Goal: Task Accomplishment & Management: Use online tool/utility

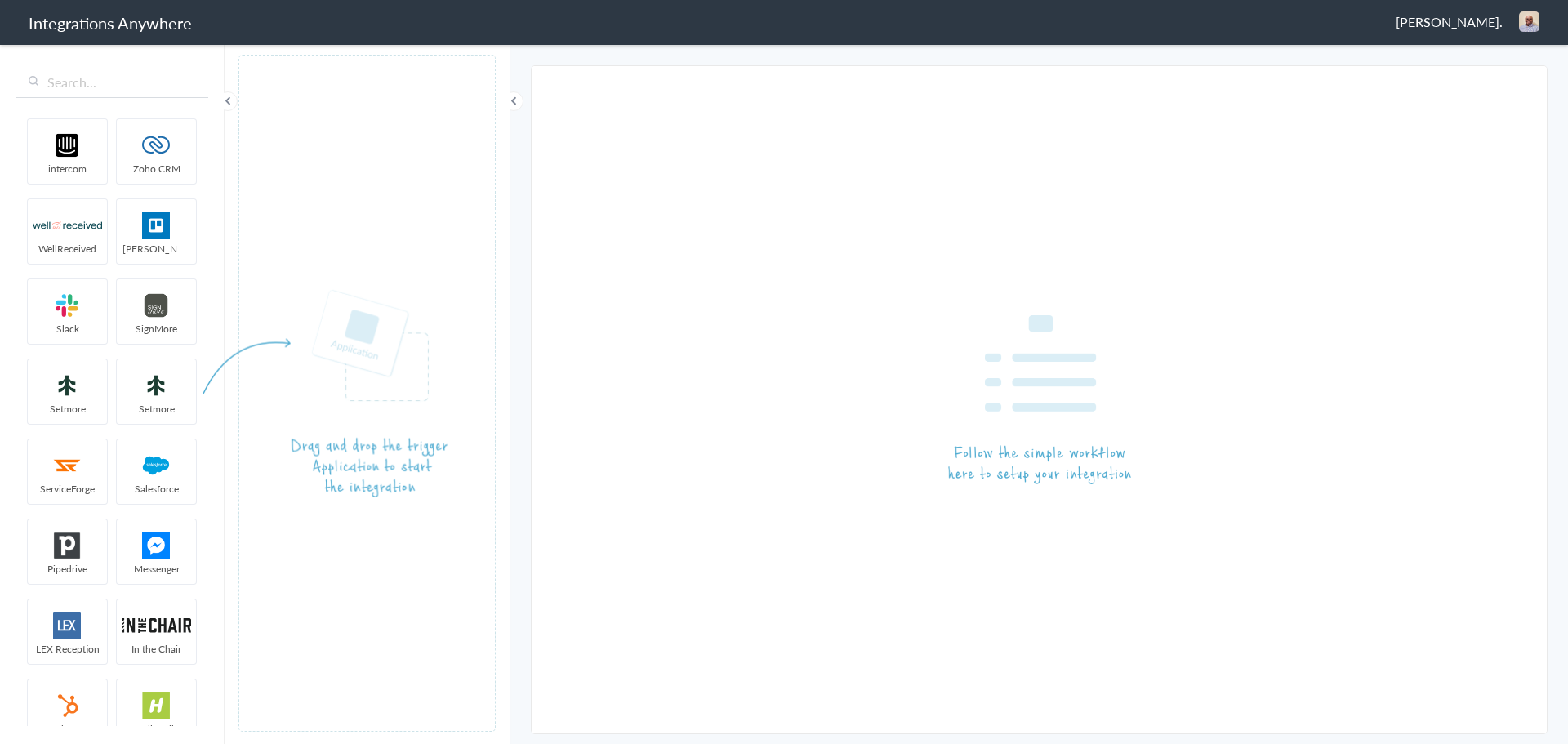
drag, startPoint x: 1476, startPoint y: 26, endPoint x: 1467, endPoint y: 26, distance: 9.0
click at [1474, 26] on span "Patrick Asukujnr." at bounding box center [1449, 21] width 107 height 19
click at [1487, 85] on li "Dashboard" at bounding box center [1495, 83] width 113 height 25
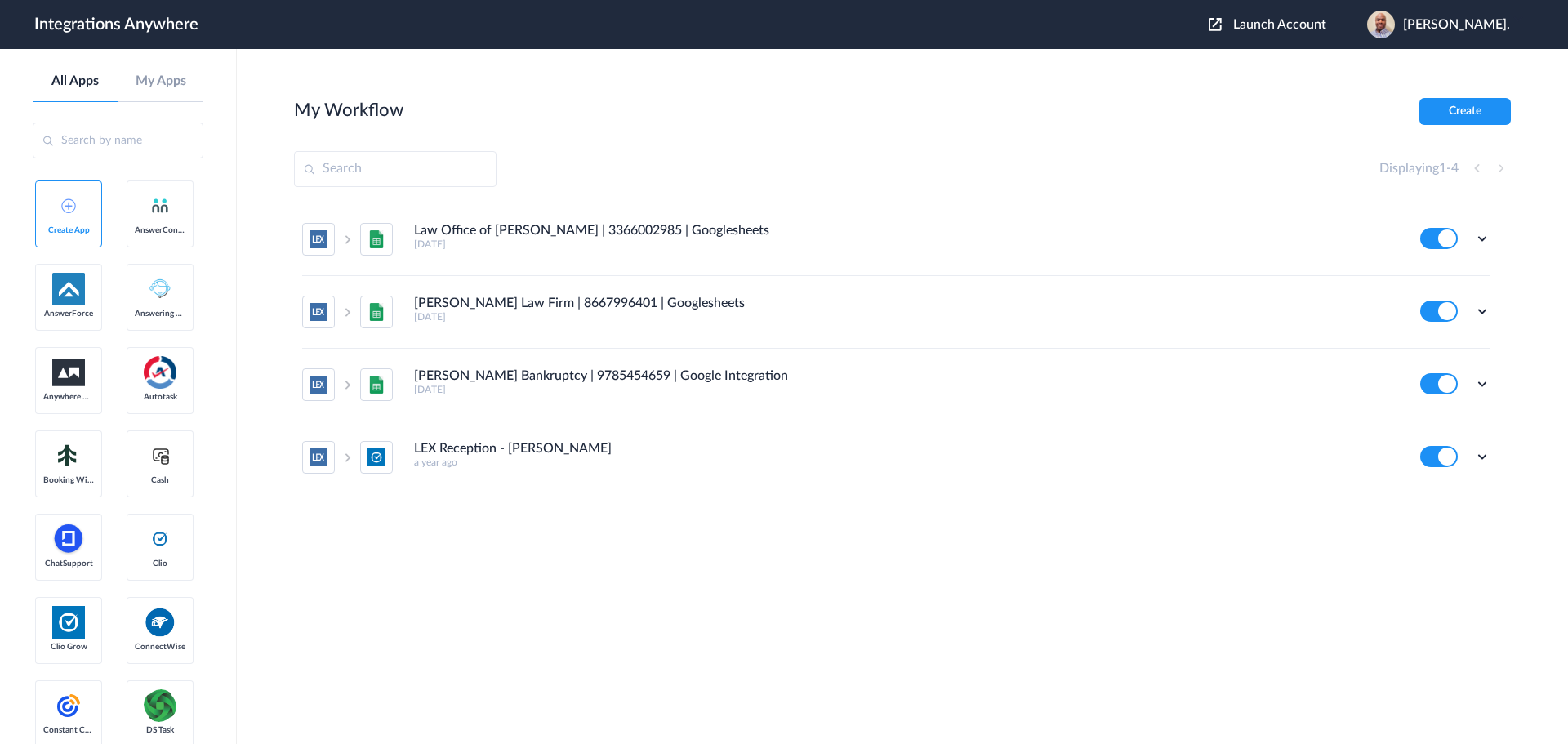
click at [1299, 16] on div "Launch Account Patrick Asukujnr. My Account Logout" at bounding box center [1367, 25] width 317 height 28
drag, startPoint x: 1289, startPoint y: 12, endPoint x: 1279, endPoint y: 25, distance: 16.4
click at [1288, 17] on div "Launch Account Patrick Asukujnr. My Account Logout" at bounding box center [1367, 25] width 317 height 28
click at [1277, 23] on span "Launch Account" at bounding box center [1279, 24] width 93 height 13
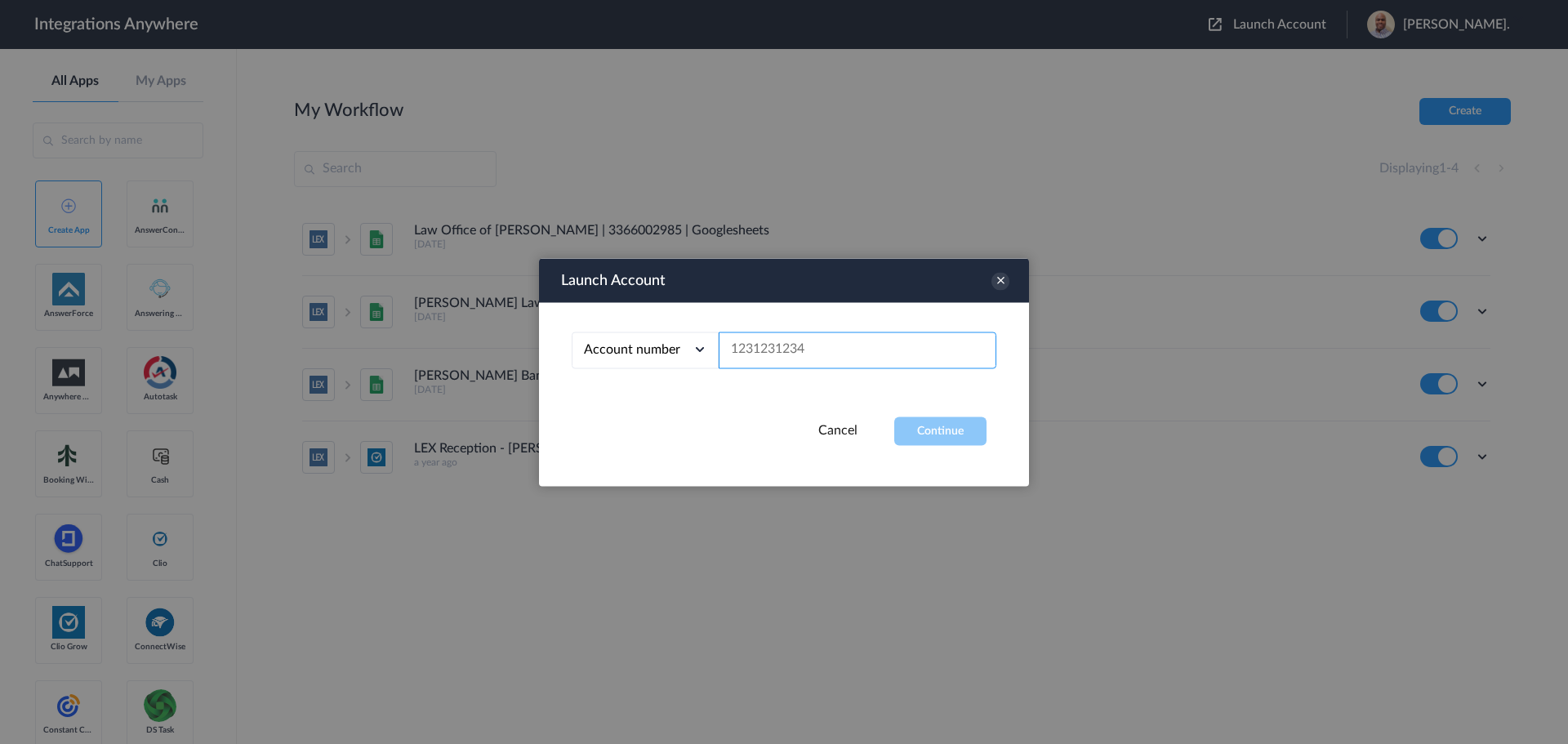
paste input "3029856951"
type input "3029856951"
click at [944, 424] on button "Continue" at bounding box center [939, 431] width 92 height 29
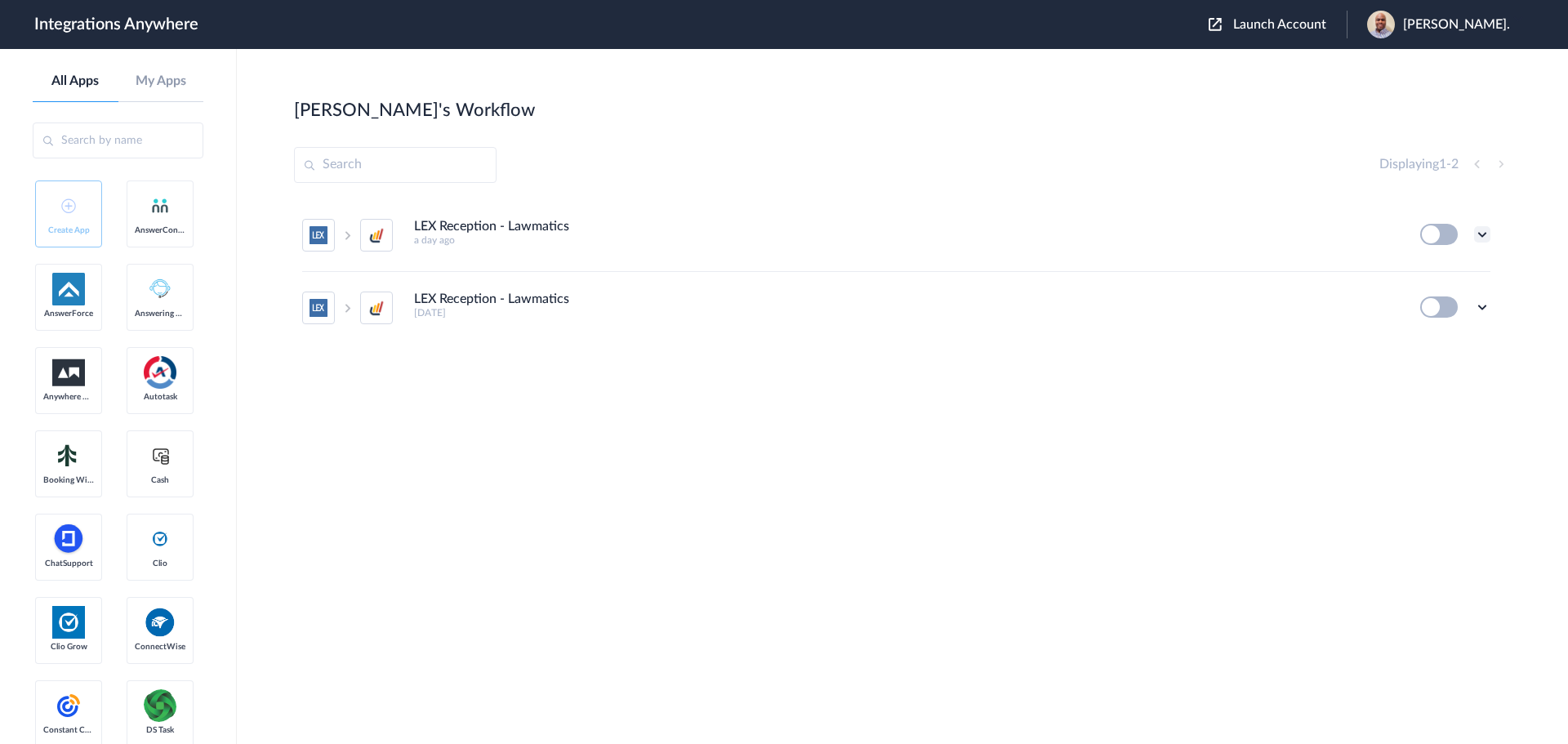
click at [1485, 231] on icon at bounding box center [1482, 234] width 16 height 16
click at [1436, 274] on li "Edit" at bounding box center [1436, 272] width 106 height 30
click at [1488, 26] on span "Patrick Asukujnr." at bounding box center [1456, 25] width 107 height 16
click at [1295, 19] on span "Launch Account" at bounding box center [1279, 24] width 93 height 13
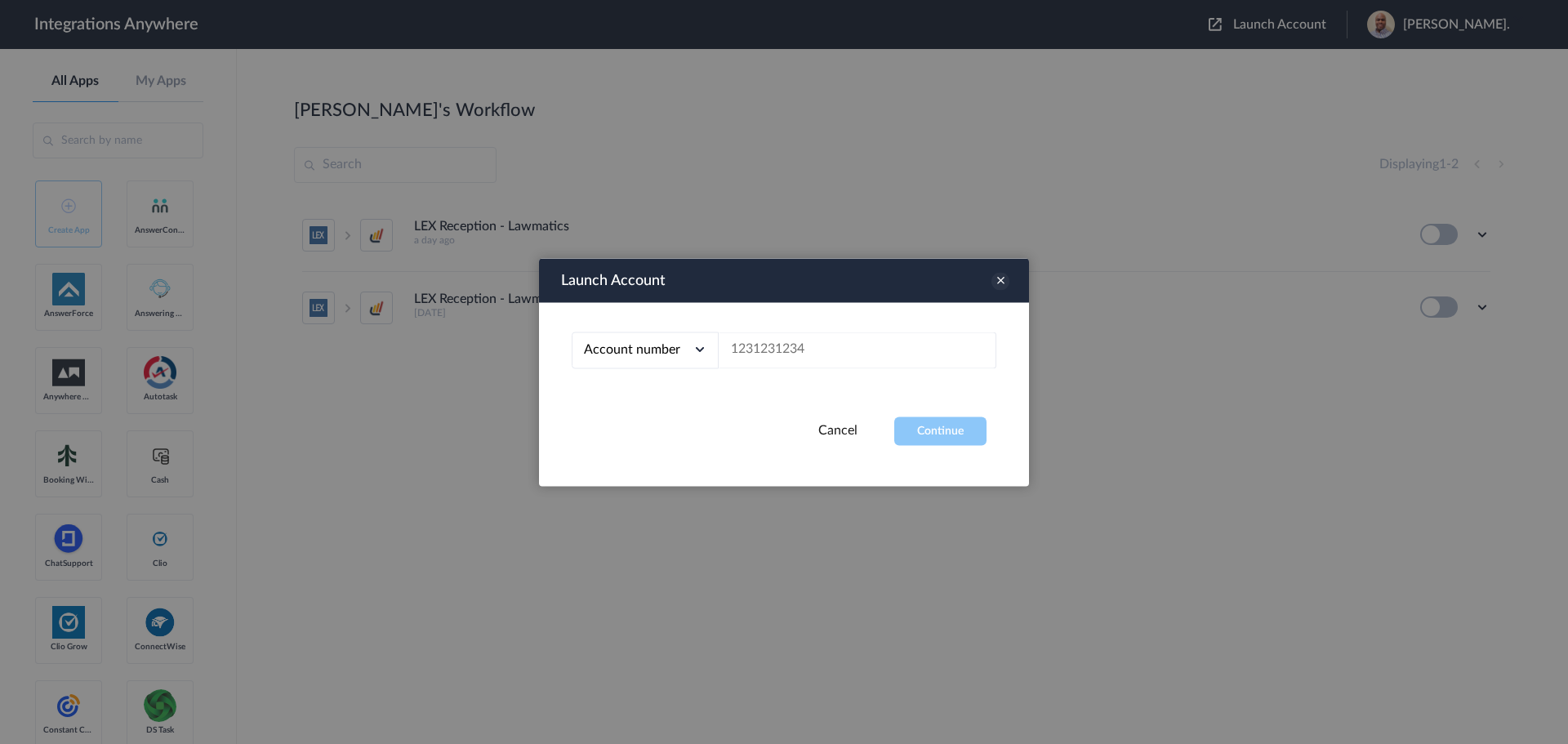
click at [996, 279] on icon at bounding box center [1000, 281] width 18 height 18
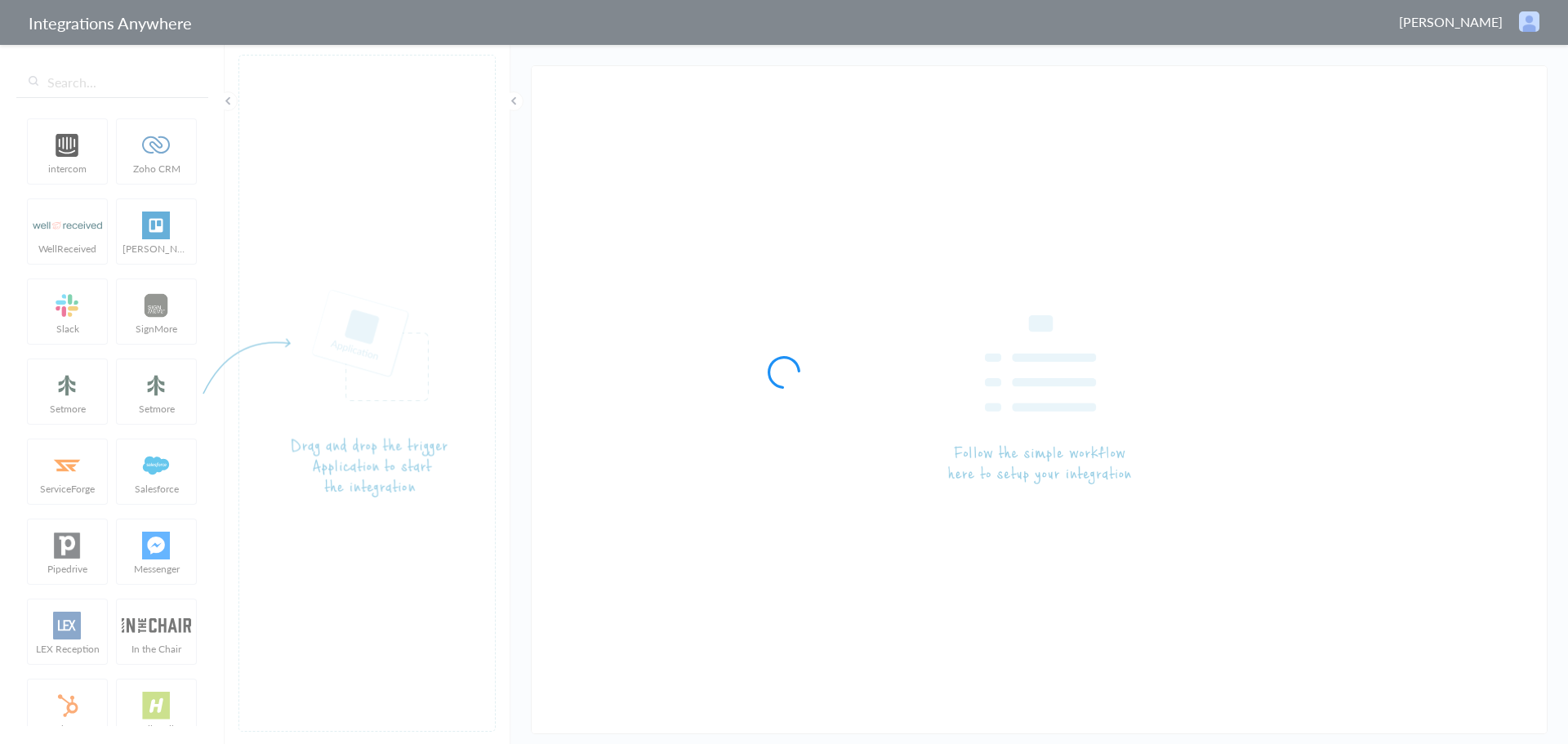
type input "LEX Reception - Lawmatics"
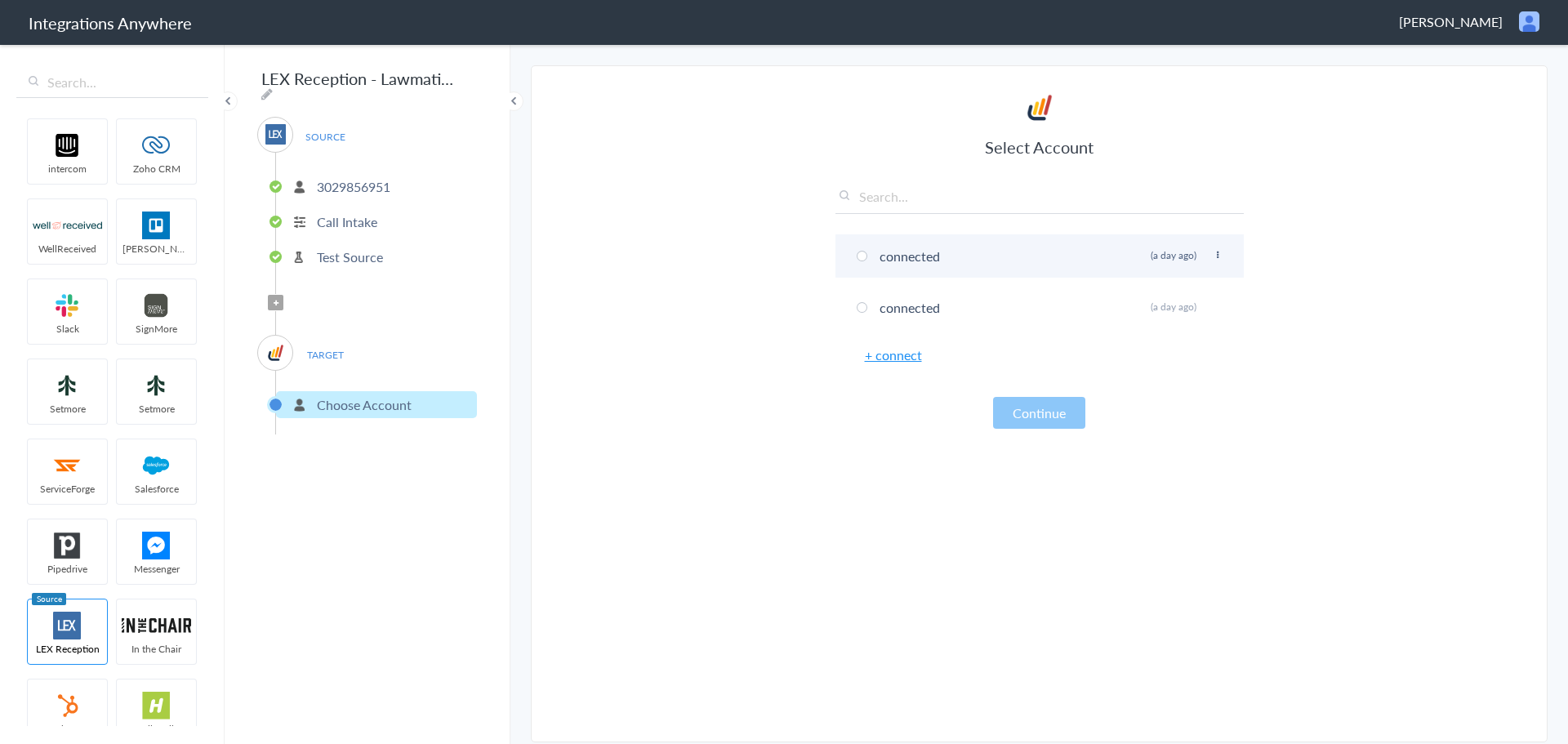
click at [863, 261] on li "connected Rename Delete (a day ago)" at bounding box center [1039, 256] width 409 height 44
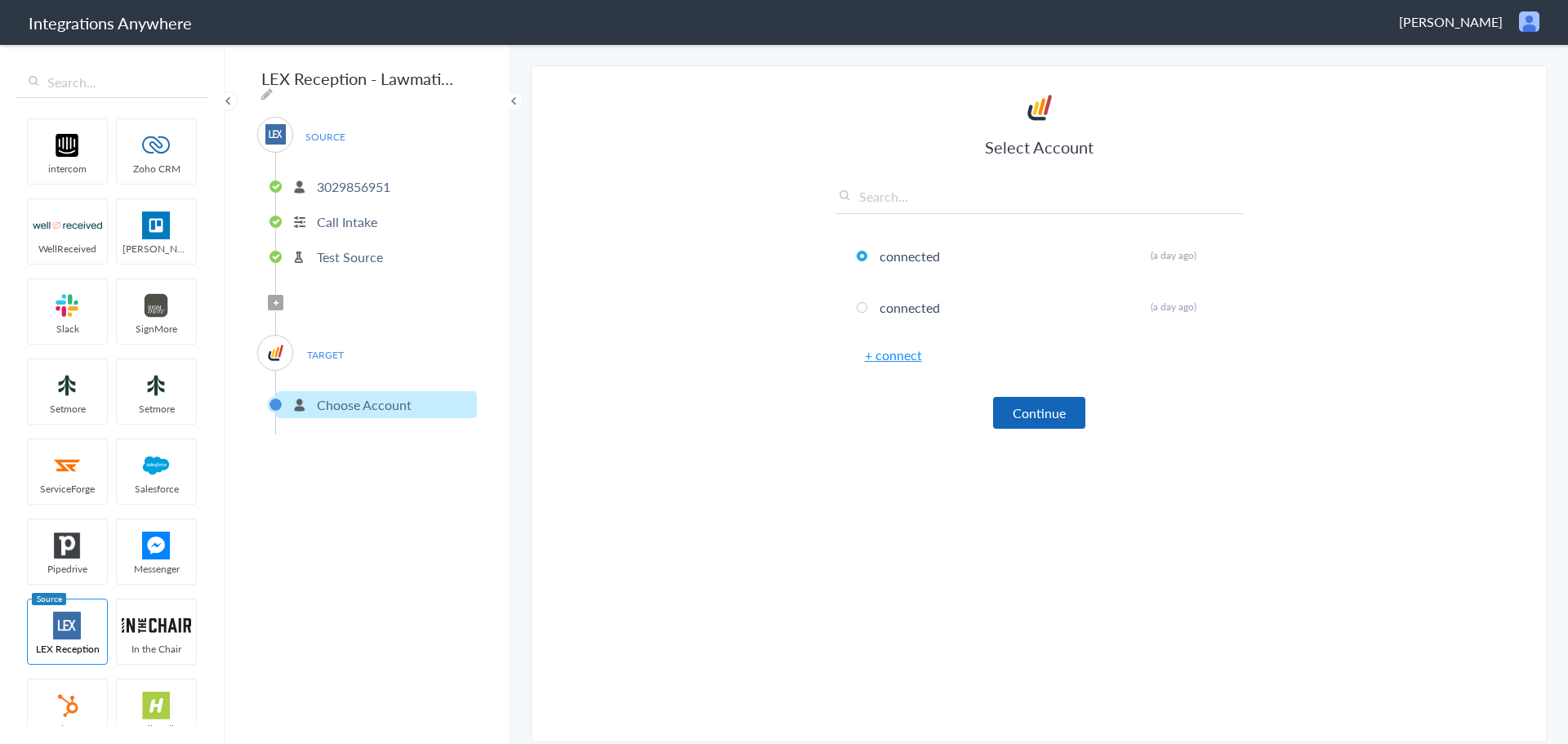
click at [1041, 417] on button "Continue" at bounding box center [1038, 413] width 92 height 32
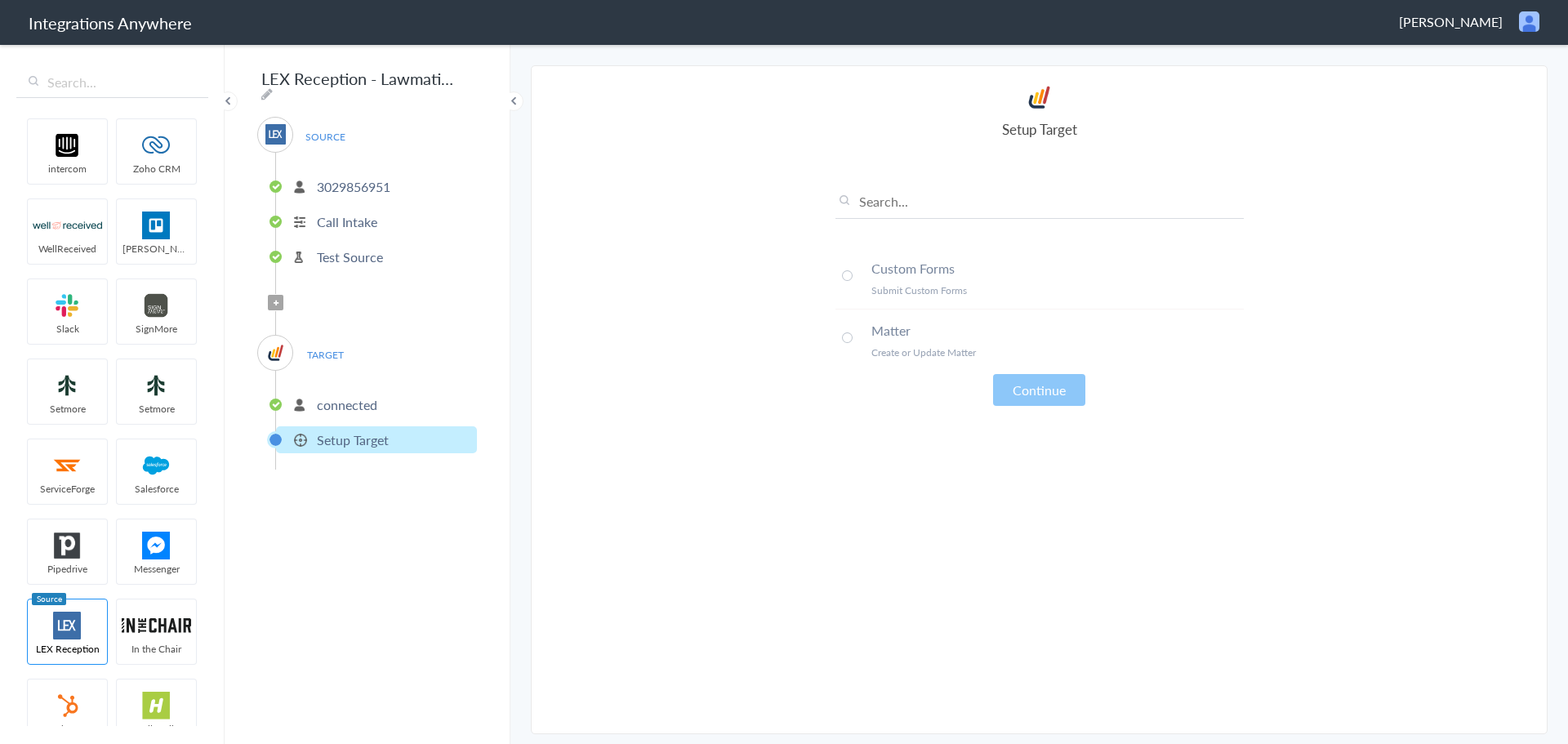
click at [852, 335] on span at bounding box center [847, 337] width 11 height 11
click at [1032, 397] on button "Continue" at bounding box center [1038, 390] width 92 height 32
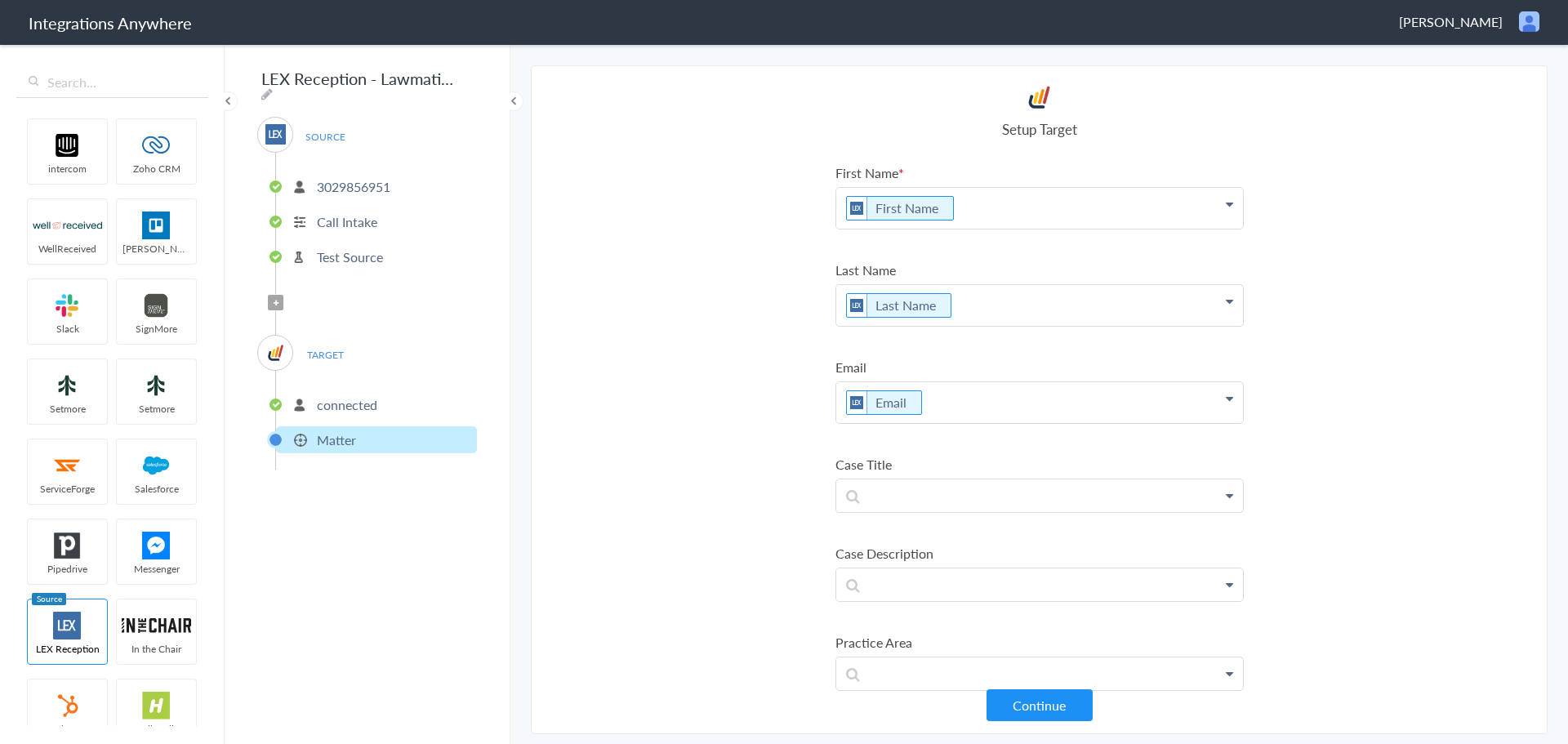
click at [364, 247] on p "Test Source" at bounding box center [349, 256] width 66 height 19
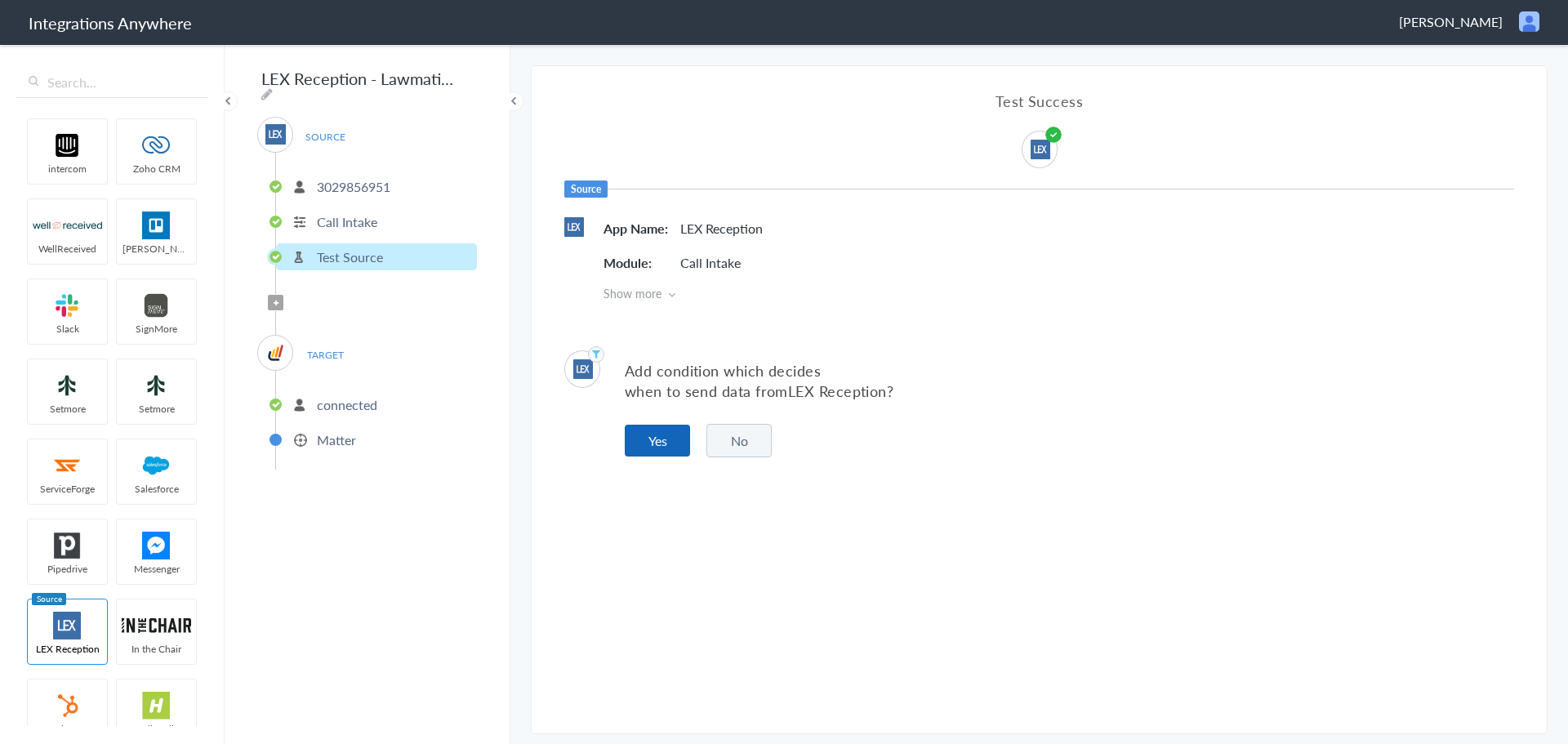
click at [670, 436] on button "Yes" at bounding box center [658, 440] width 65 height 32
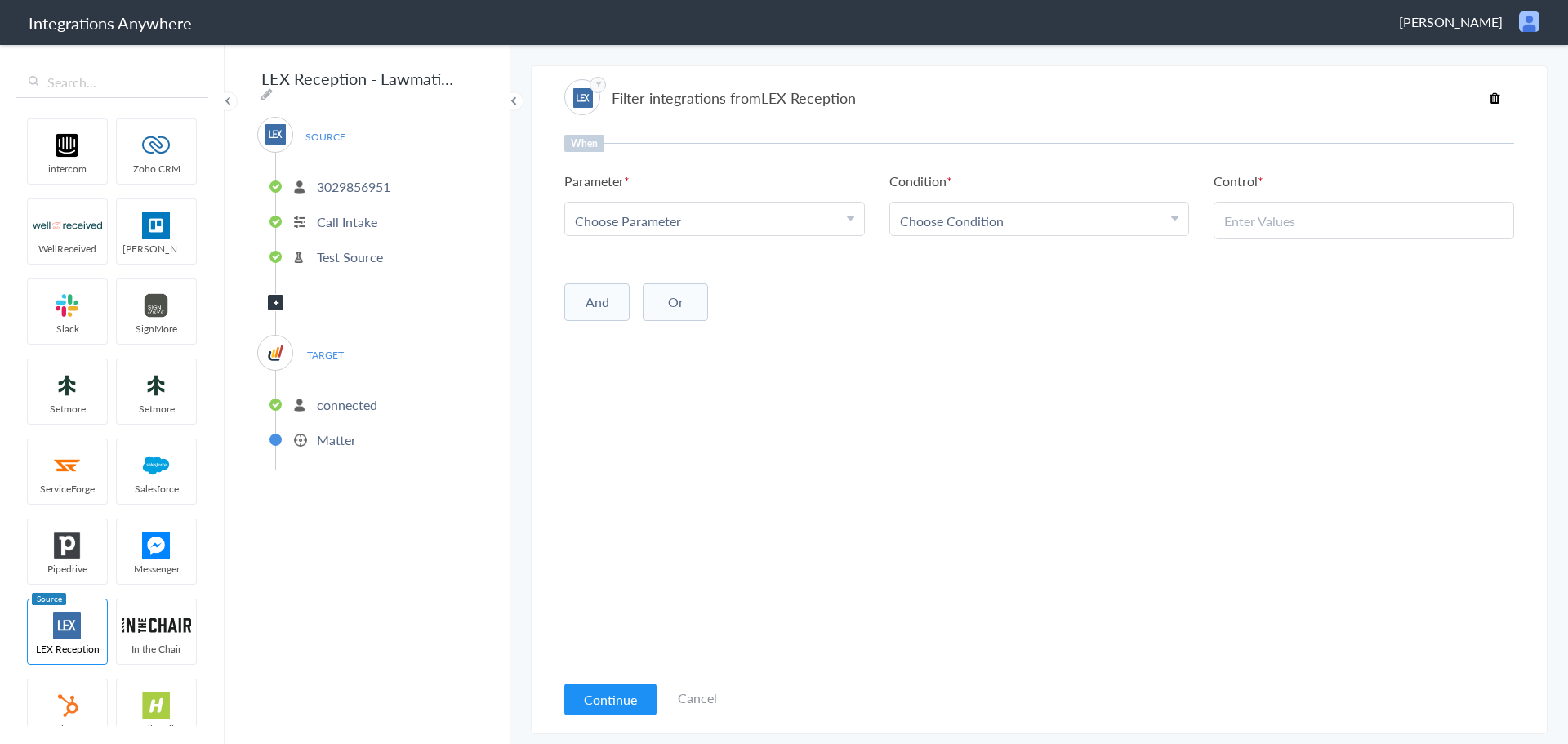
click at [811, 215] on div "Choose Parameter" at bounding box center [715, 220] width 280 height 19
click at [707, 271] on input "text" at bounding box center [714, 265] width 299 height 35
type input "CALL CLOS"
click at [681, 313] on link "Call Closing Note" at bounding box center [714, 301] width 299 height 35
click at [1040, 211] on div "Choose Condition" at bounding box center [1039, 220] width 280 height 19
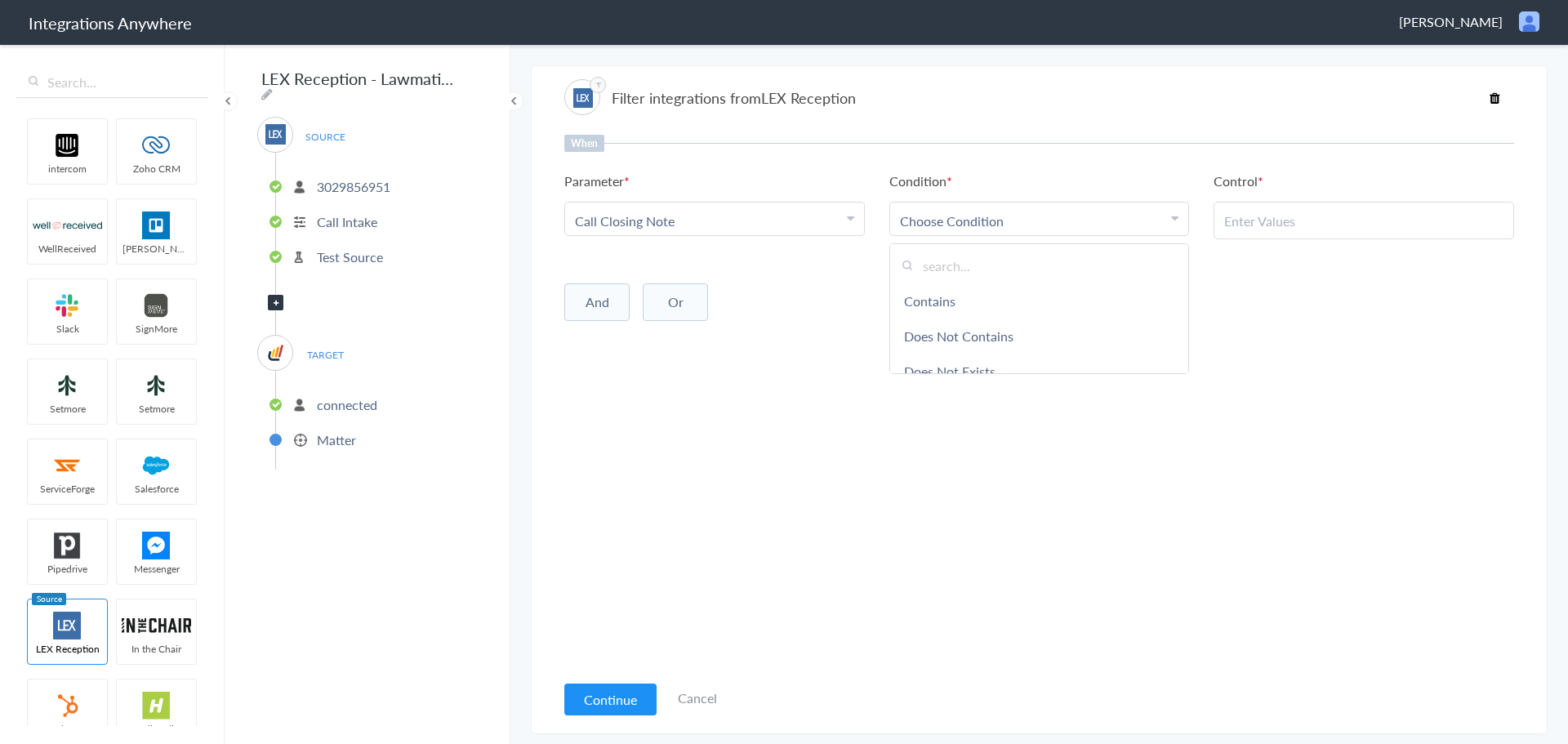
click at [1016, 297] on link "Contains" at bounding box center [1038, 301] width 299 height 35
click at [1276, 224] on input "text" at bounding box center [1364, 220] width 280 height 19
click at [1051, 216] on li "Contains" at bounding box center [1035, 220] width 272 height 19
click at [1027, 286] on link "Does Not Exists" at bounding box center [1038, 285] width 299 height 35
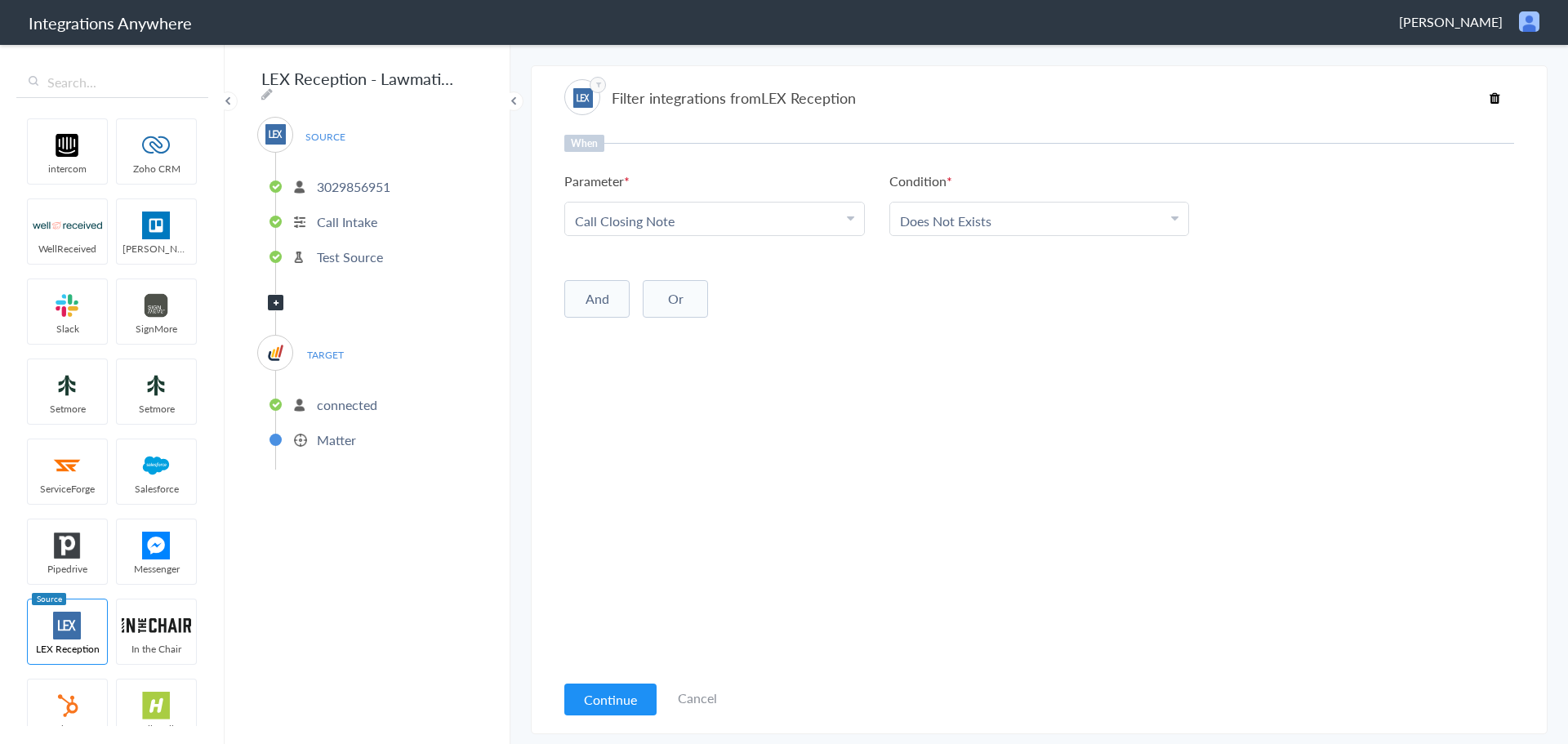
click at [603, 294] on button "And" at bounding box center [597, 299] width 65 height 38
click at [683, 322] on link "Choose Parameter" at bounding box center [714, 330] width 299 height 33
click at [649, 371] on input "text" at bounding box center [714, 377] width 299 height 35
type input "CALL TY"
click at [625, 409] on link "Call Type" at bounding box center [714, 412] width 299 height 35
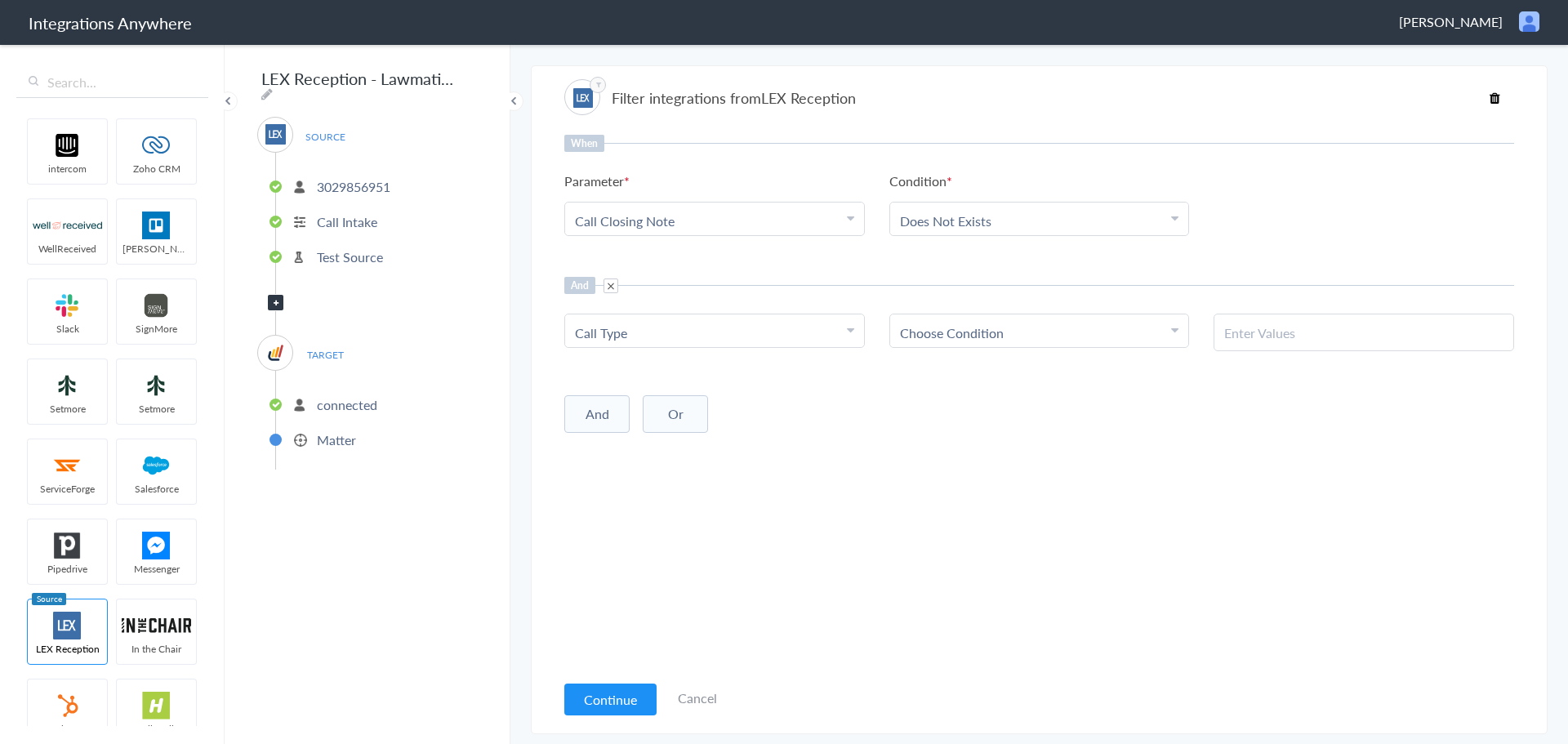
click at [1010, 327] on div "Choose Condition" at bounding box center [1039, 332] width 280 height 19
click at [961, 418] on link "Contains" at bounding box center [1038, 412] width 299 height 35
click at [1340, 328] on input "text" at bounding box center [1364, 332] width 280 height 19
paste input "New Client"
type input "New Client"
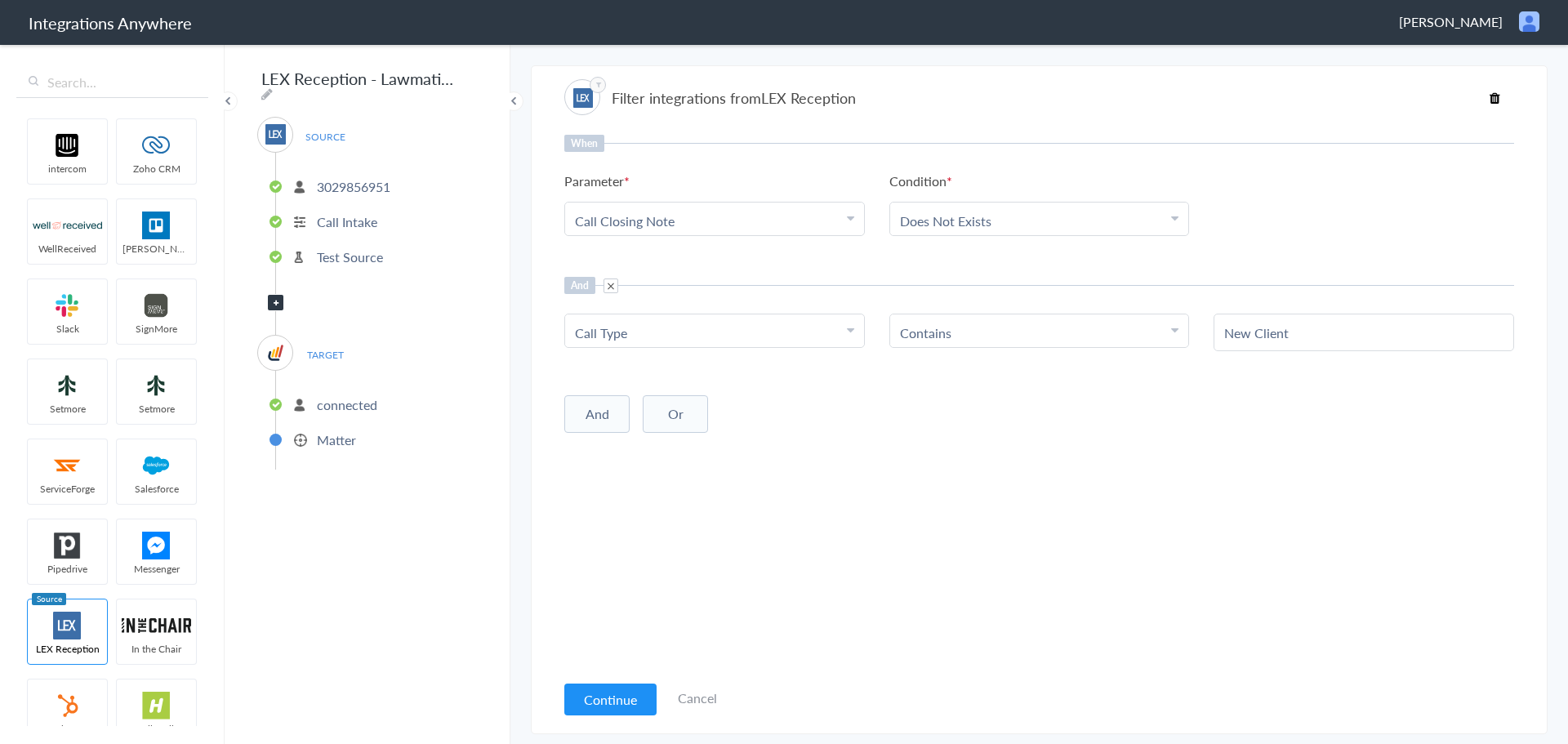
click at [1073, 440] on div "When Parameter Choose Parameter Call Closing Note First Name Last Name Email Ph…" at bounding box center [1038, 403] width 949 height 537
click at [594, 683] on button "Continue" at bounding box center [610, 699] width 92 height 32
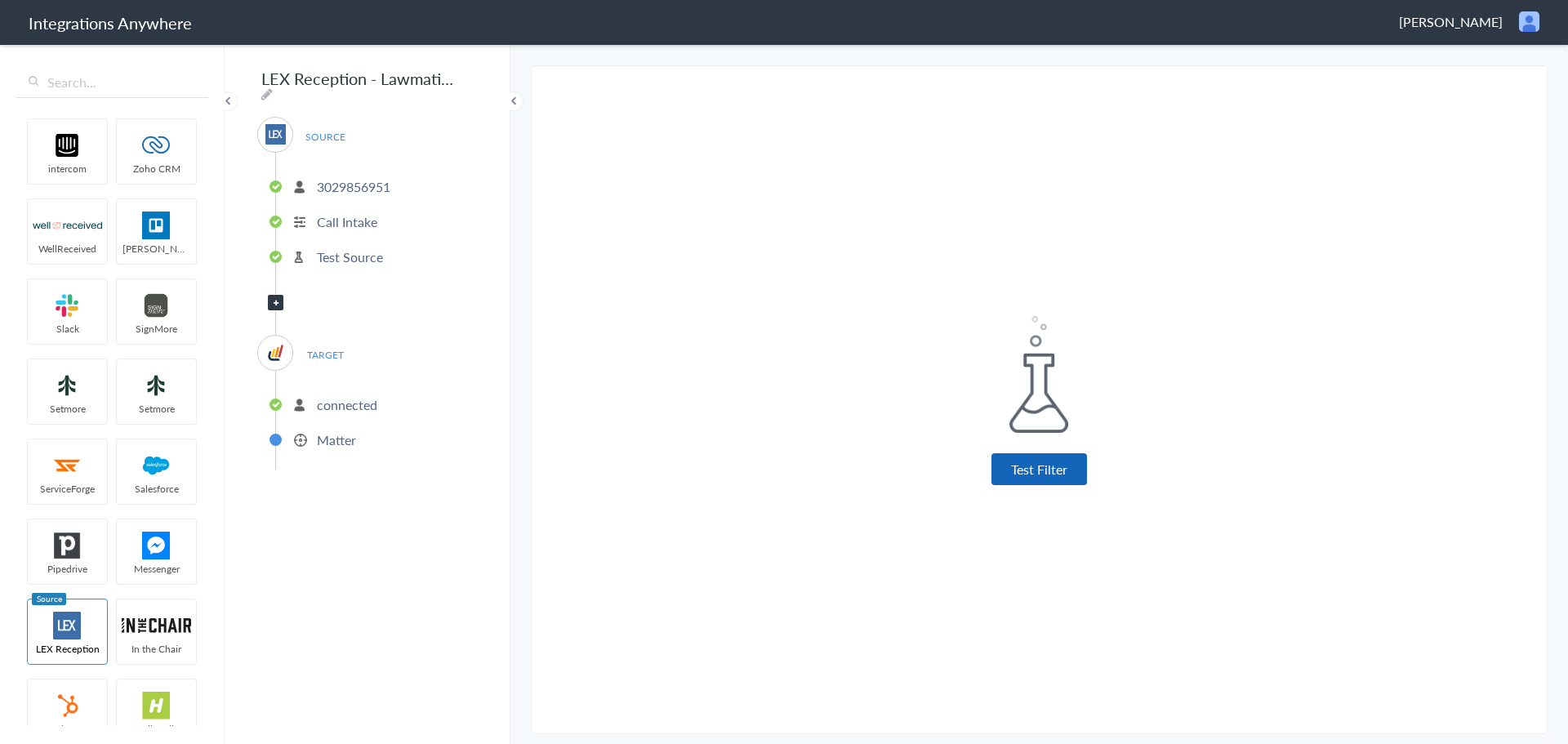
click at [1049, 460] on button "Test Filter" at bounding box center [1038, 469] width 95 height 32
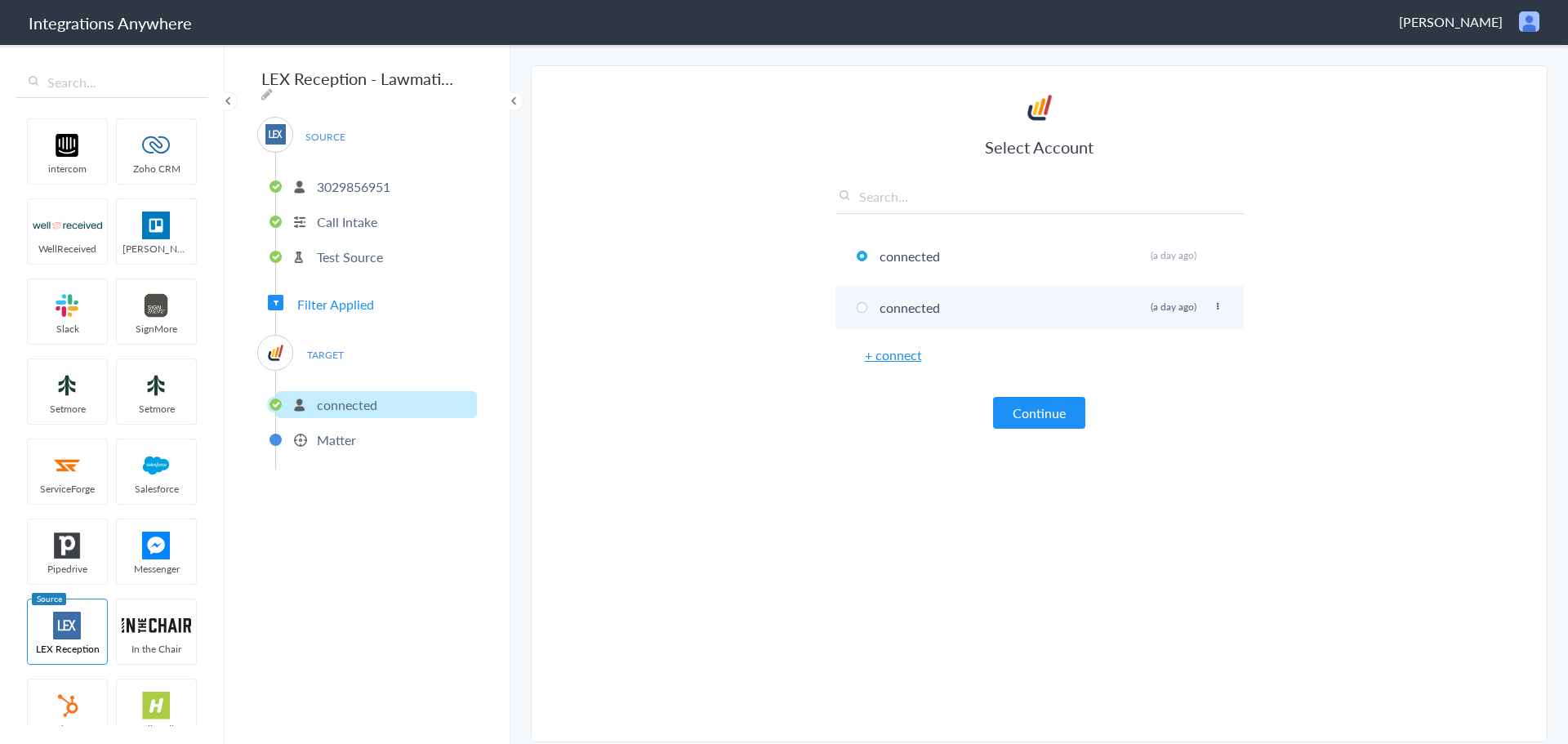
click at [1218, 308] on icon at bounding box center [1218, 307] width 10 height 9
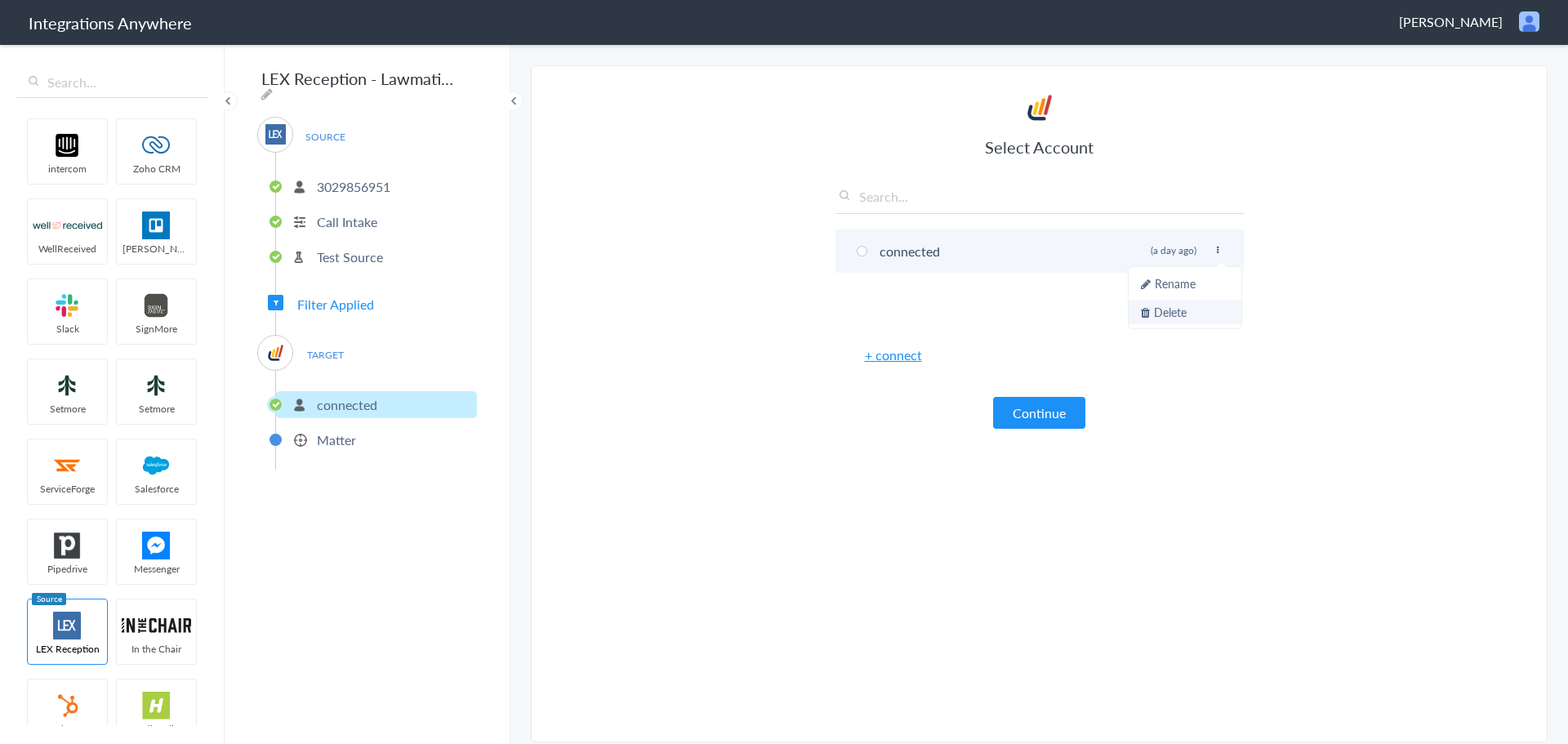
click at [1163, 312] on li "Delete" at bounding box center [1185, 311] width 113 height 25
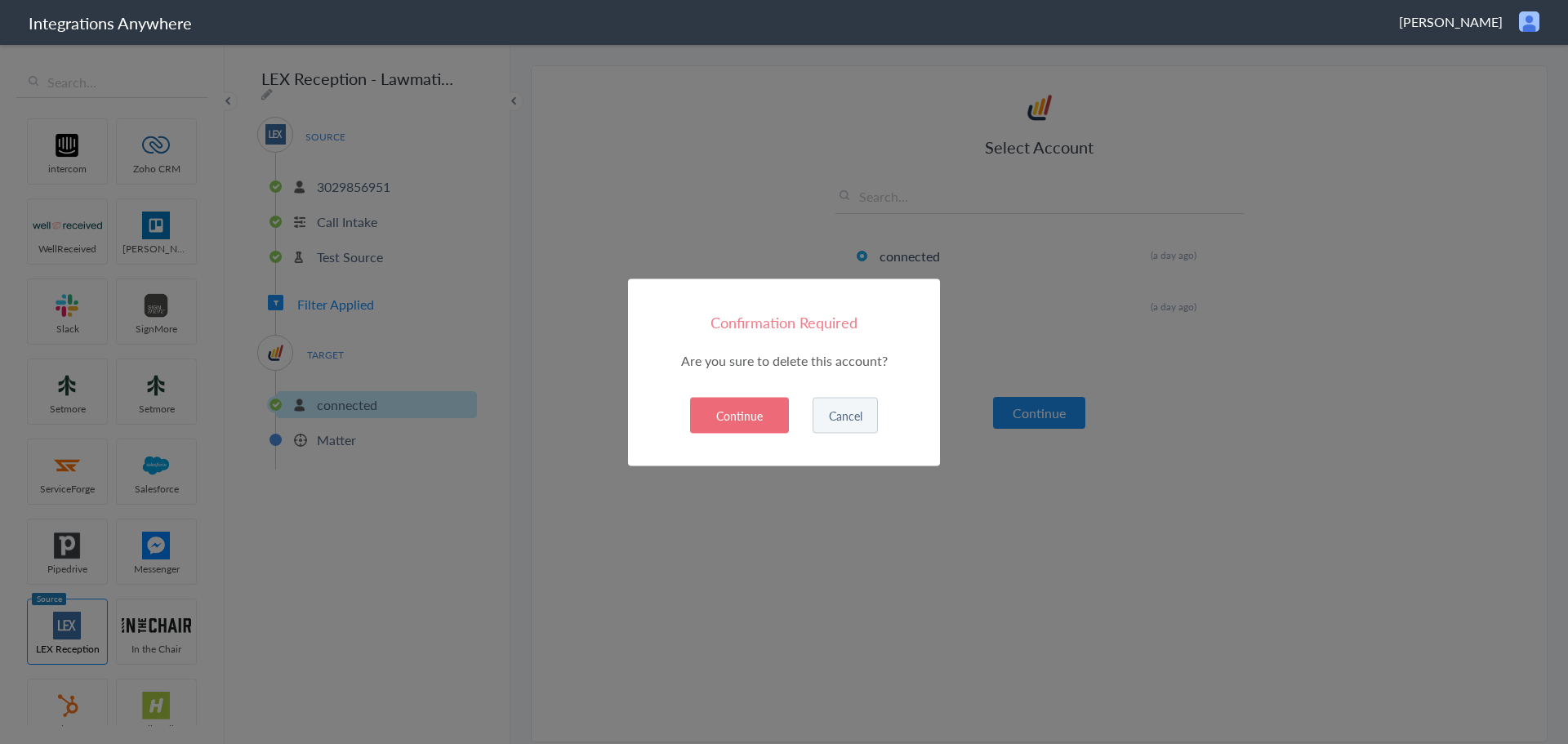
click at [727, 411] on button "Continue" at bounding box center [740, 415] width 99 height 36
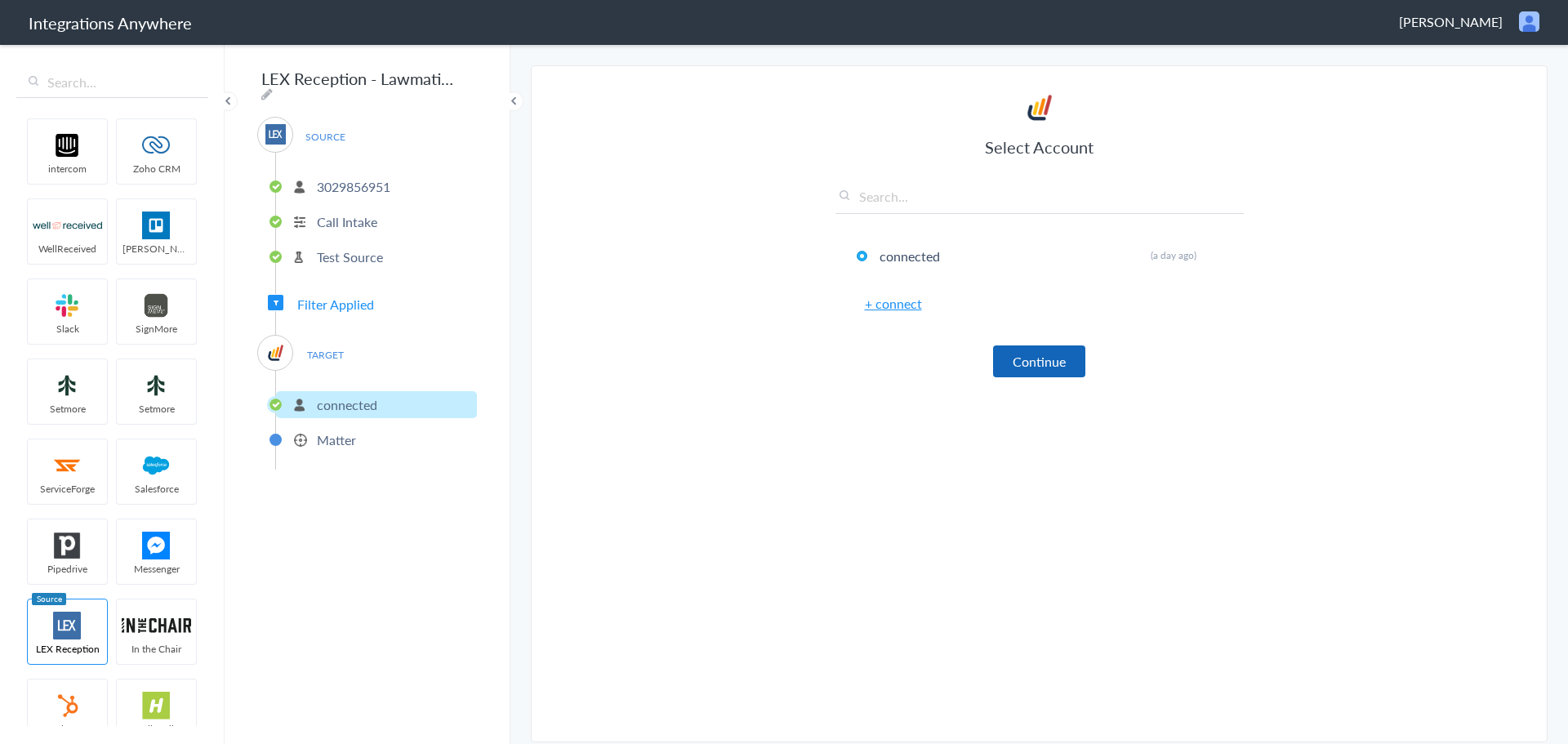
click at [1060, 365] on button "Continue" at bounding box center [1038, 361] width 92 height 32
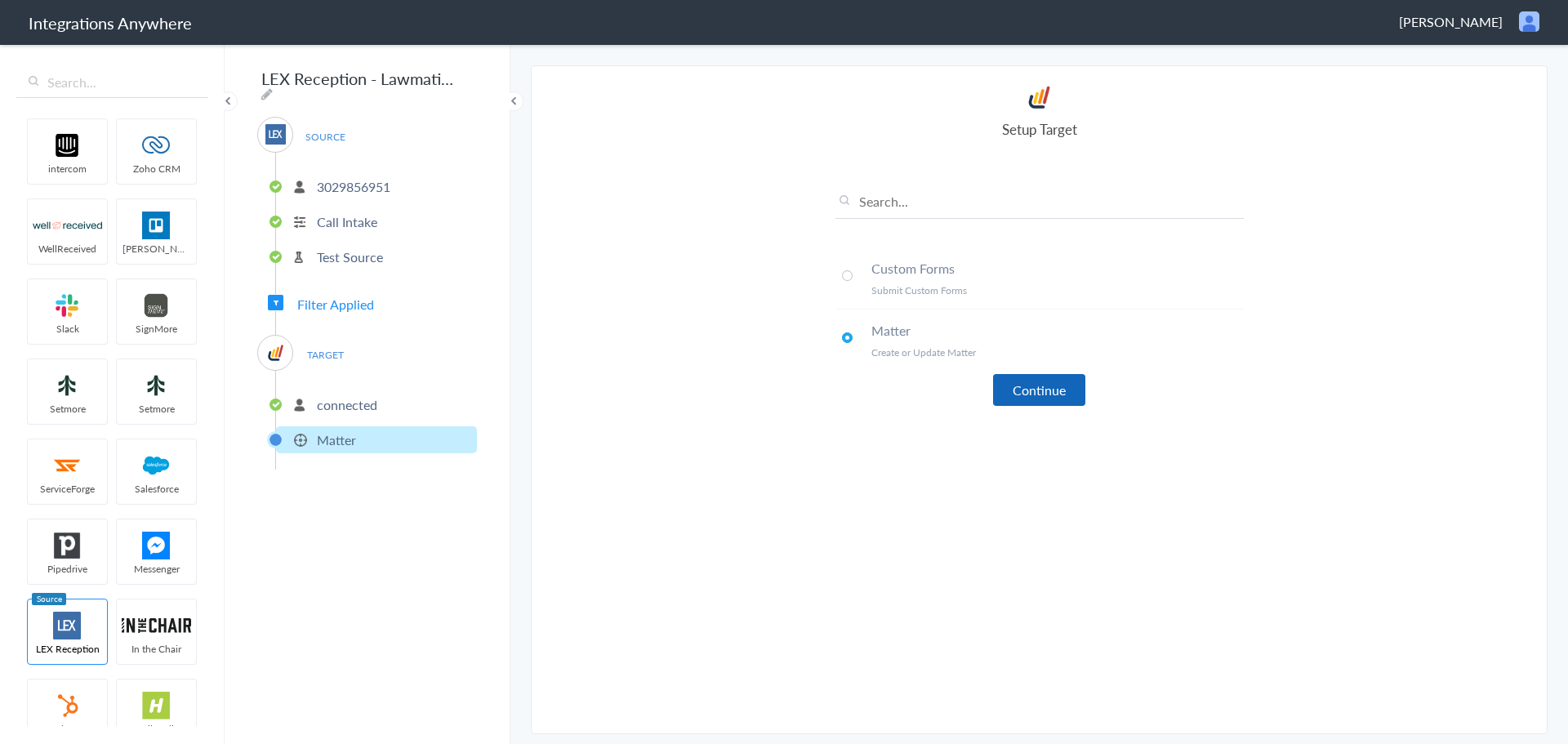
click at [1042, 383] on button "Continue" at bounding box center [1038, 390] width 92 height 32
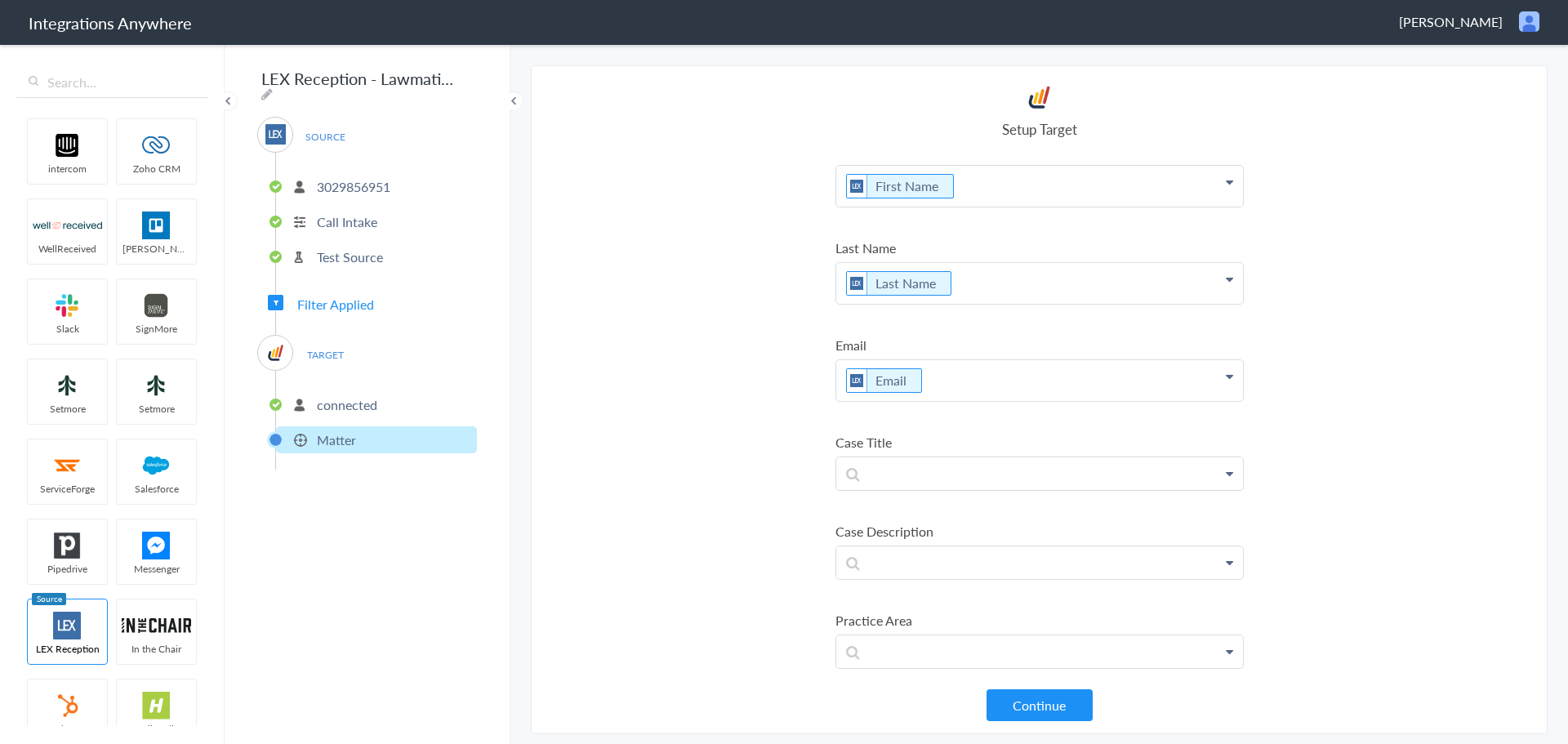
scroll to position [33, 0]
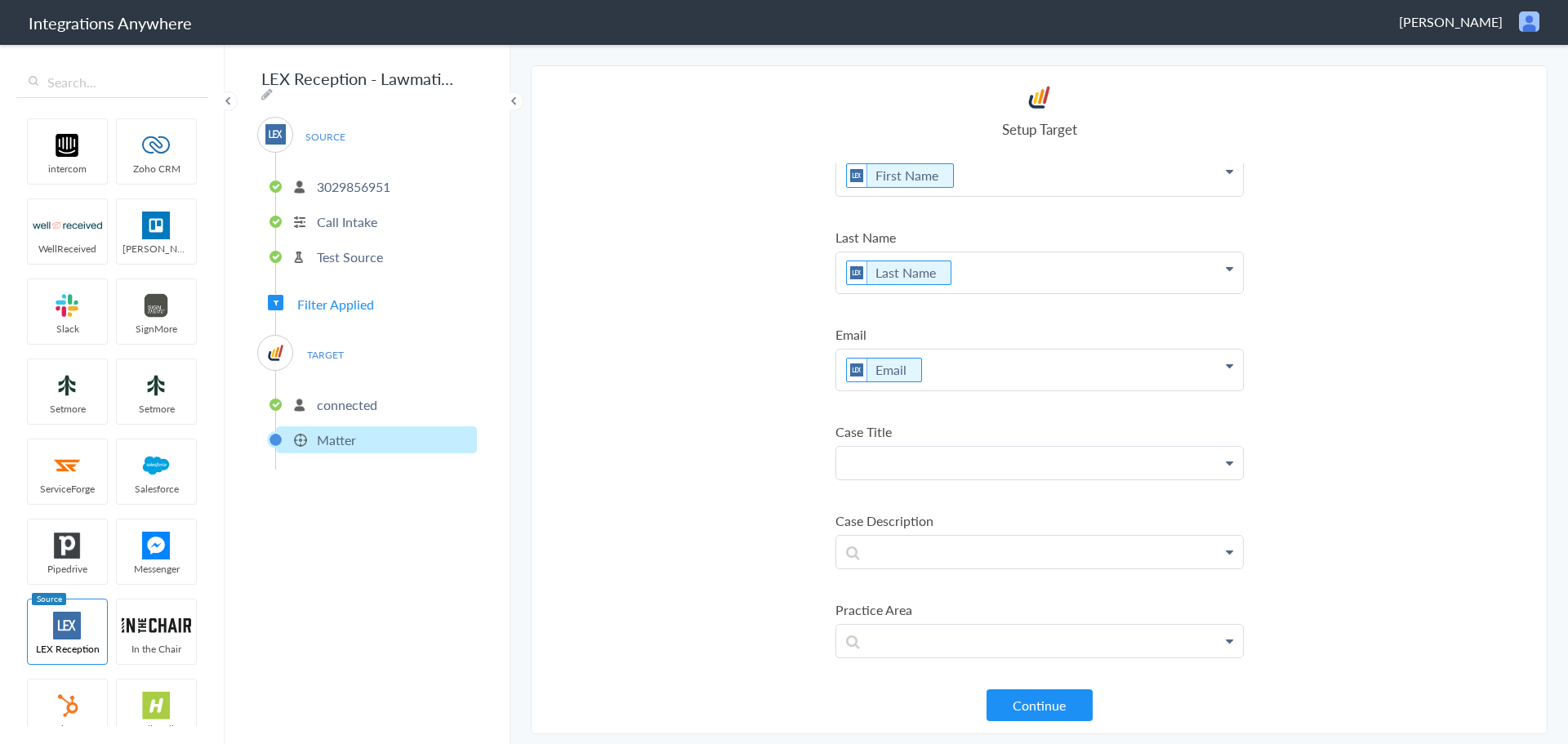
click at [1114, 196] on p at bounding box center [1039, 175] width 407 height 41
click at [0, 0] on link "Case Matter" at bounding box center [0, 0] width 0 height 0
click at [1458, 466] on section "Select Account 3029856951 Rename Delete (6 days ago) + connect Continue Setup S…" at bounding box center [1038, 400] width 1017 height 669
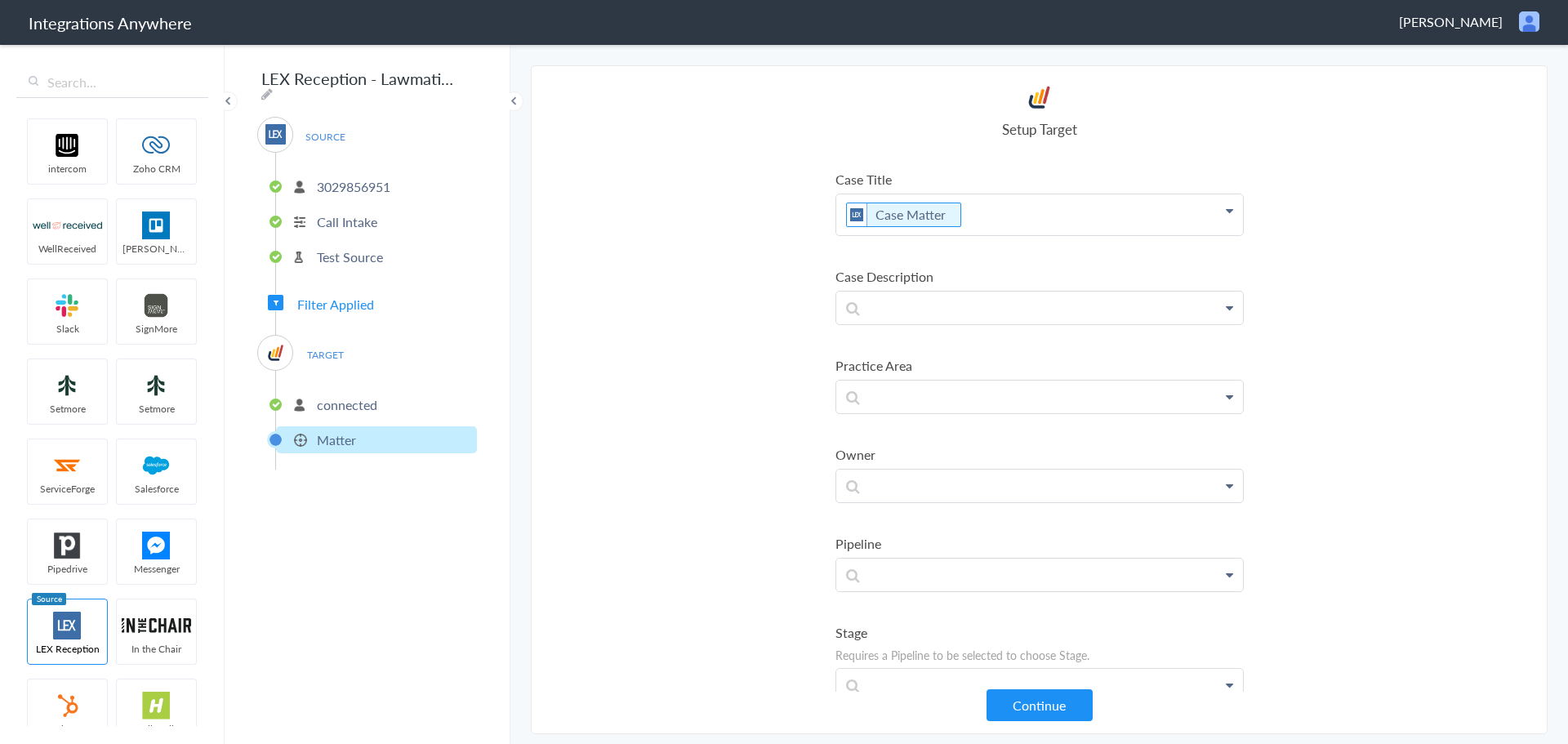
scroll to position [242, 0]
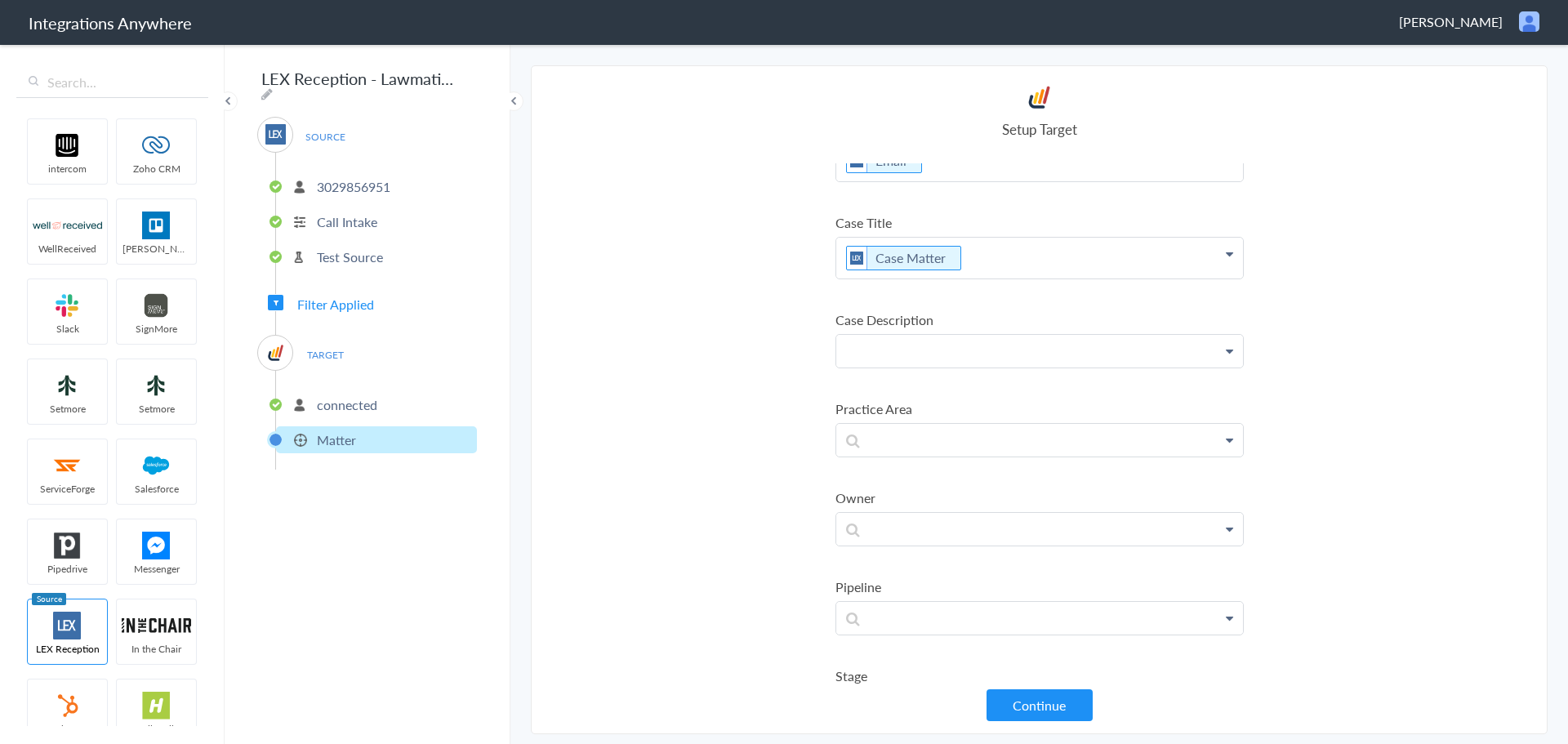
click at [1358, 404] on section "Select Account 3029856951 Rename Delete (6 days ago) + connect Continue Setup S…" at bounding box center [1038, 400] width 1017 height 669
click at [1049, 316] on label "Case Description" at bounding box center [1039, 319] width 409 height 19
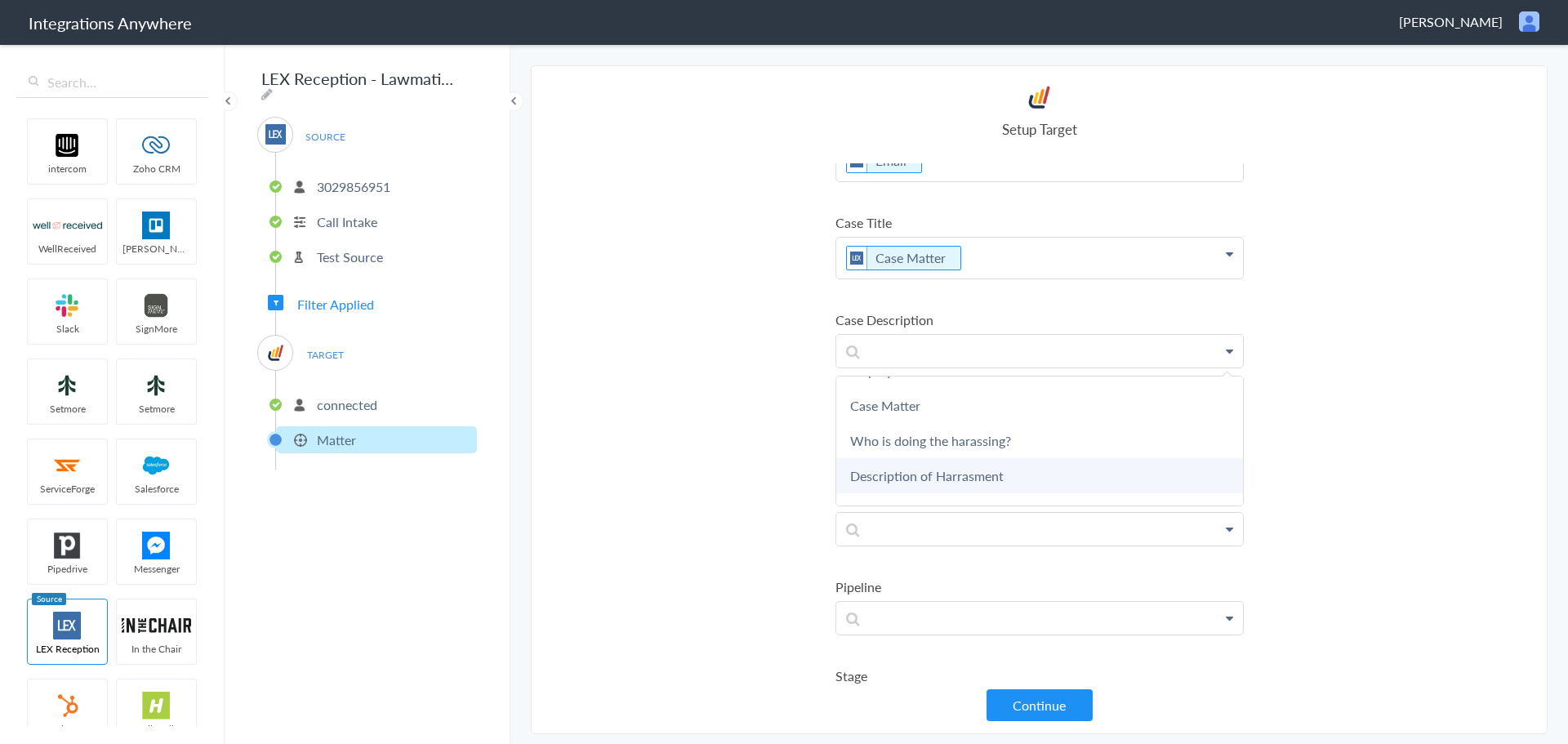
scroll to position [436, 0]
click at [1472, 398] on section "Select Account 3029856951 Rename Delete (6 days ago) + connect Continue Setup S…" at bounding box center [1038, 400] width 1017 height 669
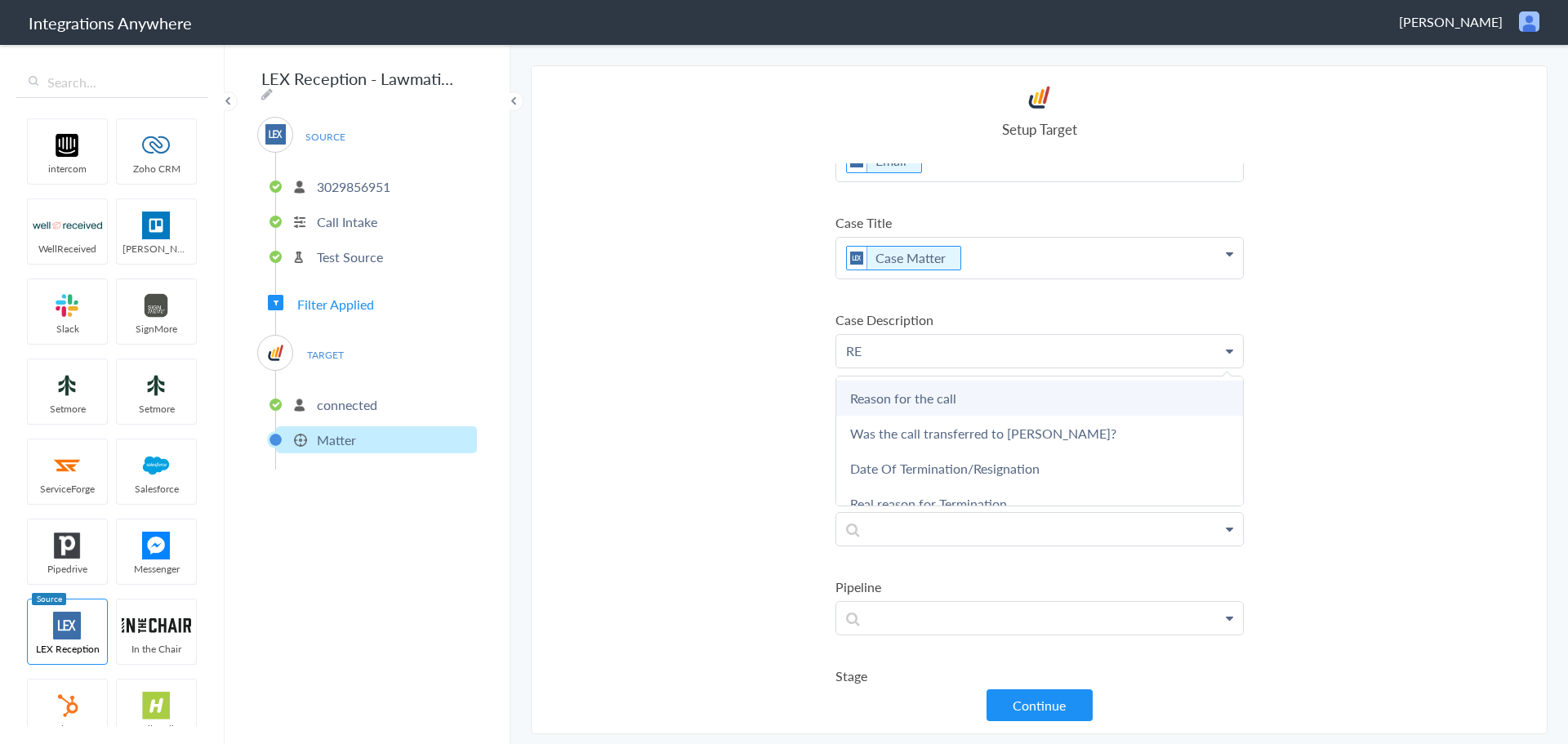
click at [0, 0] on link "Reason for the call" at bounding box center [0, 0] width 0 height 0
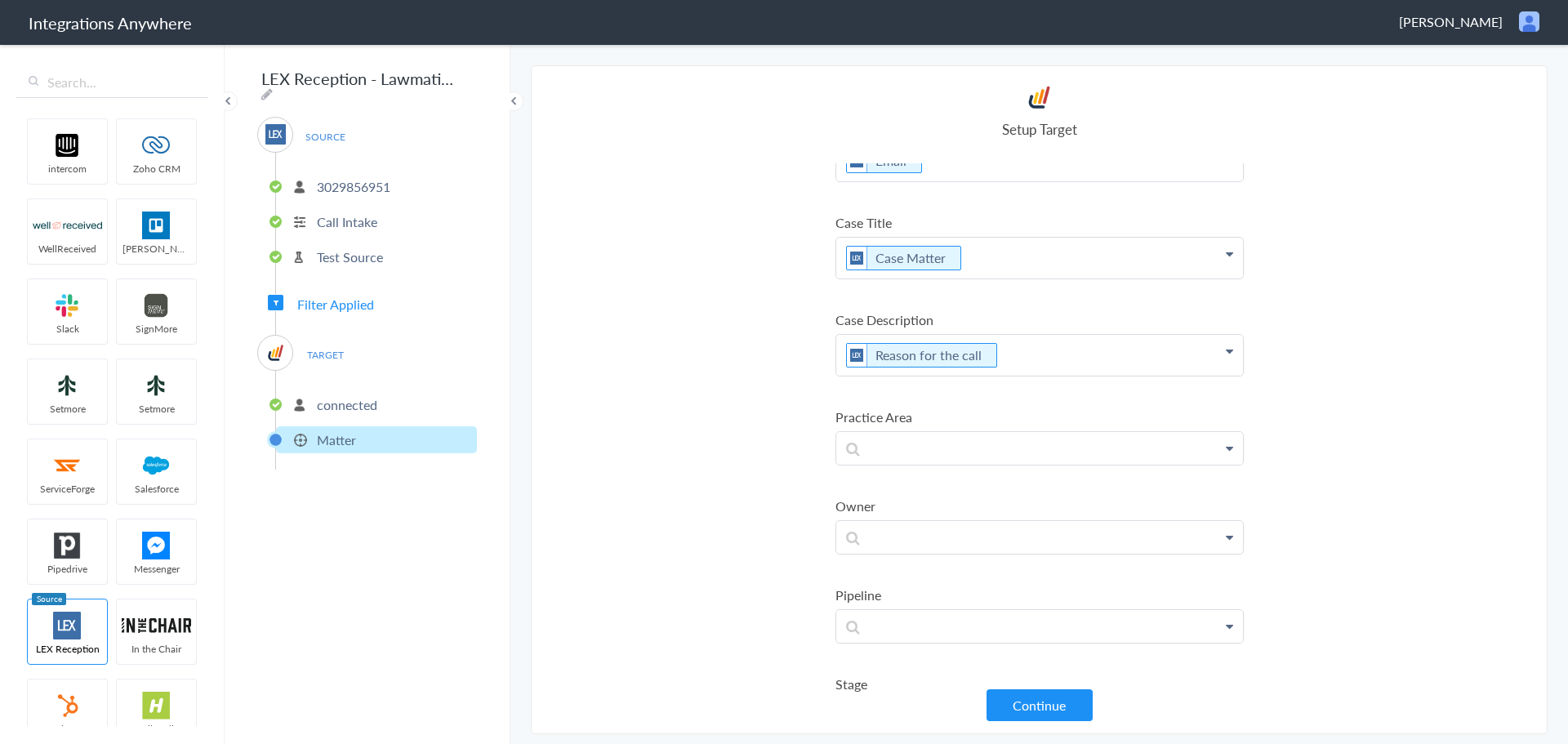
click at [842, 352] on p "Reason for the call" at bounding box center [1039, 355] width 407 height 41
click at [921, 354] on p "Reason for teh call: Reason for the call" at bounding box center [1039, 365] width 407 height 60
click at [939, 387] on p "Reason for teh call: Reason for the call" at bounding box center [1039, 365] width 407 height 60
click at [923, 353] on p "Reason for teh call: Reason for the call" at bounding box center [1039, 365] width 407 height 60
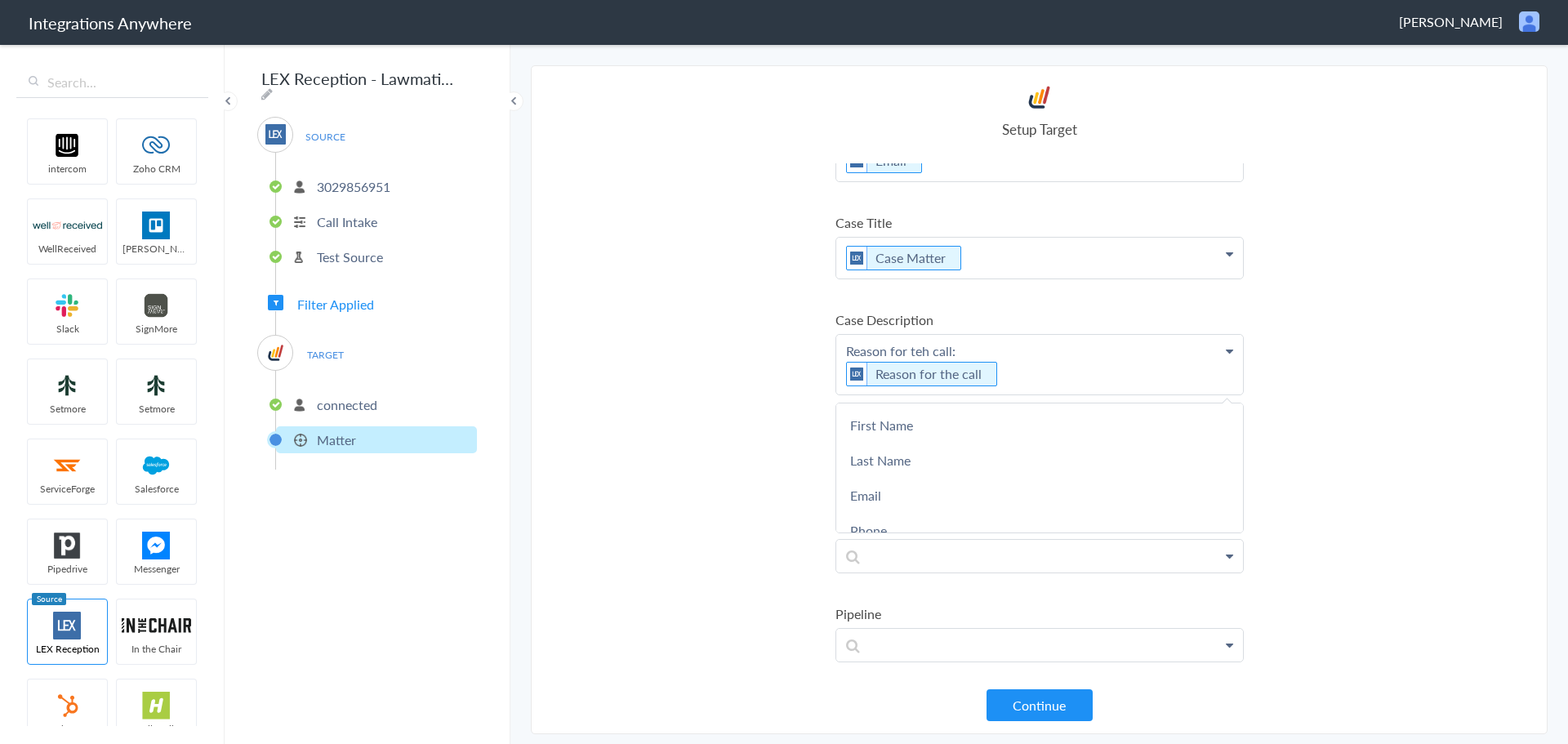
click at [917, 340] on p "Reason for teh call: Reason for the call" at bounding box center [1039, 365] width 407 height 60
click at [926, 350] on p "Reason for teh call: Reason for the call" at bounding box center [1039, 365] width 407 height 60
click at [986, 343] on p "Reason for the call: Reason for the call" at bounding box center [1039, 365] width 407 height 60
click at [1028, 384] on p "Reason for the call: Reason for the call" at bounding box center [1039, 365] width 407 height 60
click at [840, 367] on p "Reason for the call: Reason for the call" at bounding box center [1039, 384] width 407 height 97
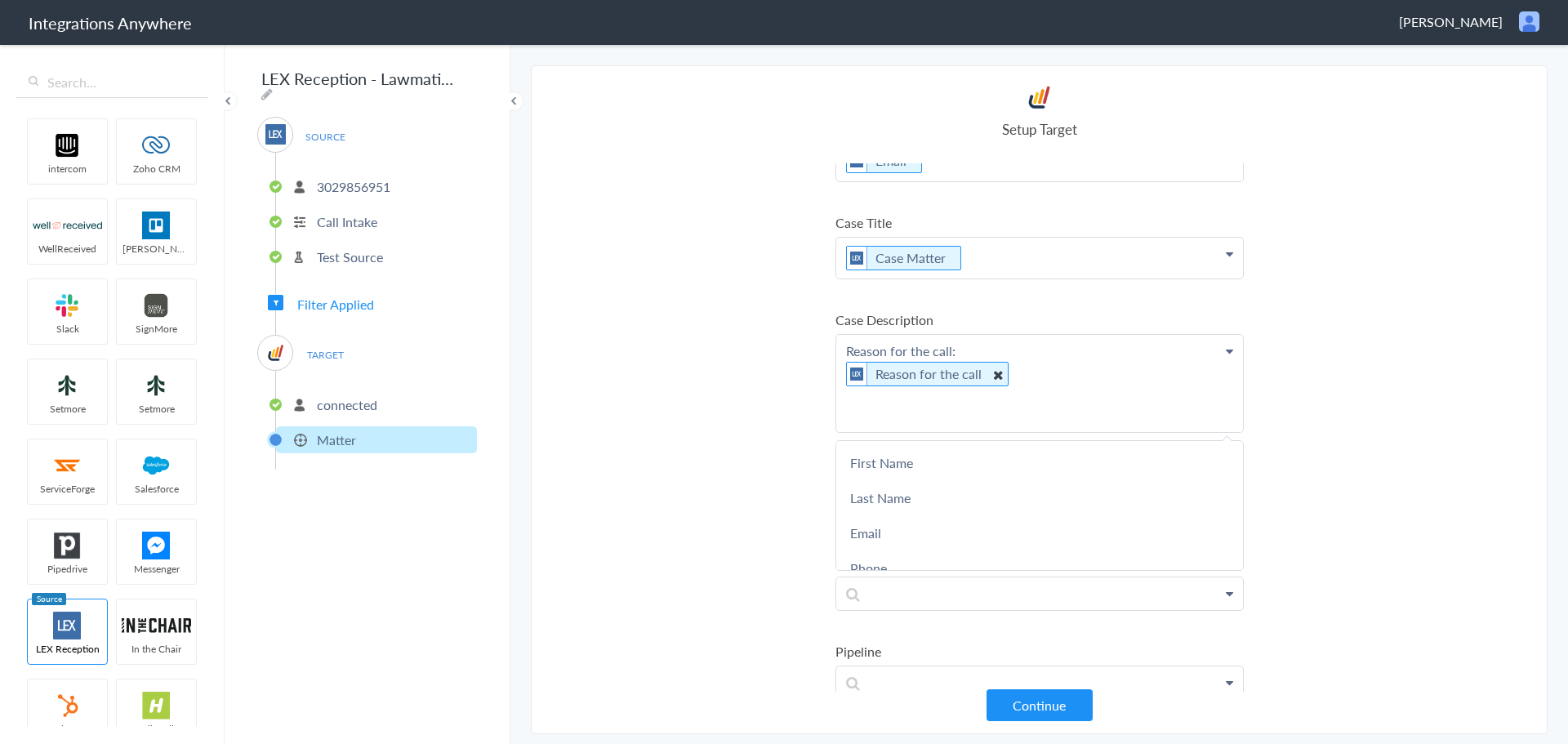
click at [995, 377] on icon at bounding box center [997, 374] width 18 height 21
click at [1000, 349] on p "Reason for the call:" at bounding box center [1039, 379] width 407 height 88
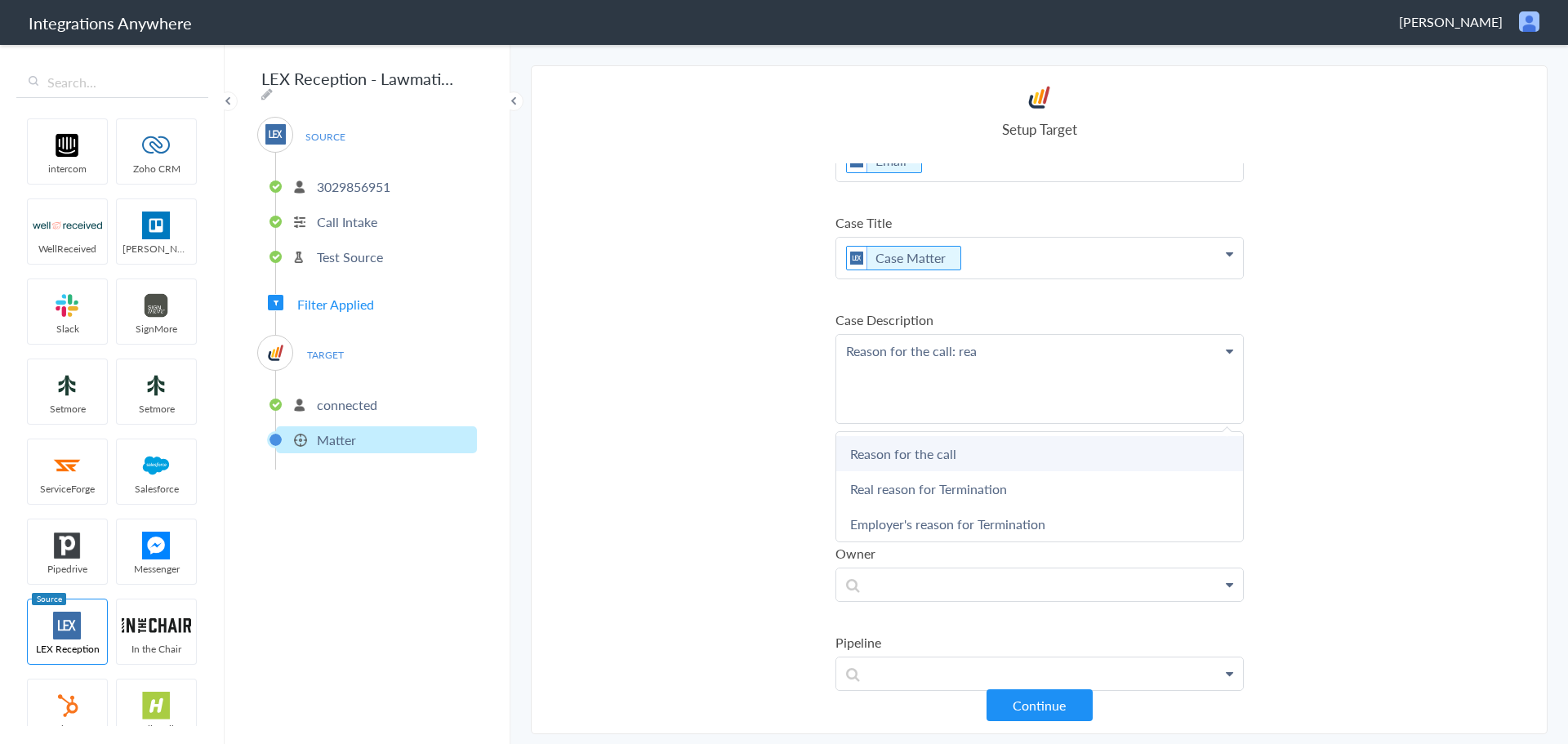
click at [0, 0] on link "Reason for the call" at bounding box center [0, 0] width 0 height 0
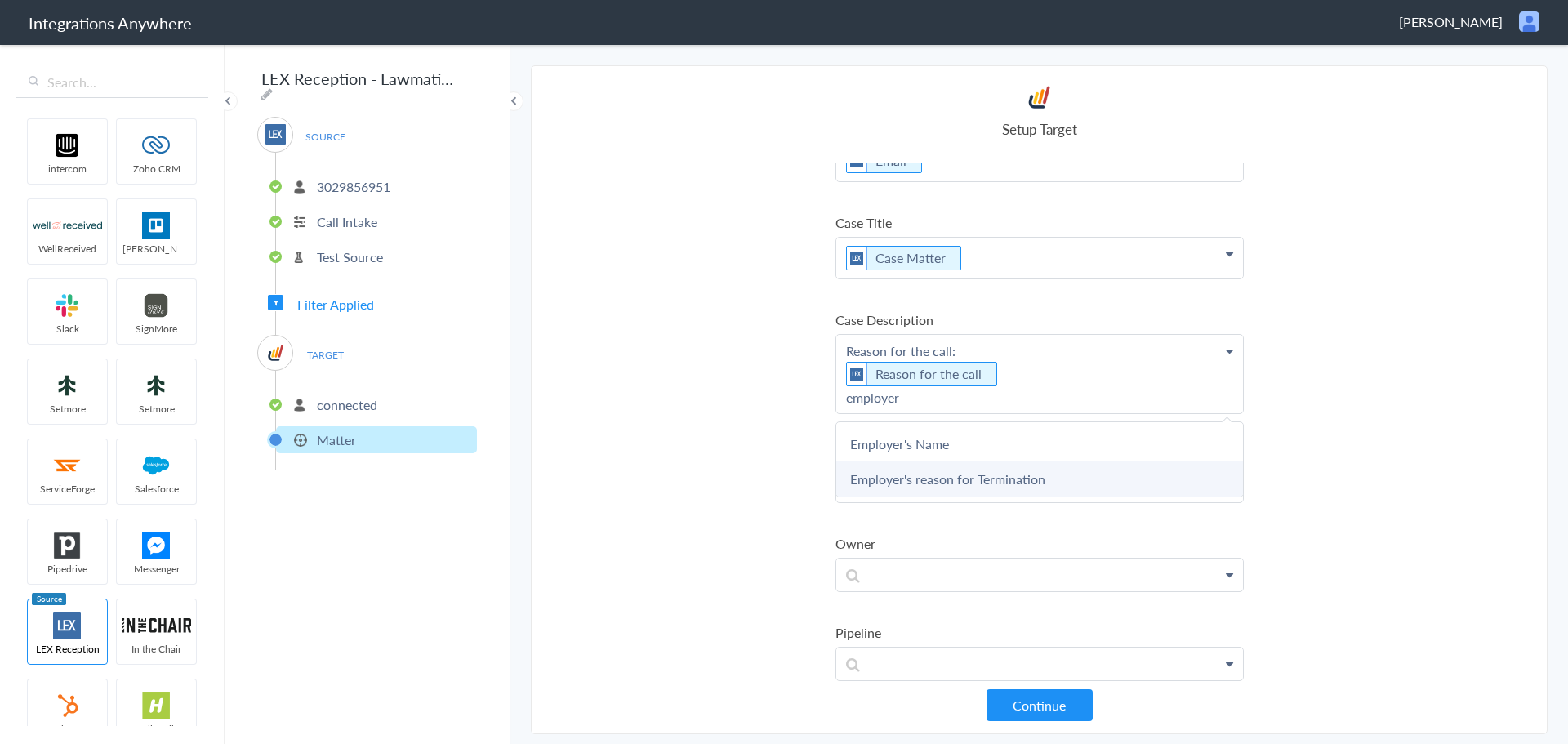
click at [0, 0] on link "Employer's reason for Termination" at bounding box center [0, 0] width 0 height 0
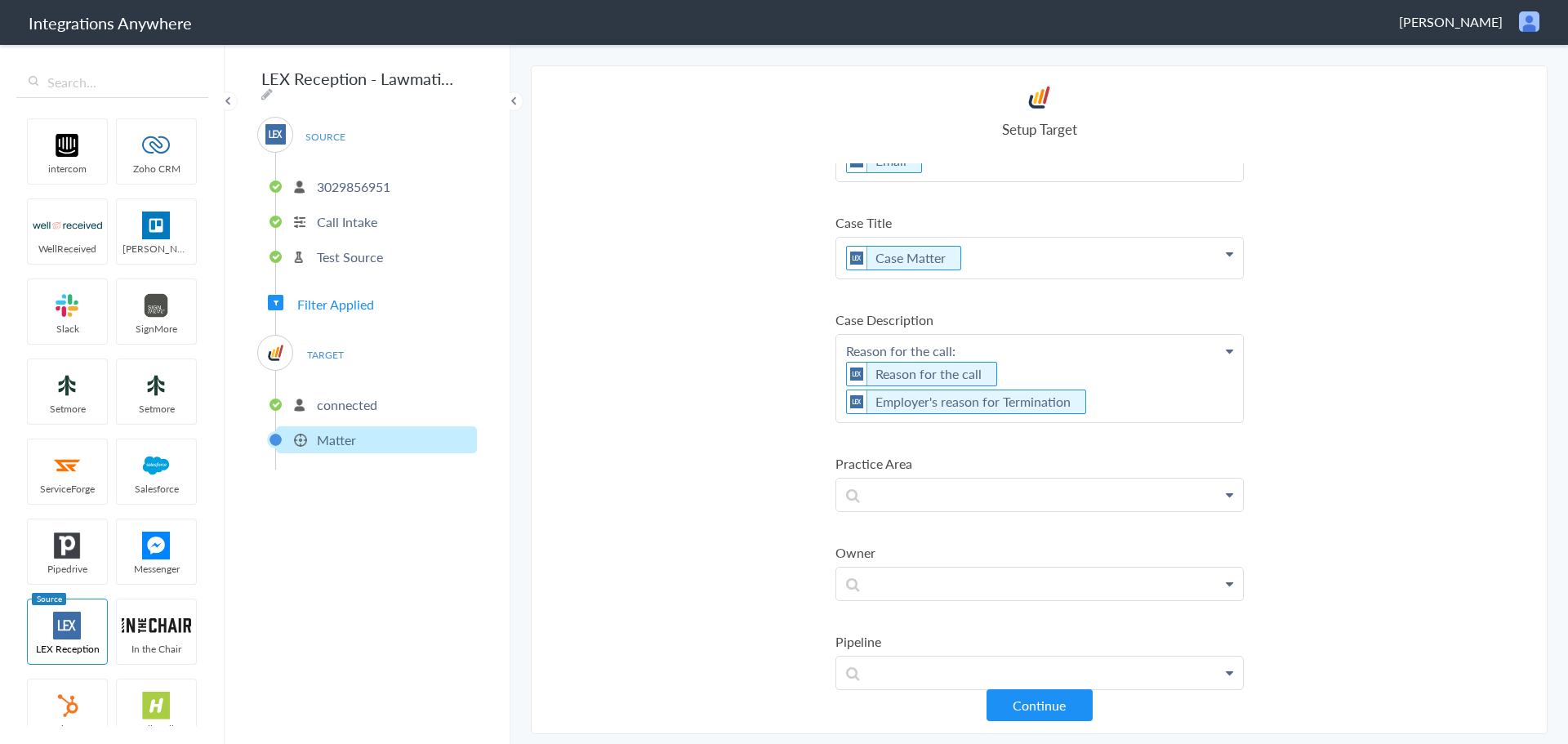
click at [0, 0] on link "Real reason for Termination" at bounding box center [0, 0] width 0 height 0
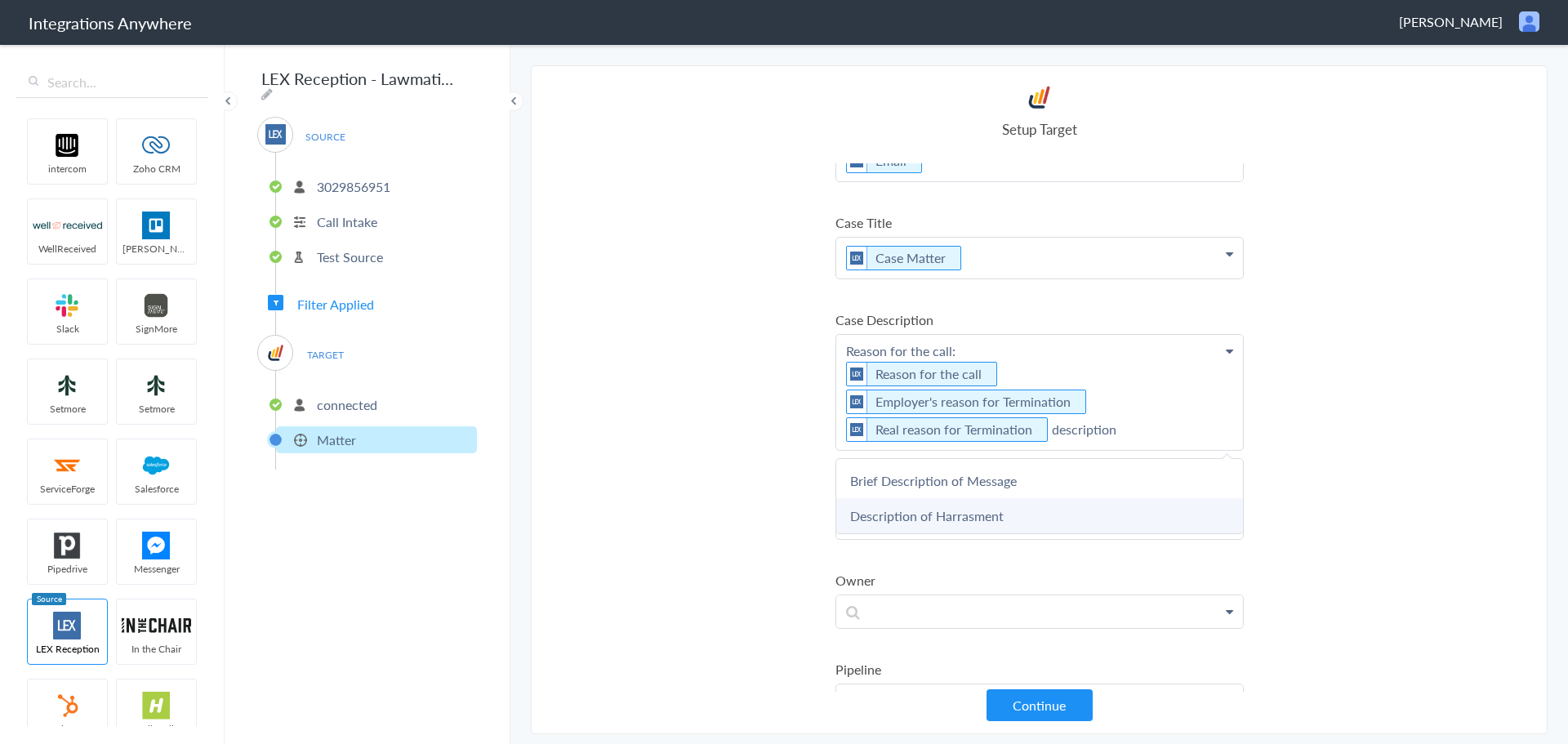
click at [0, 0] on link "Description of Harrasment" at bounding box center [0, 0] width 0 height 0
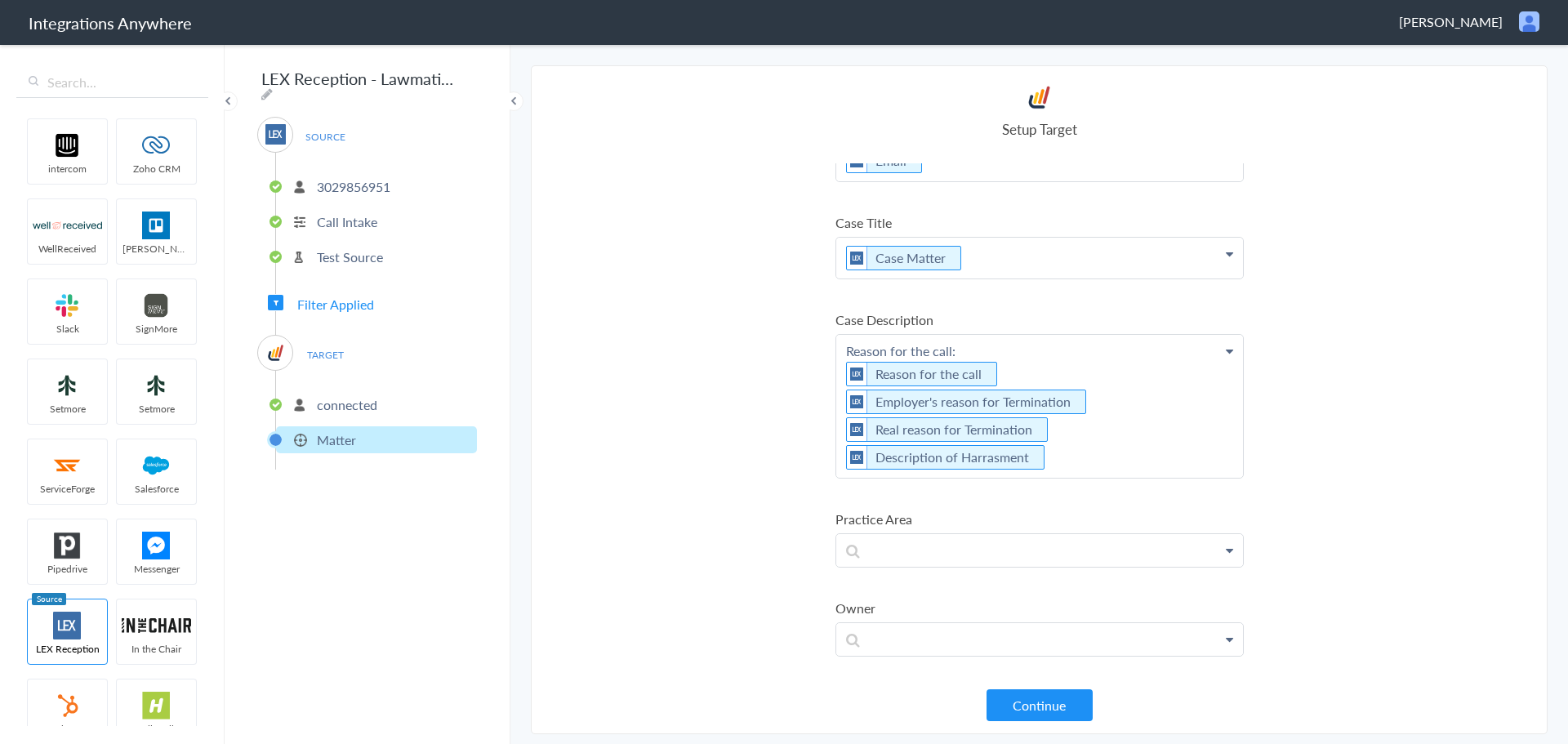
click at [843, 403] on p "Reason for the call: Reason for the call Employer's reason for Termination Real…" at bounding box center [1039, 407] width 407 height 143
click at [842, 404] on p "Reason for the call: Reason for the call Employer's reason for Termination Real…" at bounding box center [1039, 407] width 407 height 143
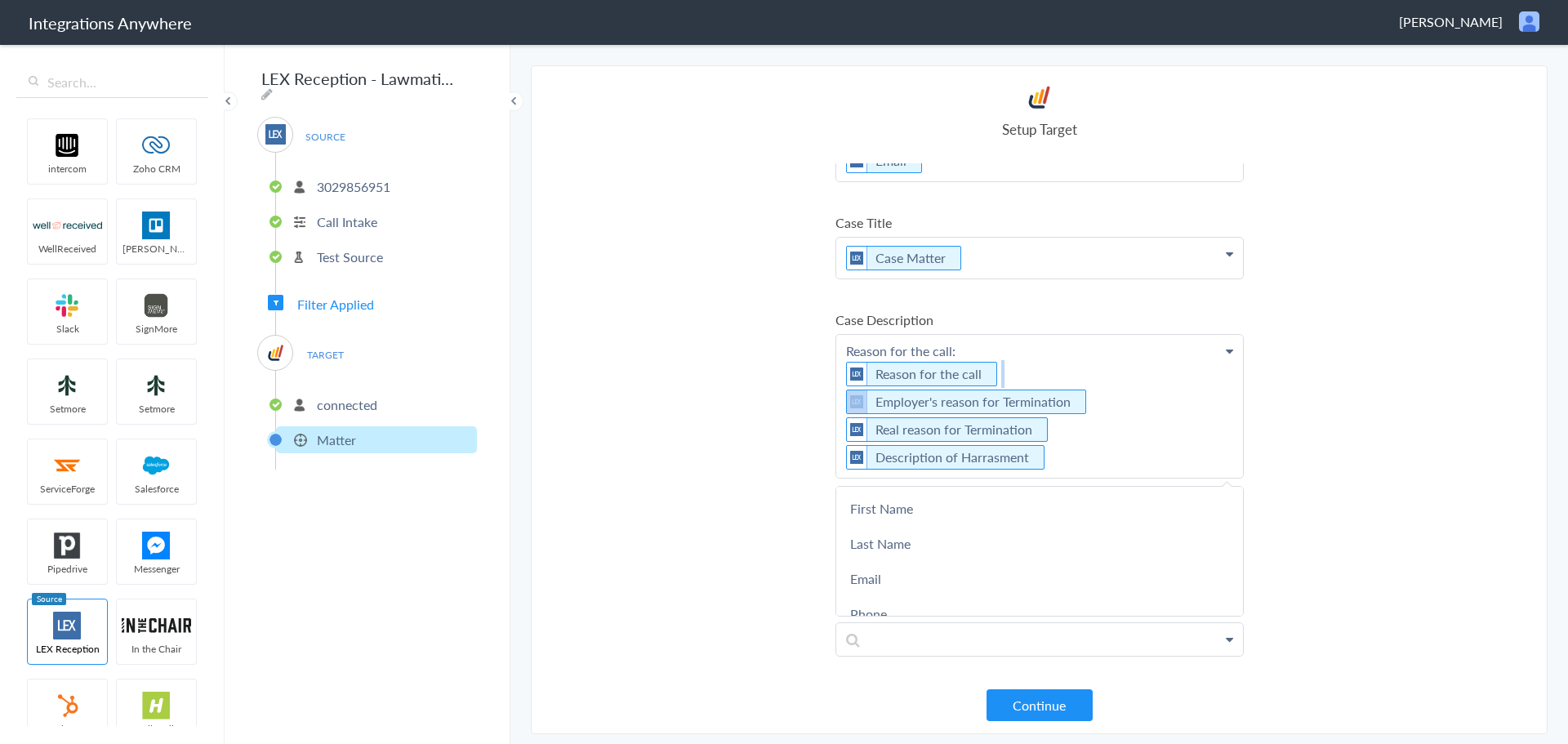
click at [842, 404] on p "Reason for the call: Reason for the call Employer's reason for Termination Real…" at bounding box center [1039, 407] width 407 height 143
click at [1024, 363] on p "Reason for the call: Reason for the call Employer's reason for Termination Real…" at bounding box center [1039, 407] width 407 height 143
click at [1000, 377] on p "Reason for the call: Reason for the call Employer's reason for terminatio: Empl…" at bounding box center [1039, 407] width 407 height 143
click at [1171, 381] on p "Reason for the call: Reason for the call Employer's reason for terminatio: Empl…" at bounding box center [1039, 407] width 407 height 143
click at [1166, 380] on p "Reason for the call: Reason for the call Employer's reason for terminatio: Empl…" at bounding box center [1039, 407] width 407 height 143
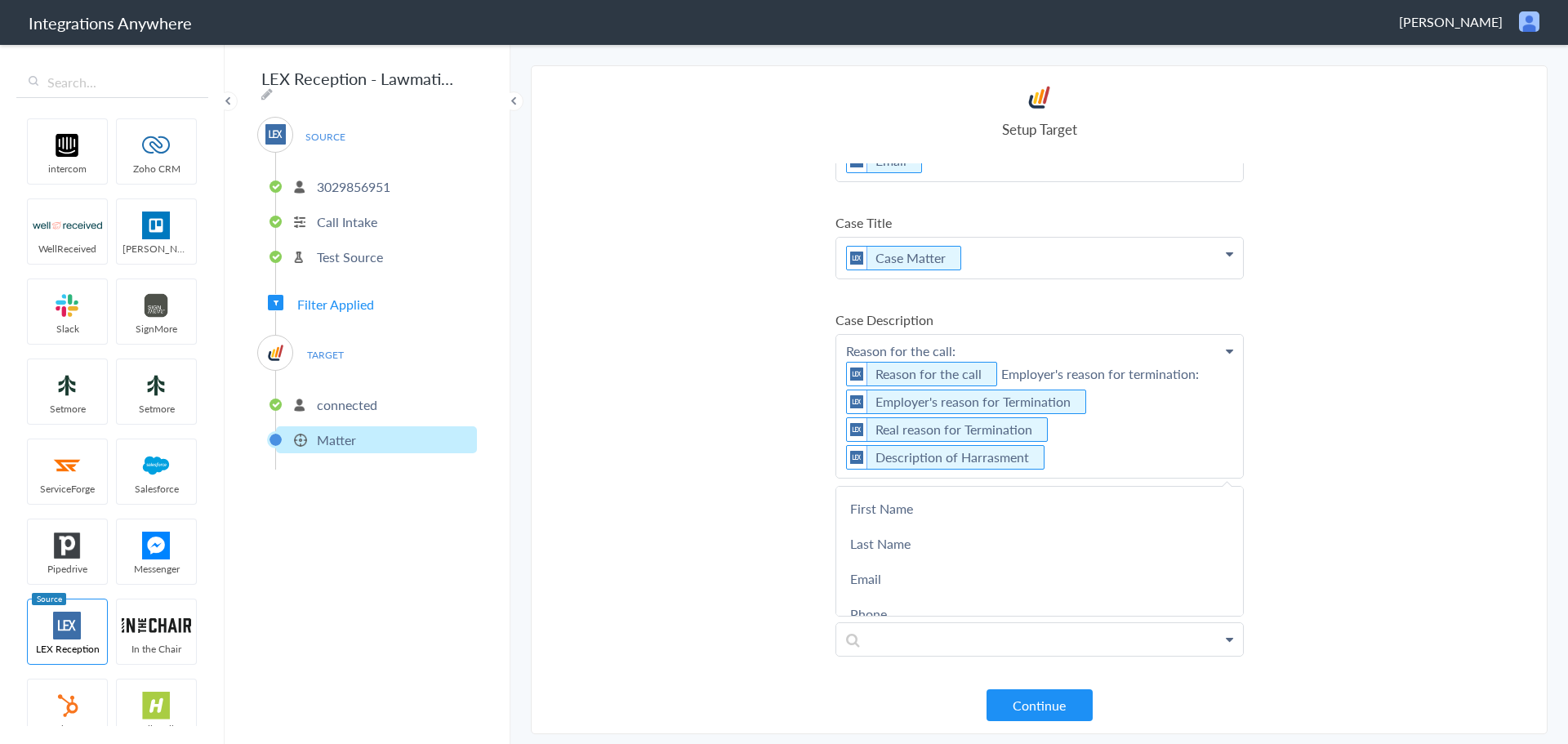
click at [1116, 408] on p "Reason for the call: Reason for the call Employer's reason for termination: Emp…" at bounding box center [1039, 407] width 407 height 143
click at [996, 376] on p "Reason for the call: Reason for the call Employer's reason for termination: Emp…" at bounding box center [1039, 407] width 407 height 143
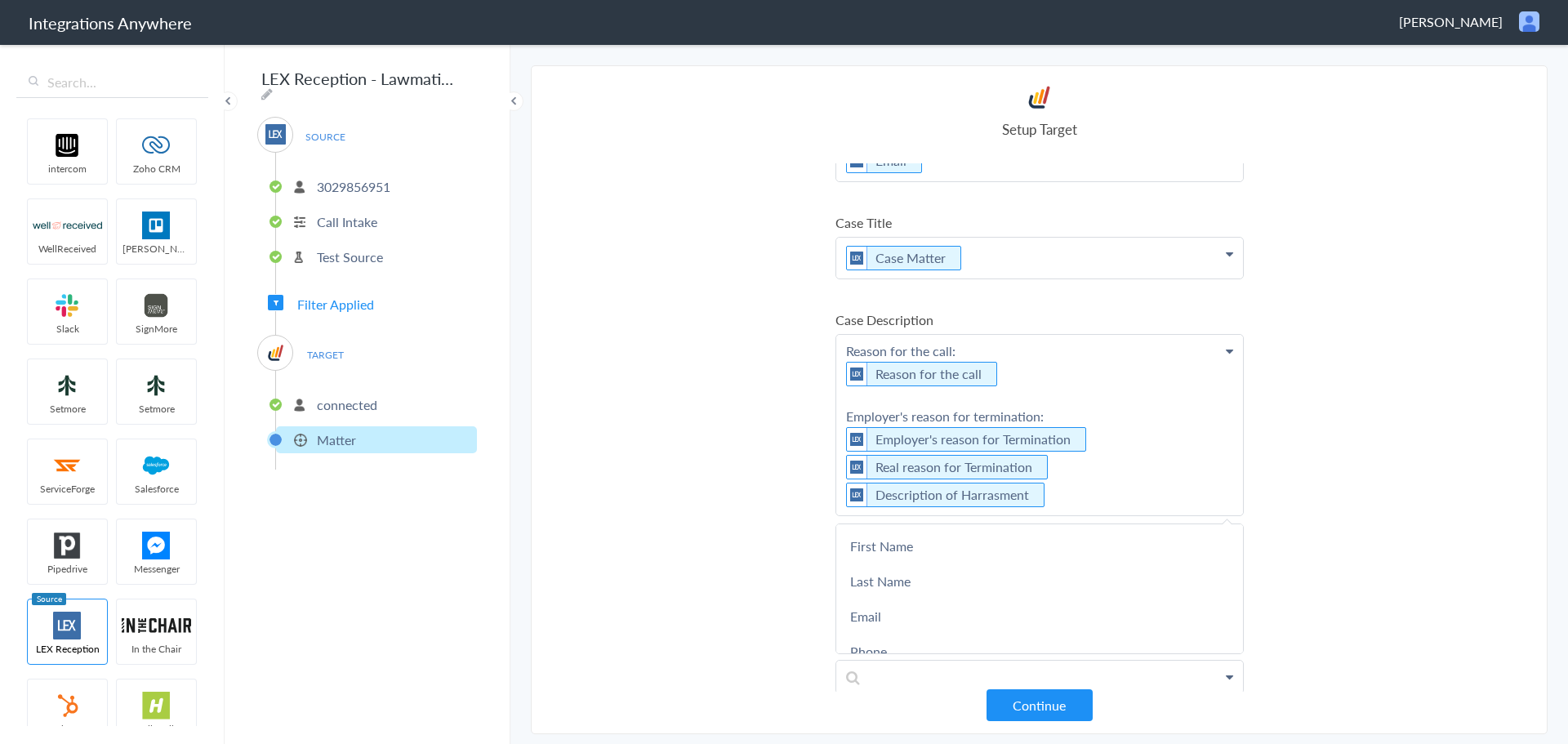
click at [882, 396] on p "Reason for the call: Reason for the call Employer's reason for termination: Emp…" at bounding box center [1039, 426] width 407 height 181
click at [1124, 437] on p "Reason for the call: Reason for the call Employer's reason for termination: Emp…" at bounding box center [1039, 426] width 407 height 181
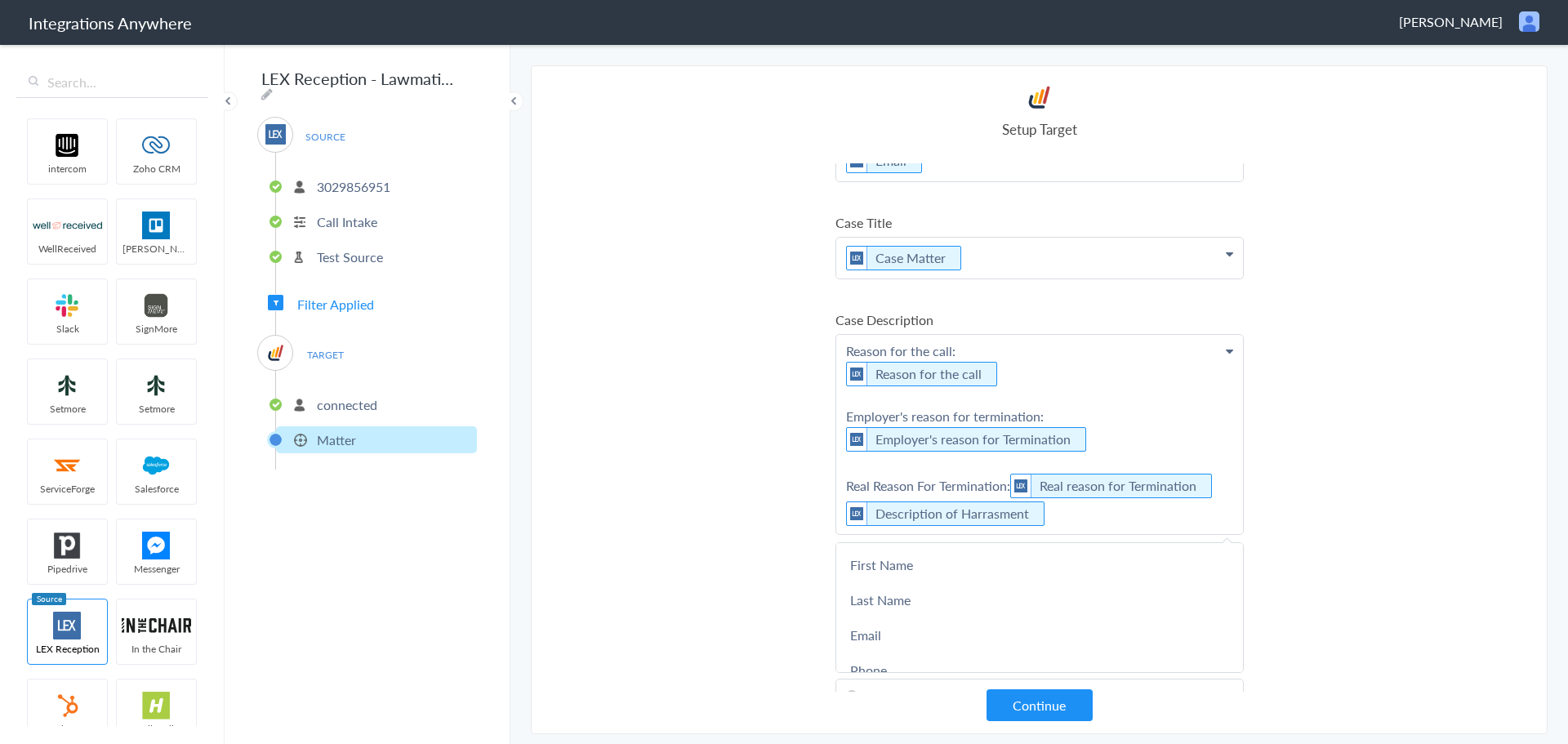
click at [841, 520] on p "Reason for the call: Reason for the call Employer's reason for termination: Emp…" at bounding box center [1039, 434] width 407 height 199
click at [957, 511] on p "Reason for the call: Reason for the call Employer's reason for termination: Emp…" at bounding box center [1039, 434] width 407 height 199
click at [1356, 369] on section "Select Account 3029856951 Rename Delete (6 days ago) + connect Continue Setup S…" at bounding box center [1038, 400] width 1017 height 669
click at [1209, 521] on p "Reason for the call: Reason for the call Employer's reason for termination: Emp…" at bounding box center [1039, 434] width 407 height 199
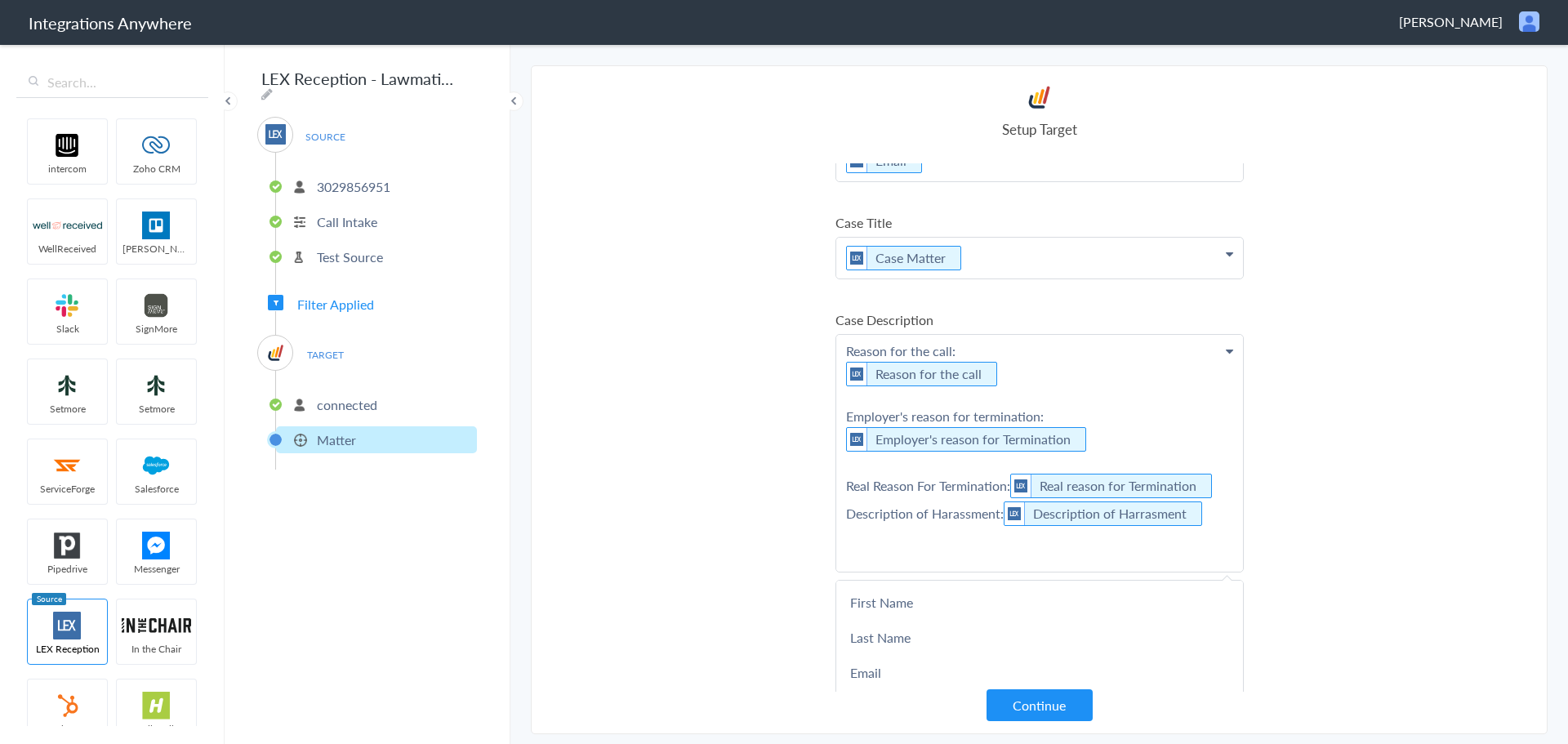
click at [1546, 317] on main "The system encountered four errors. Check More Trigger Connect Action Setup Tes…" at bounding box center [1039, 393] width 1057 height 701
click at [0, 0] on link "Discipline Notes" at bounding box center [0, 0] width 0 height 0
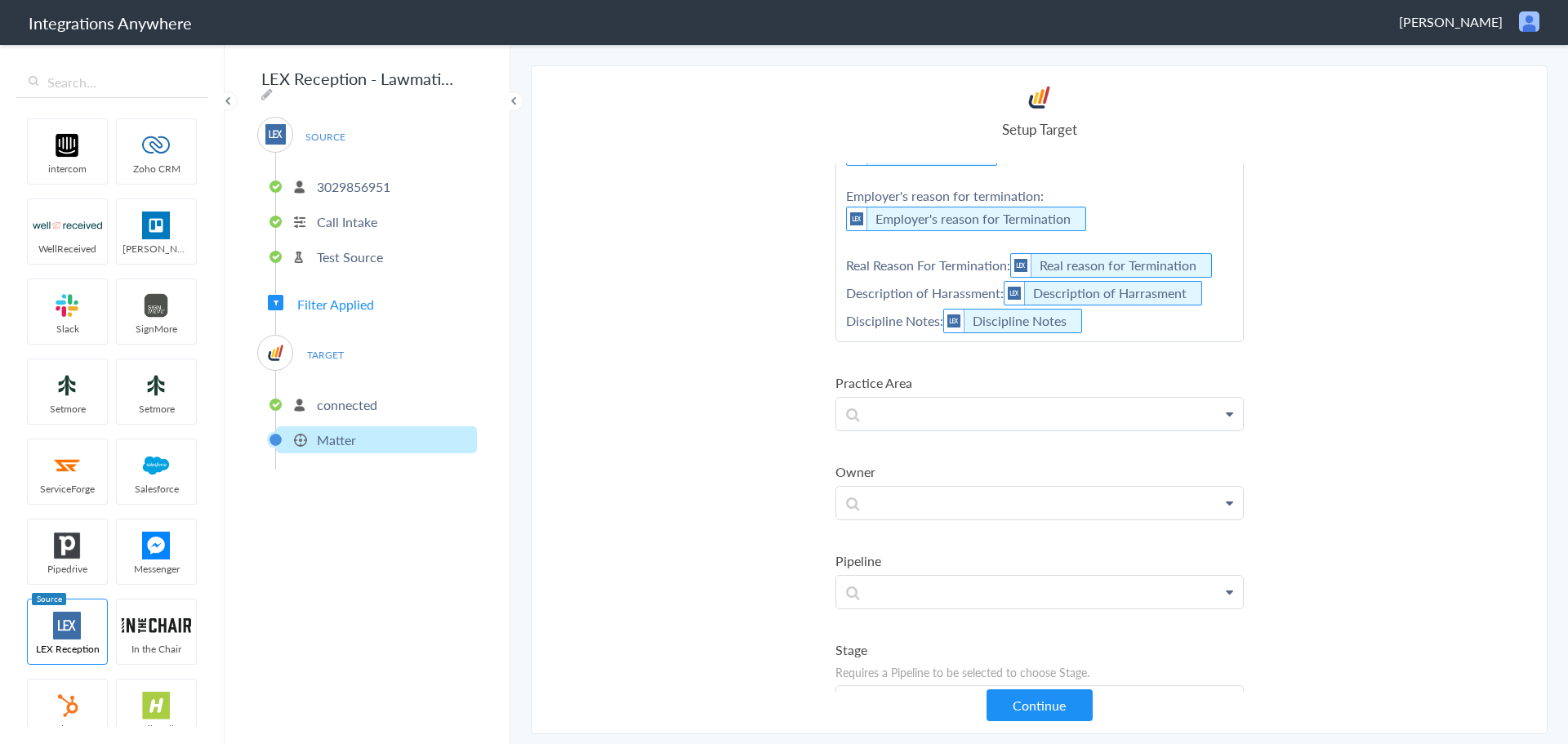
scroll to position [468, 0]
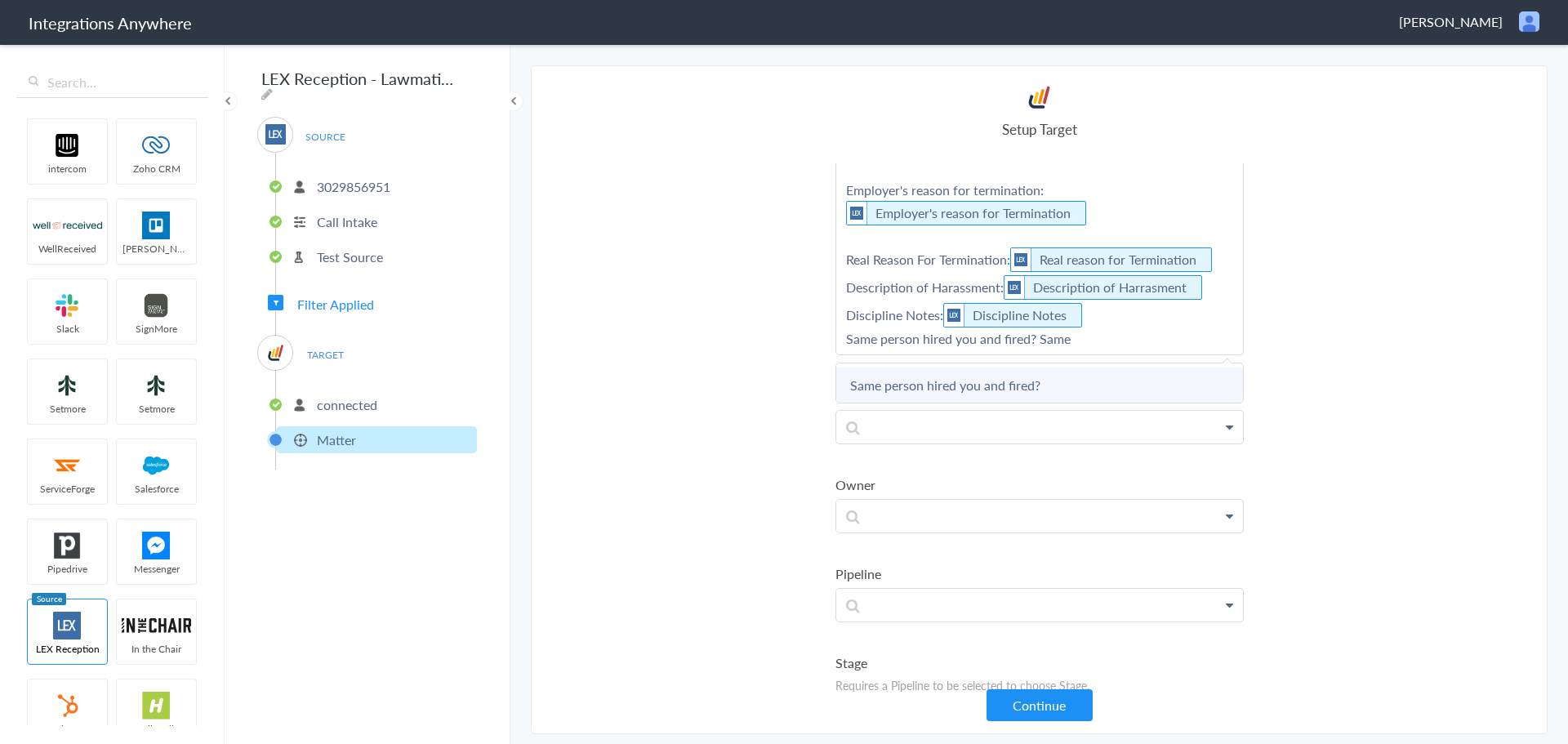
click at [0, 0] on link "Same person hired you and fired?" at bounding box center [0, 0] width 0 height 0
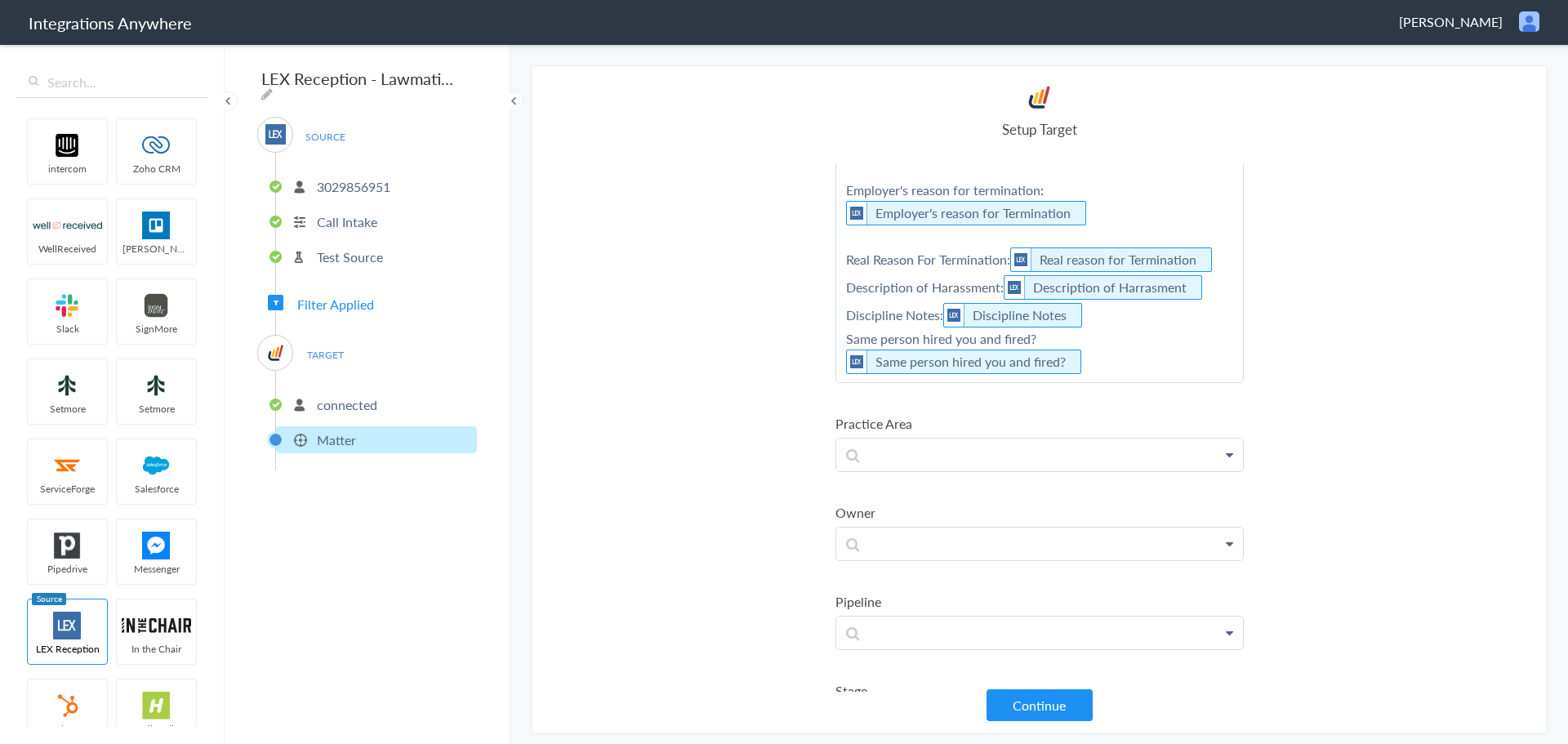
click at [0, 0] on link "Severance" at bounding box center [0, 0] width 0 height 0
click at [0, 0] on link "New job?" at bounding box center [0, 0] width 0 height 0
click at [1541, 363] on section "Select Account 3029856951 Rename Delete (6 days ago) + connect Continue Setup S…" at bounding box center [1038, 400] width 1017 height 669
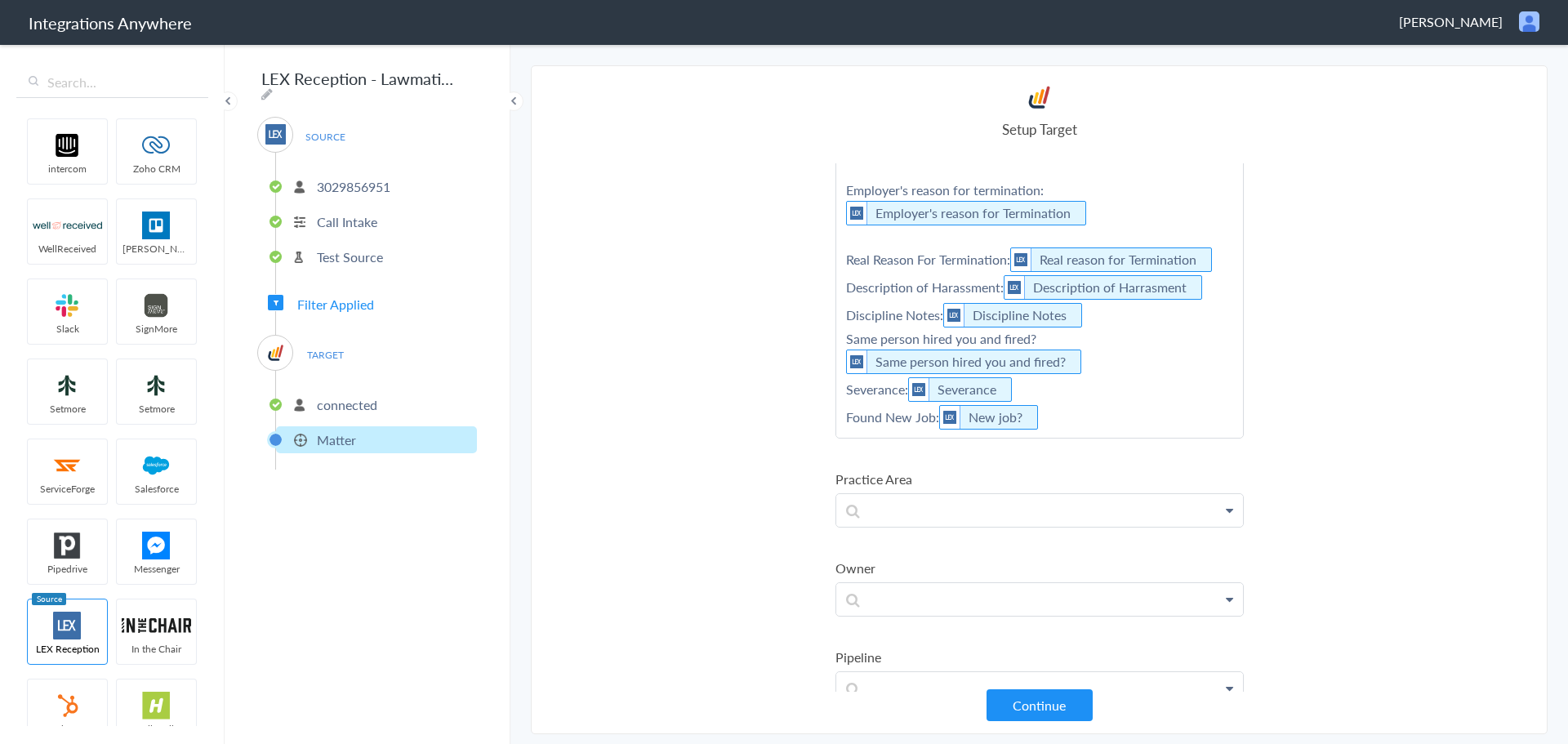
click at [0, 0] on link "Type of Evidence" at bounding box center [0, 0] width 0 height 0
click at [1118, 445] on p "Reason for the call: Reason for the call Employer's reason for termination: Emp…" at bounding box center [1039, 287] width 407 height 357
click at [1030, 702] on button "Continue" at bounding box center [1038, 705] width 106 height 32
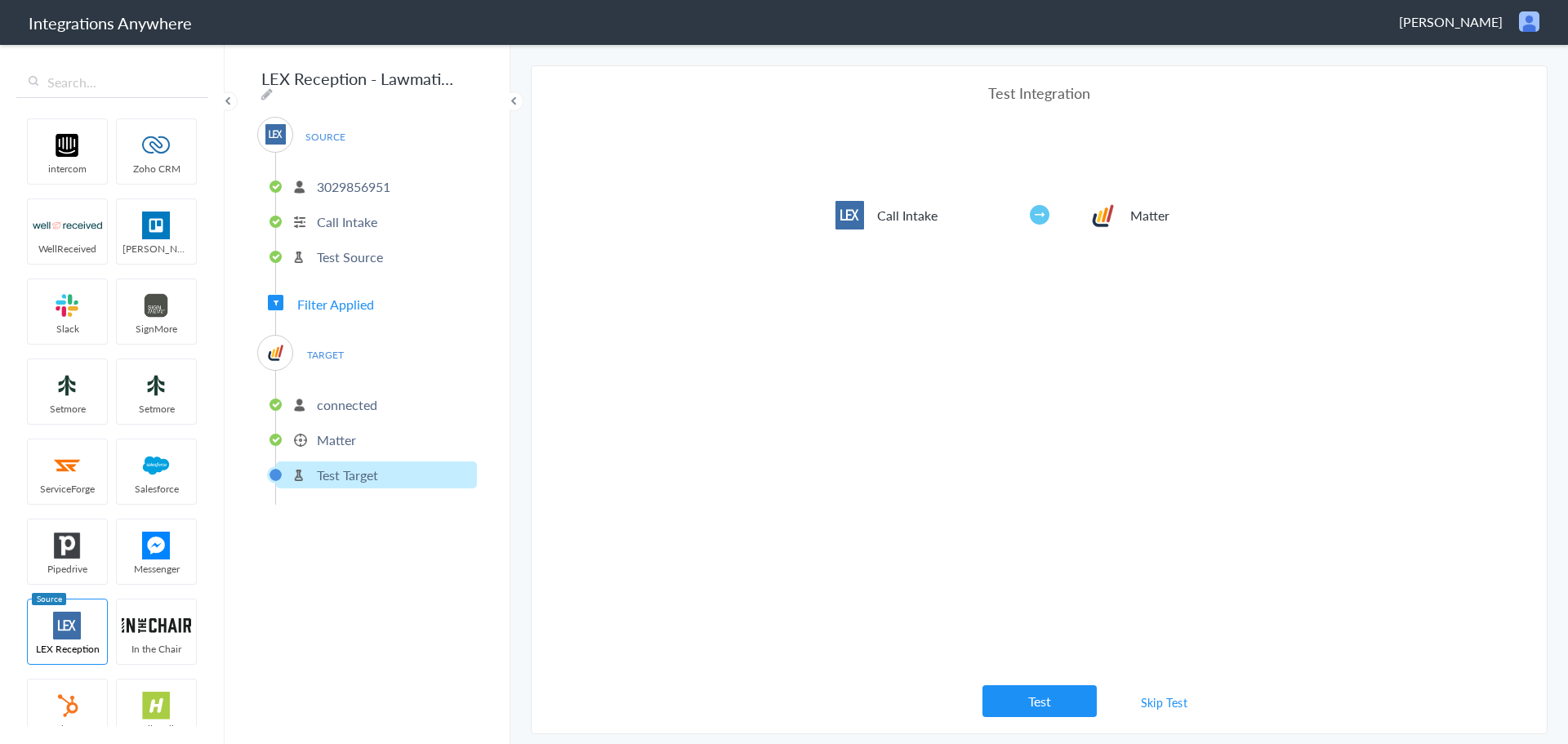
click at [330, 431] on p "Matter" at bounding box center [336, 439] width 40 height 19
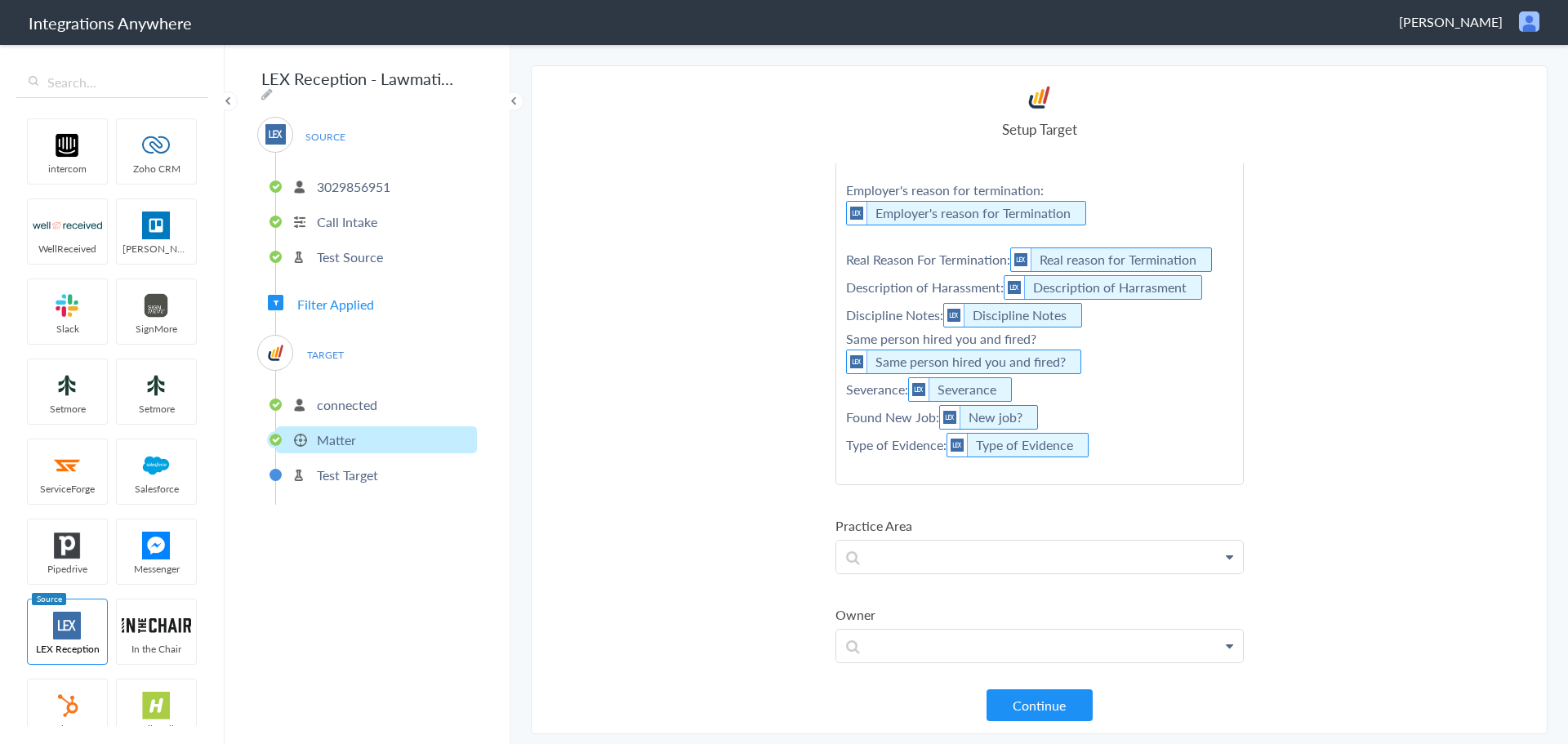
scroll to position [770, 0]
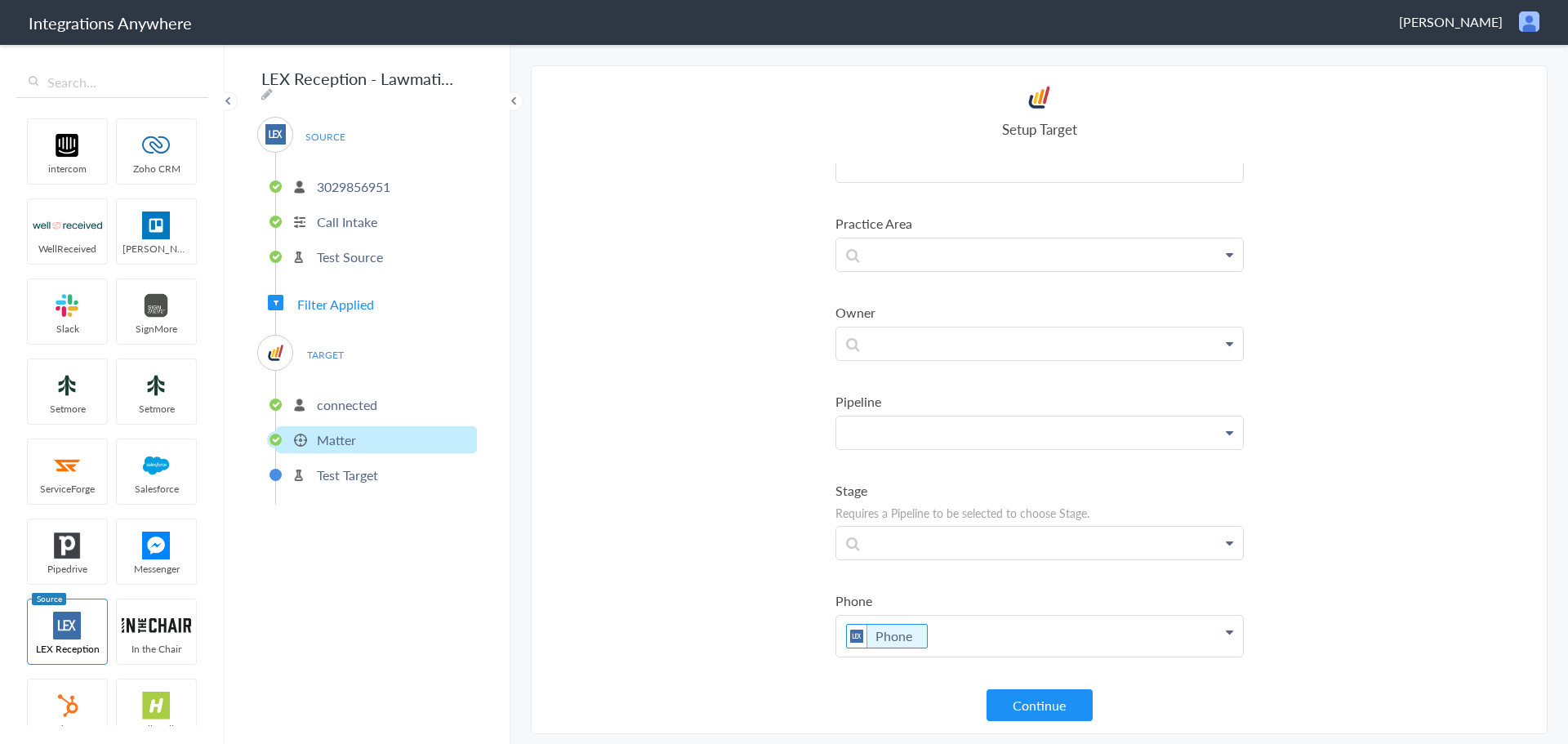
click at [1451, 401] on section "Select Account 3029856951 Rename Delete (6 days ago) + connect Continue Setup S…" at bounding box center [1038, 400] width 1017 height 669
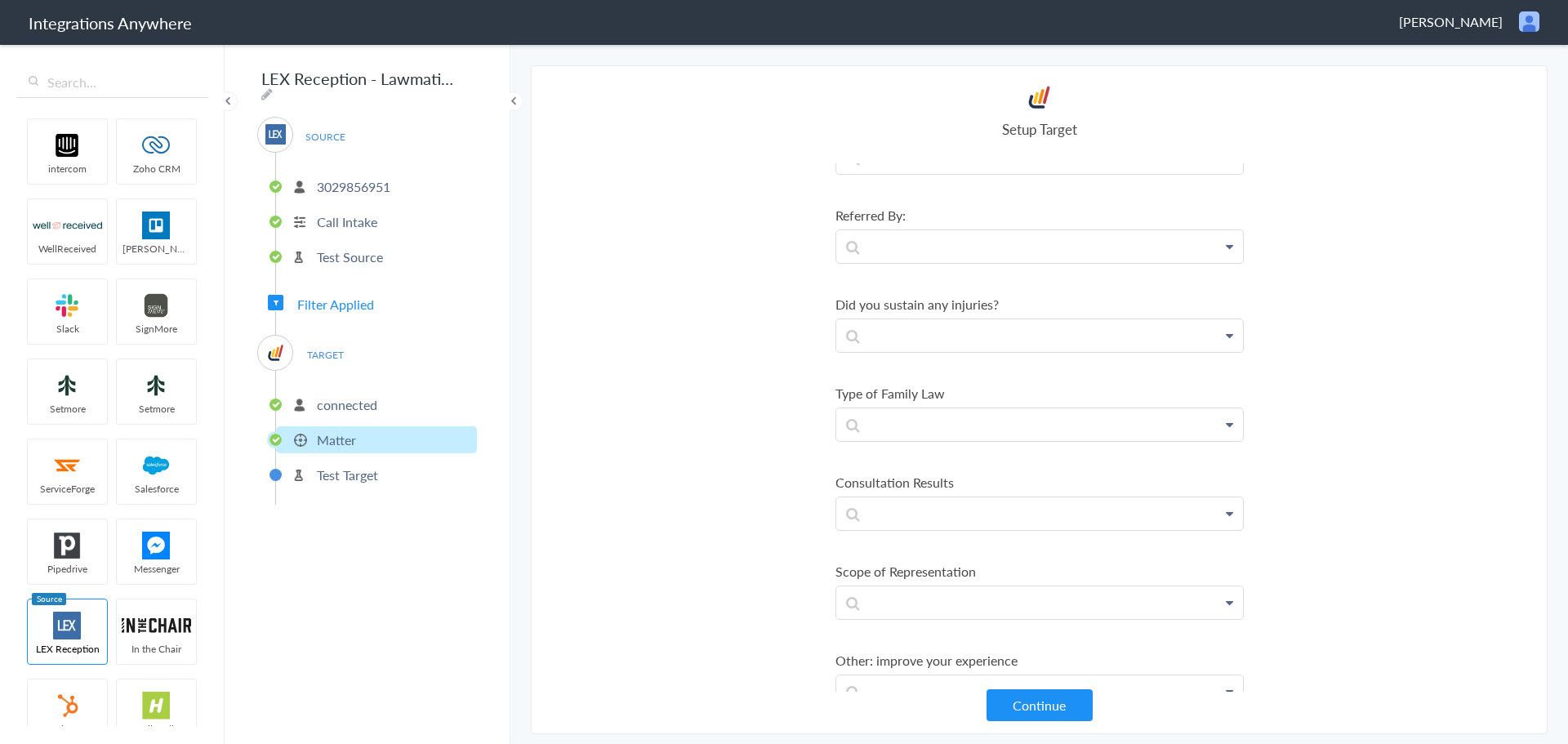
scroll to position [2405, 0]
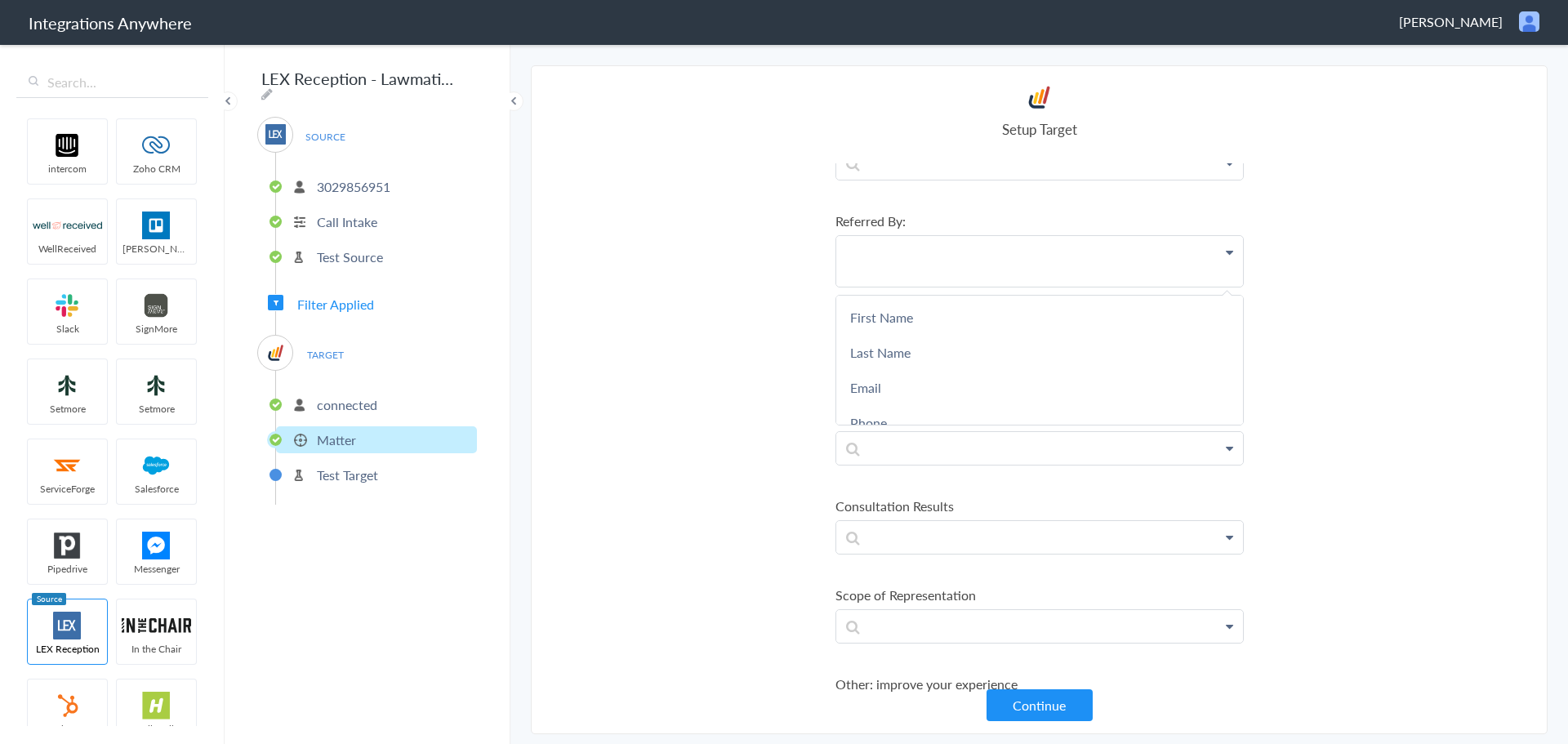
click at [1436, 321] on section "Select Account 3029856951 Rename Delete (6 days ago) + connect Continue Setup S…" at bounding box center [1038, 400] width 1017 height 669
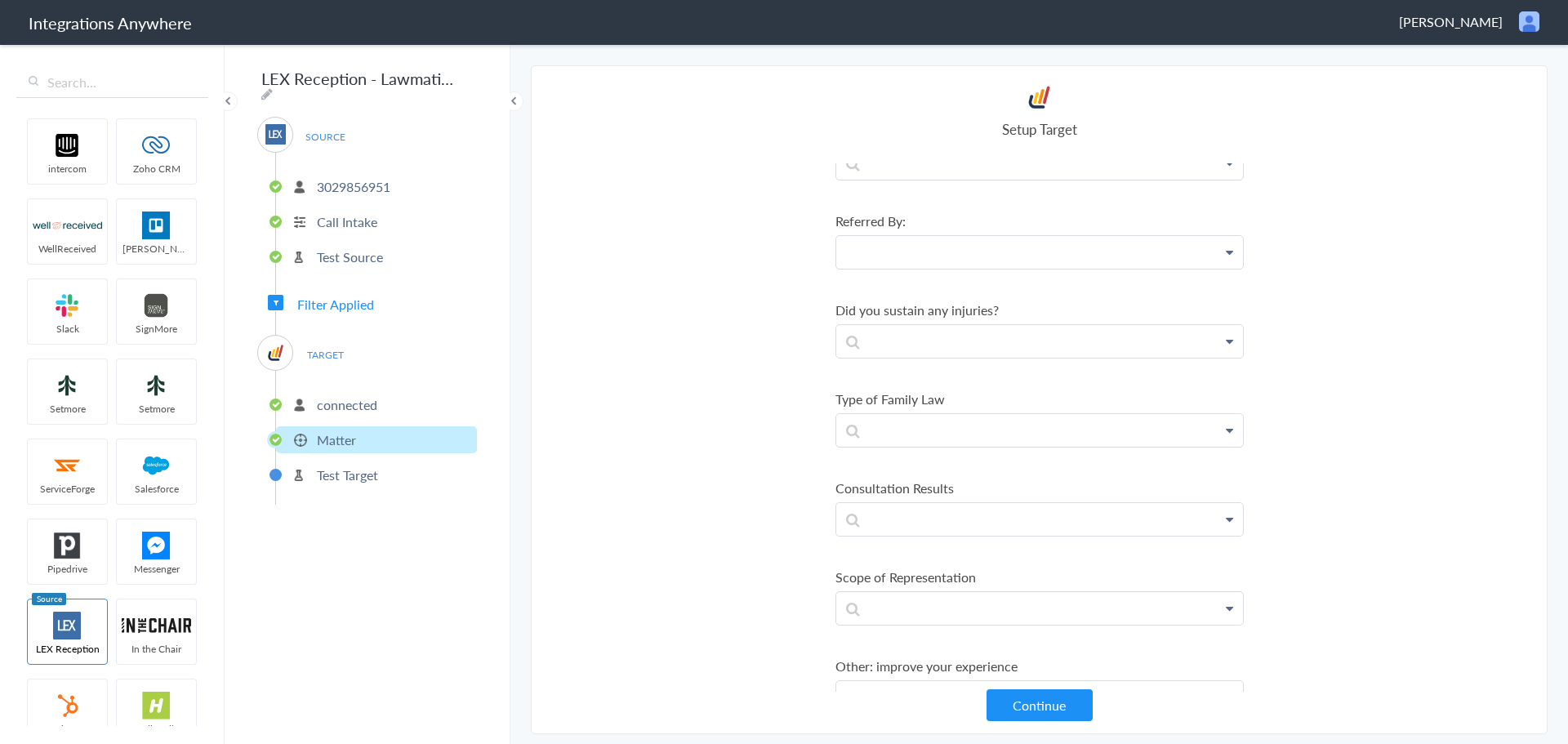
click at [1064, 703] on button "Continue" at bounding box center [1038, 705] width 106 height 32
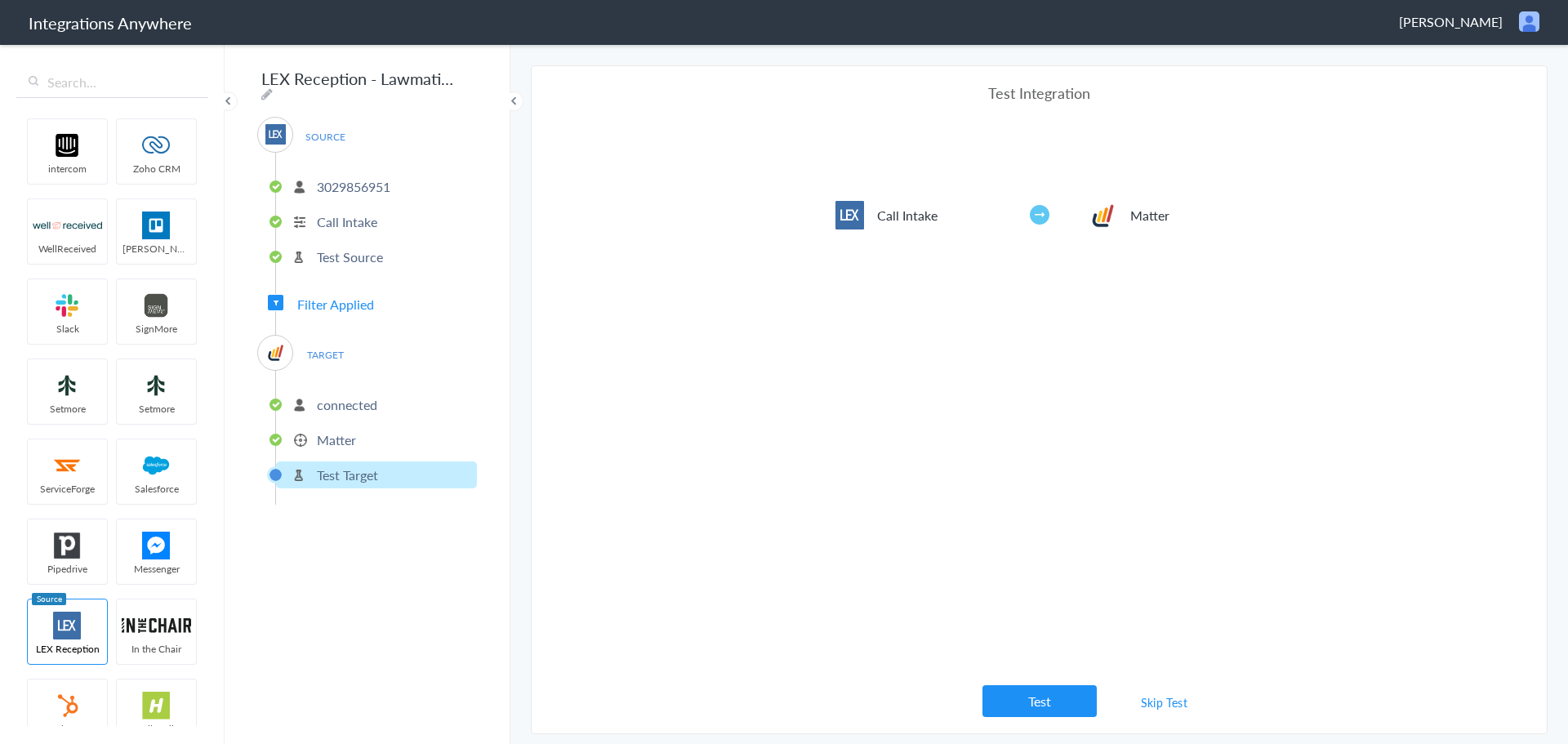
click at [340, 178] on p "3029856951" at bounding box center [353, 186] width 73 height 19
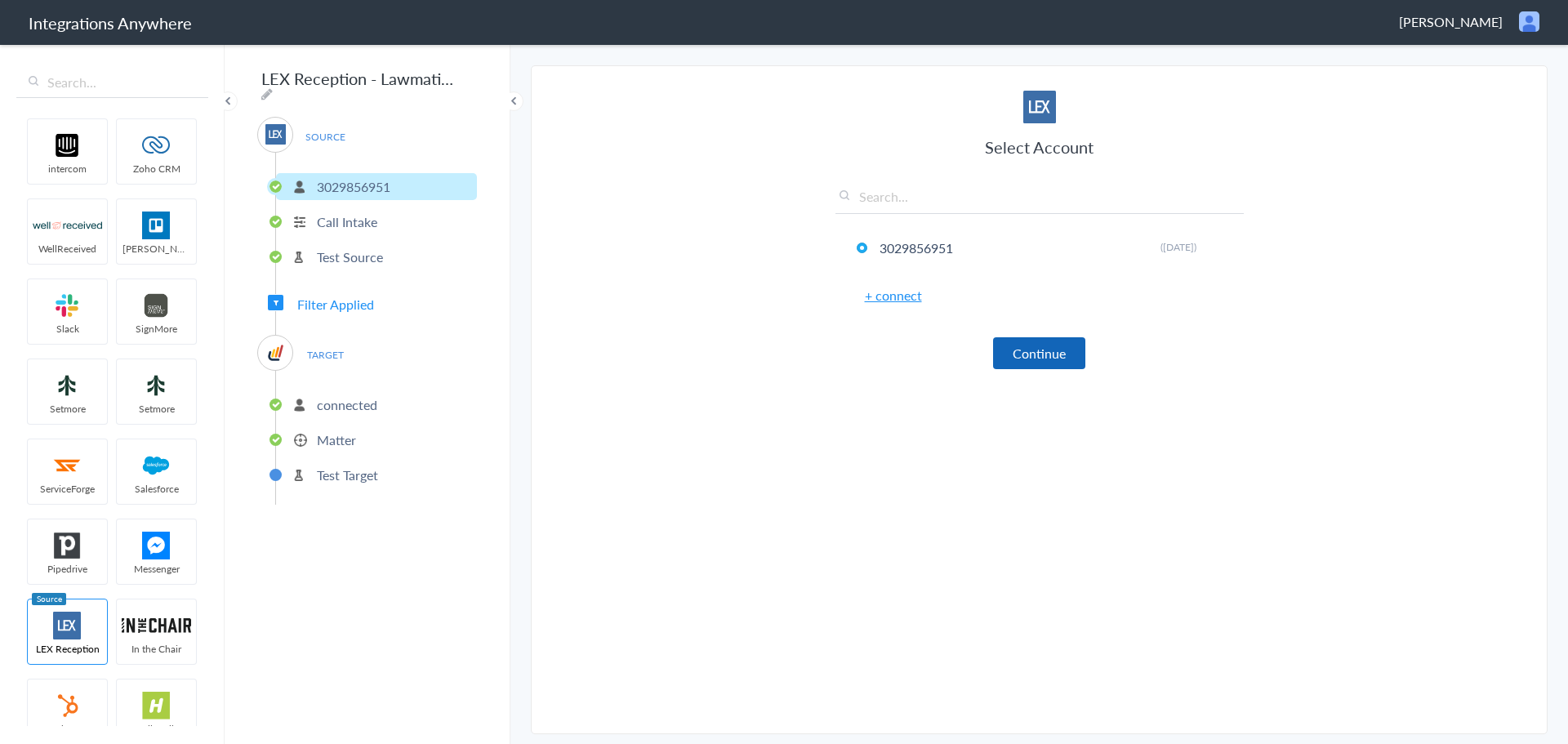
click at [1053, 363] on button "Continue" at bounding box center [1038, 353] width 92 height 32
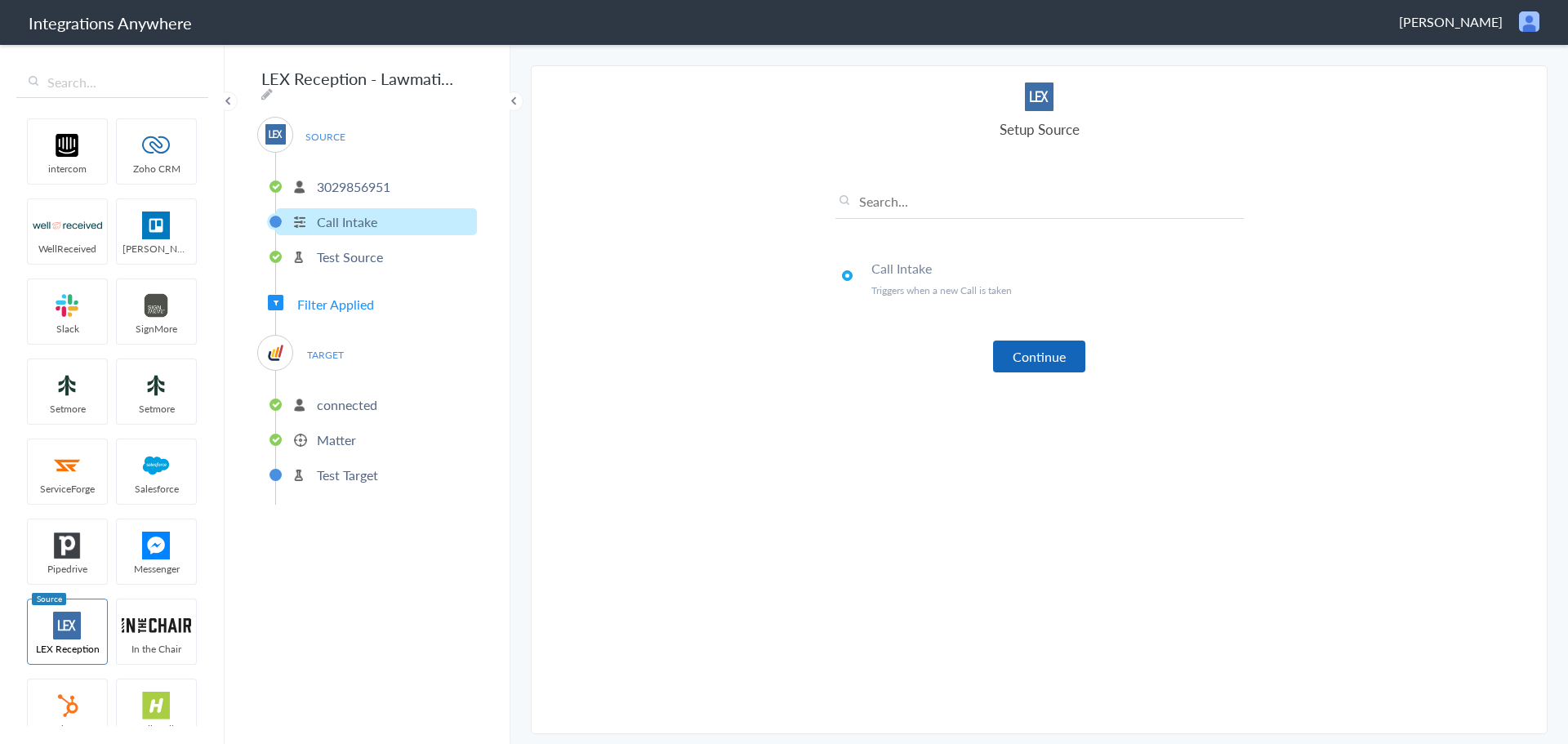
click at [1048, 356] on button "Continue" at bounding box center [1038, 356] width 92 height 32
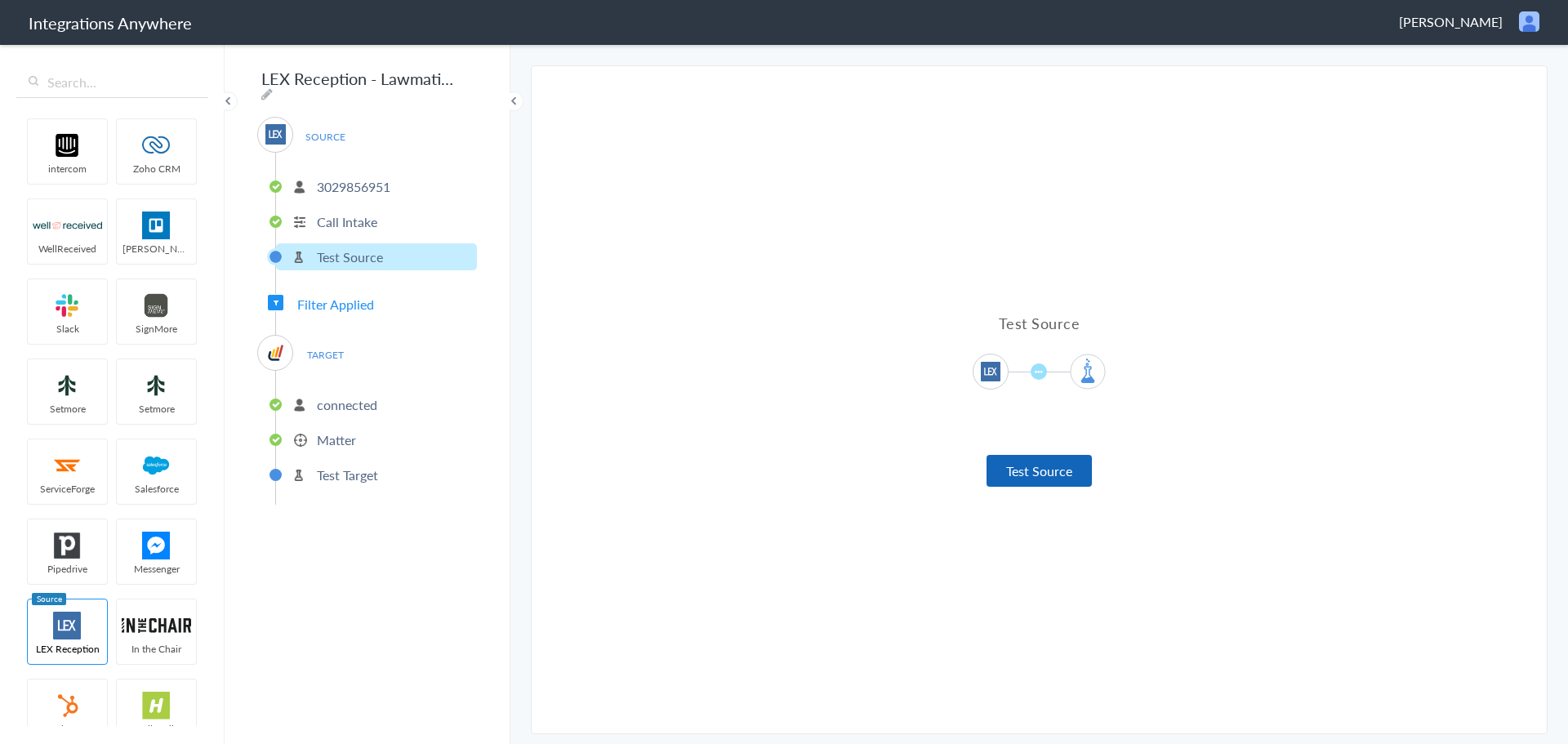
click at [1034, 485] on button "Test Source" at bounding box center [1038, 471] width 105 height 32
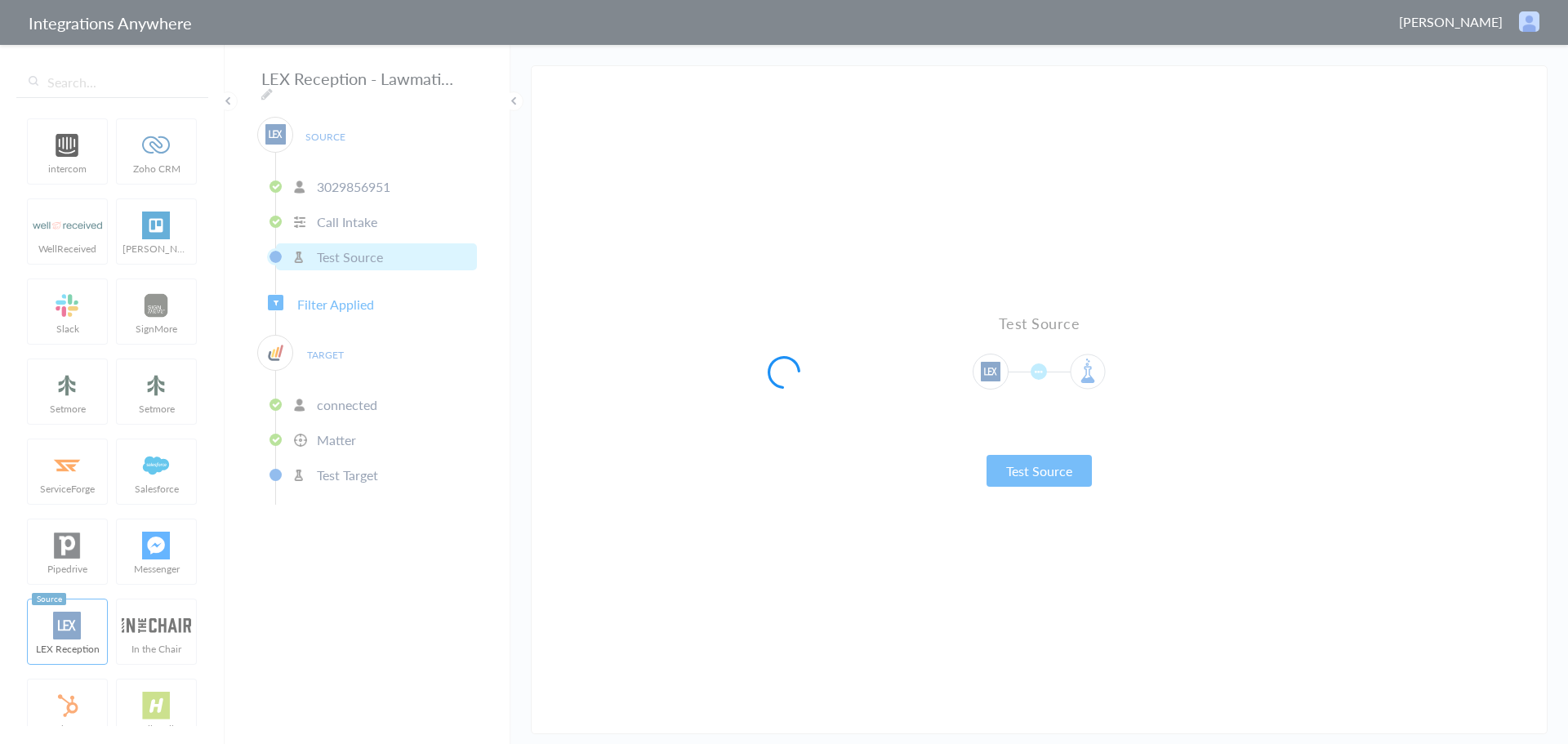
click at [1037, 471] on div at bounding box center [784, 372] width 1568 height 744
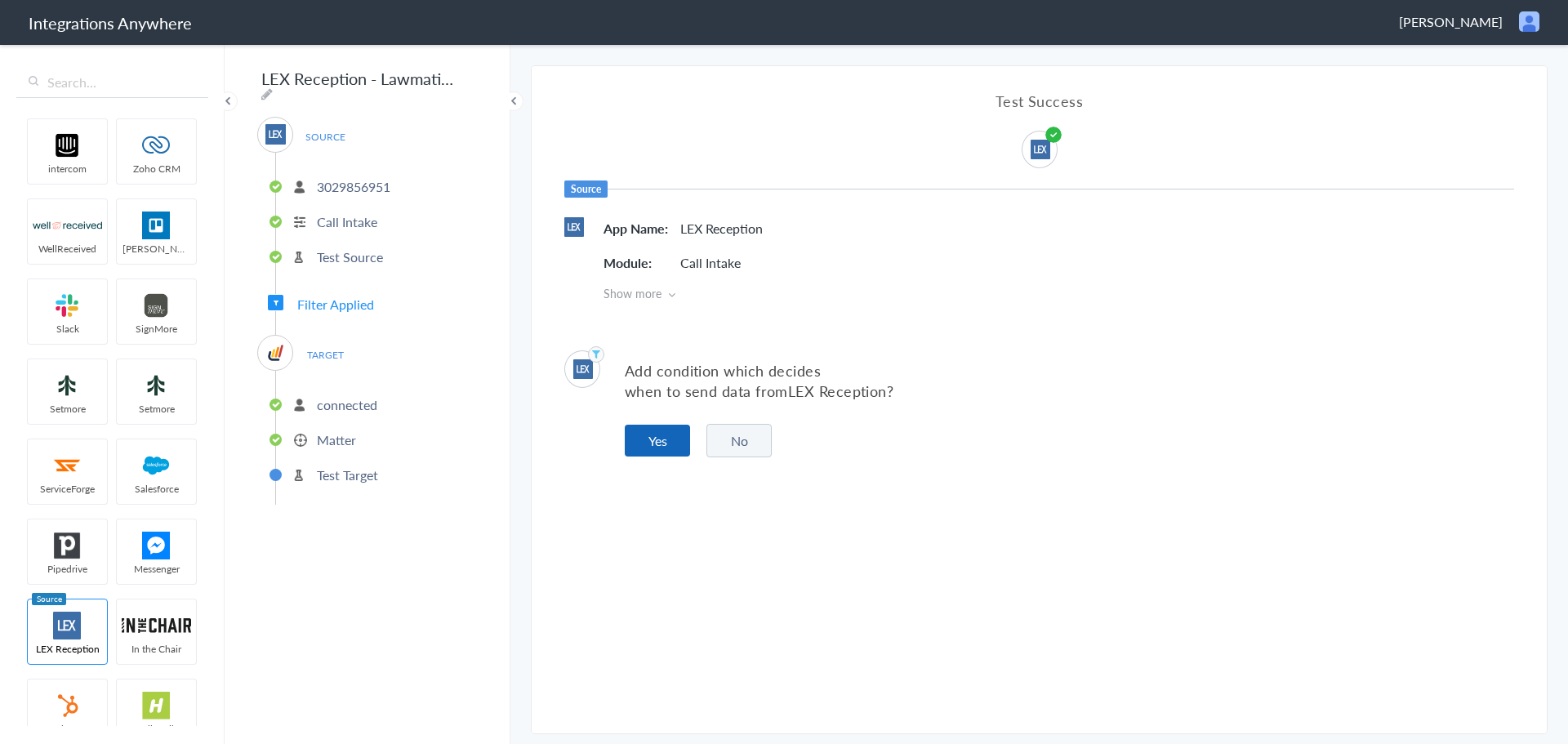
click at [643, 431] on button "Yes" at bounding box center [658, 440] width 65 height 32
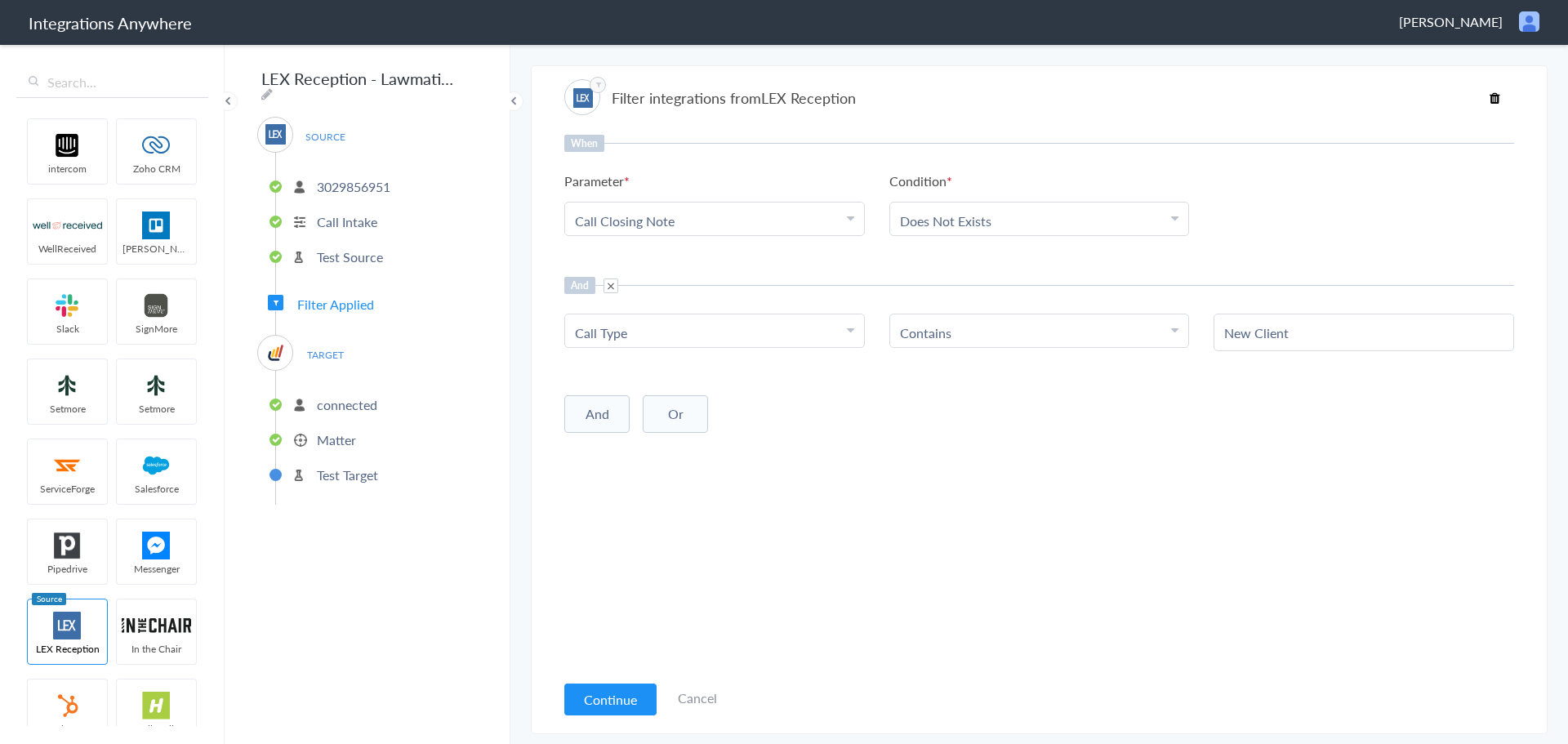
click at [590, 692] on button "Continue" at bounding box center [610, 699] width 92 height 32
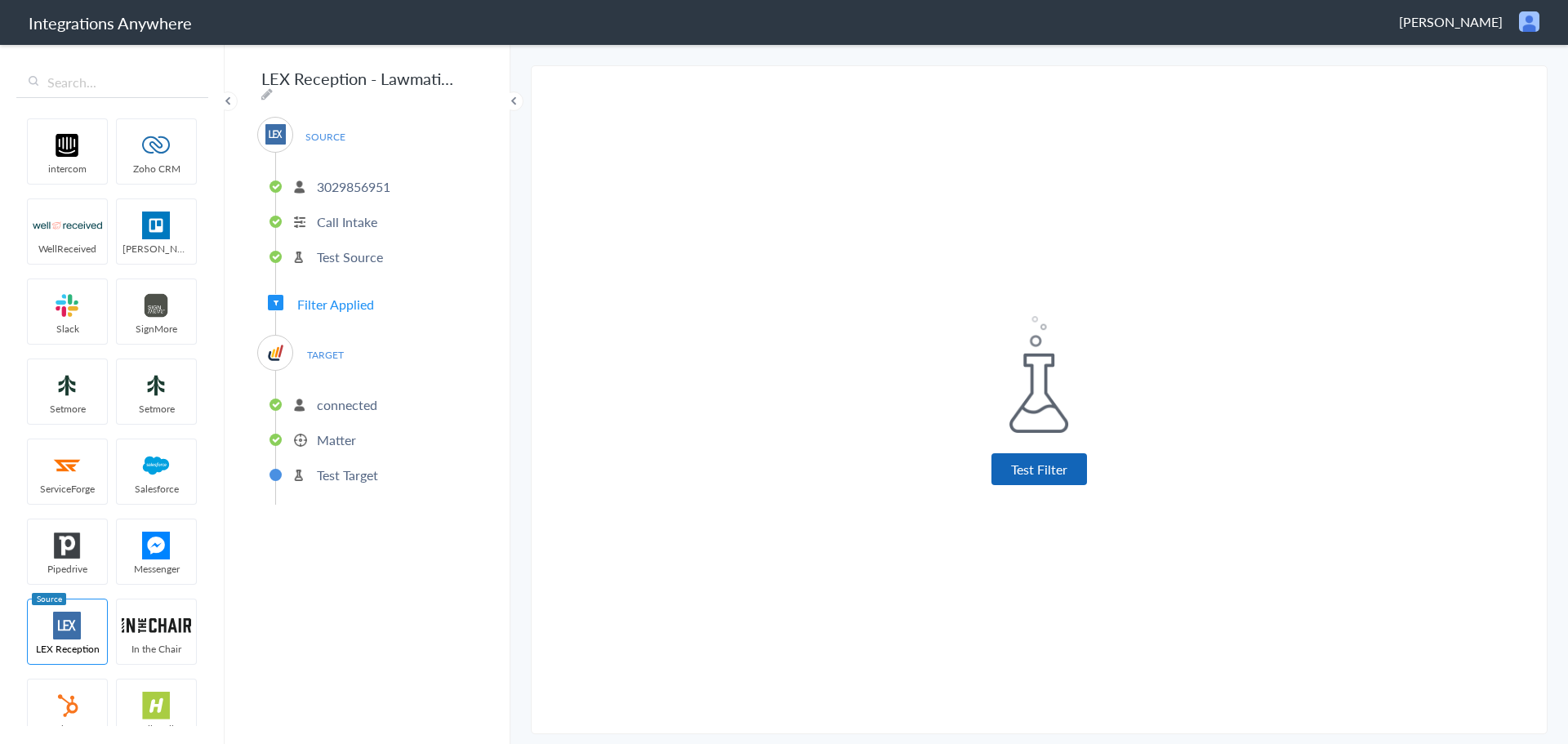
click at [1054, 465] on button "Test Filter" at bounding box center [1038, 469] width 95 height 32
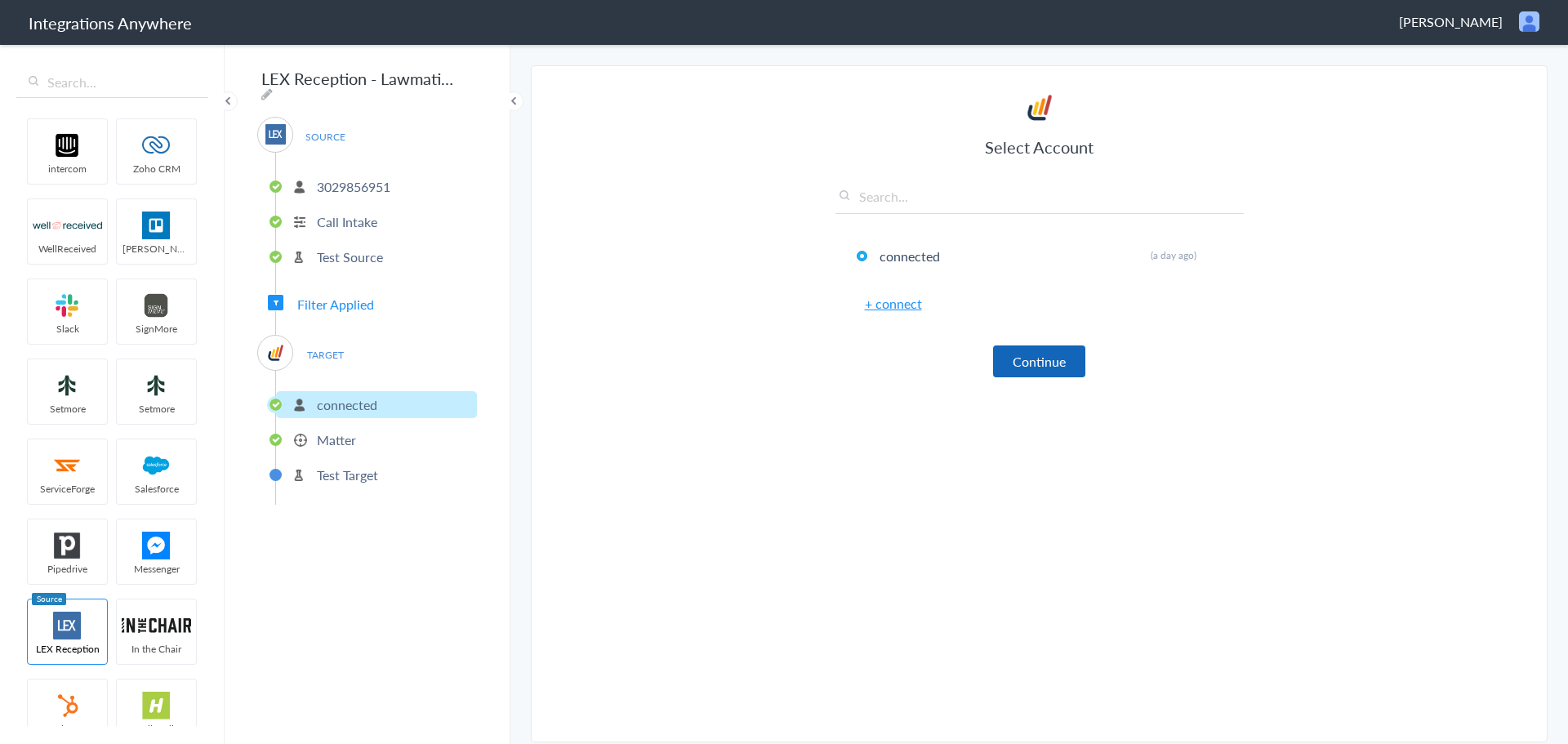
click at [1068, 372] on button "Continue" at bounding box center [1038, 361] width 92 height 32
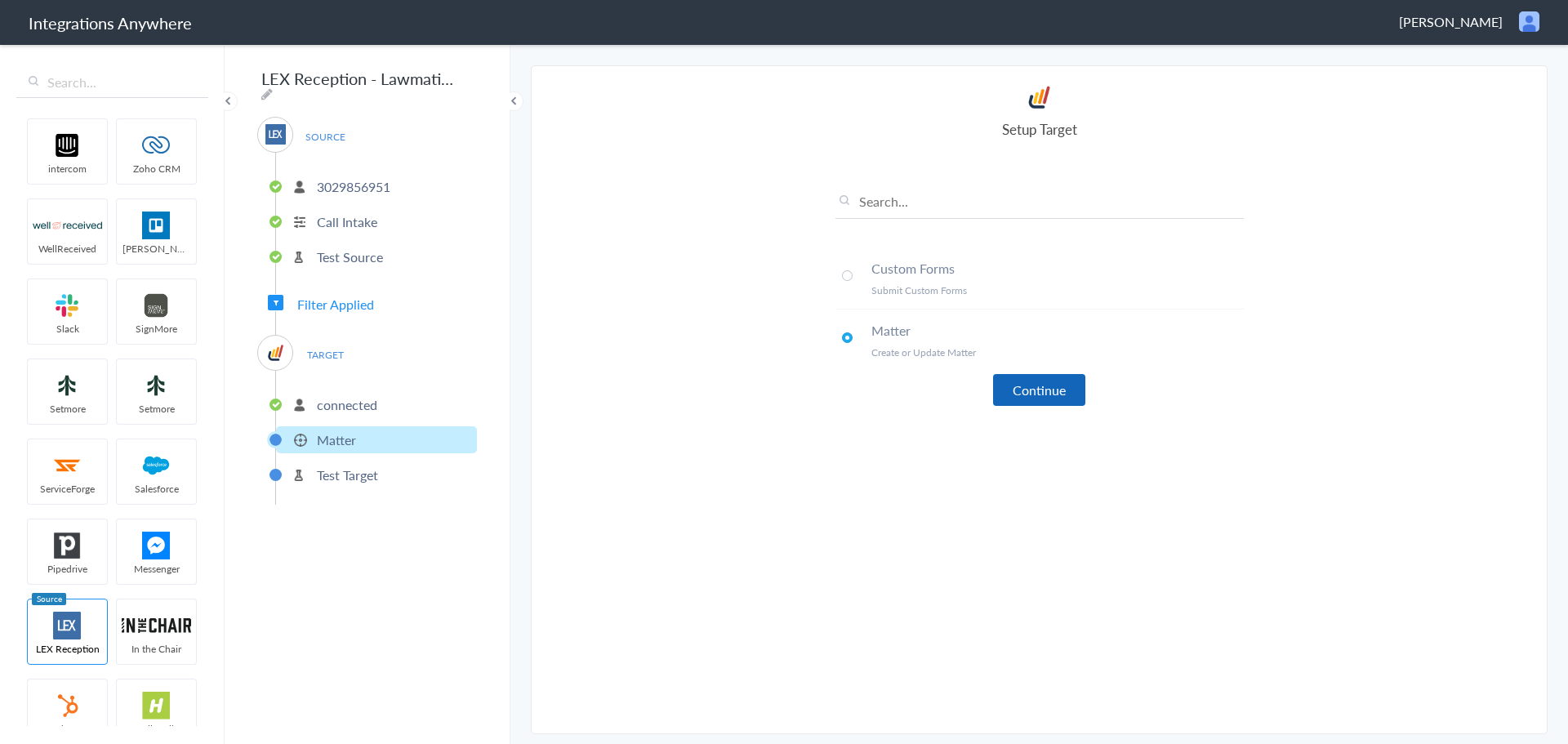
click at [1040, 395] on button "Continue" at bounding box center [1038, 390] width 92 height 32
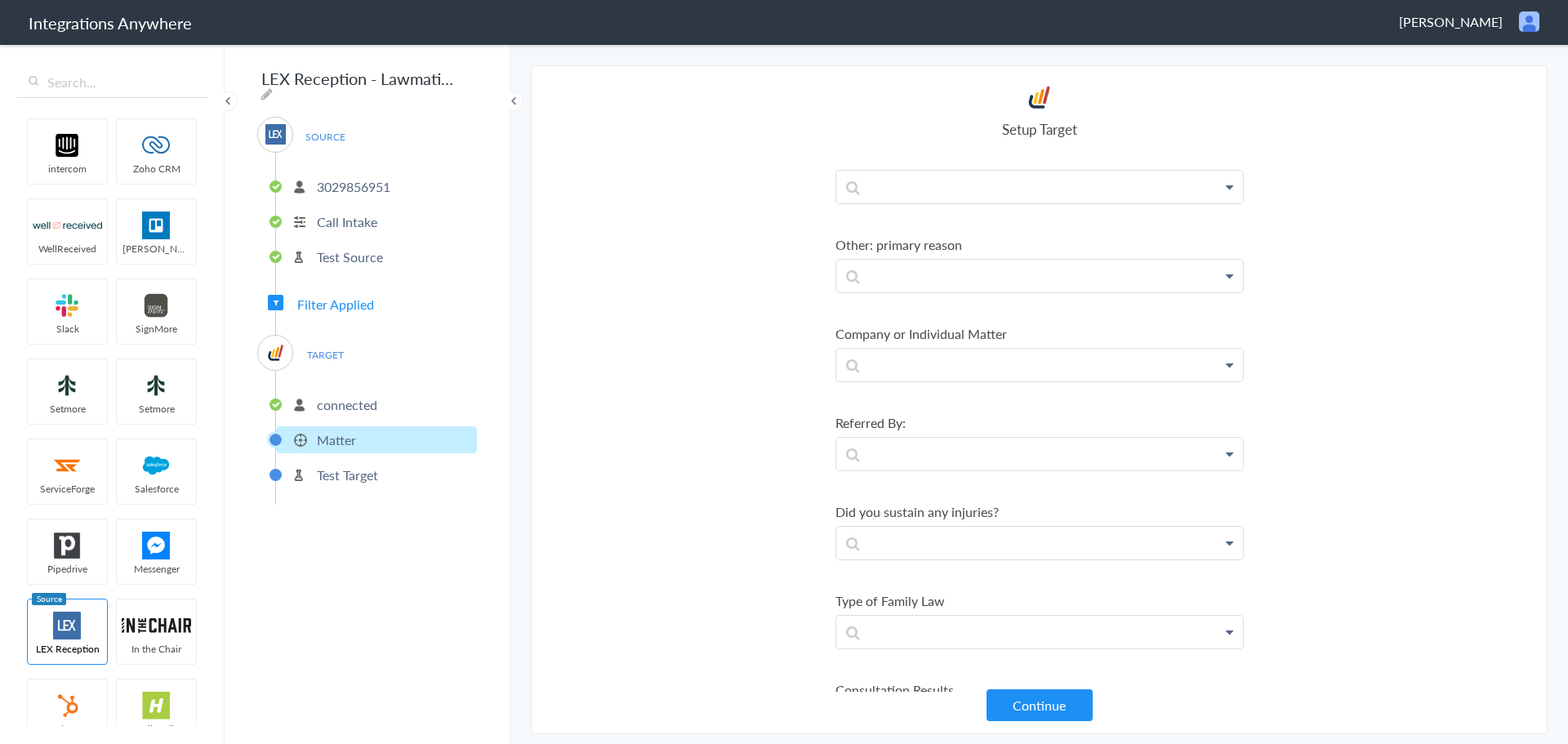
scroll to position [2178, 0]
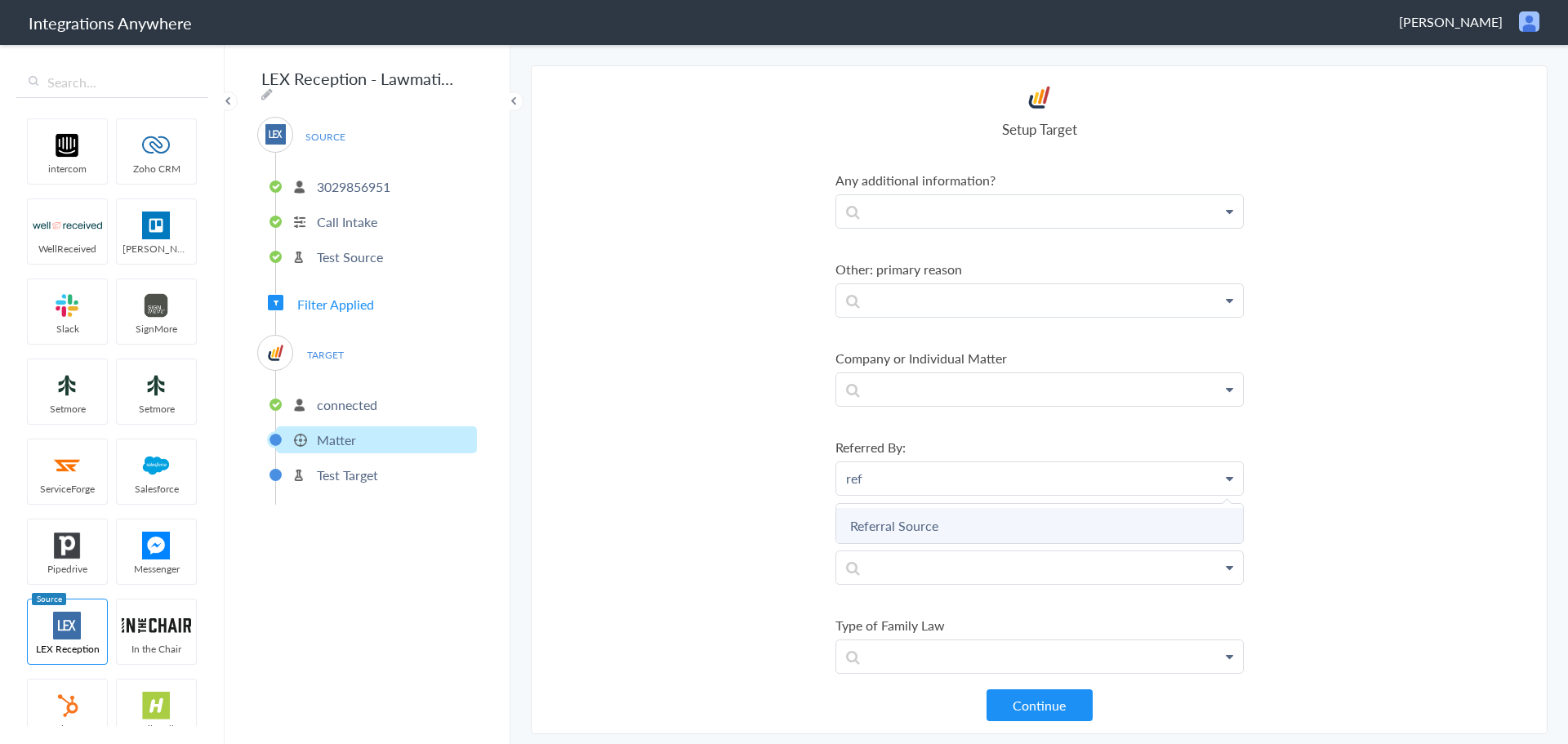
click at [0, 0] on link "Referral Source" at bounding box center [0, 0] width 0 height 0
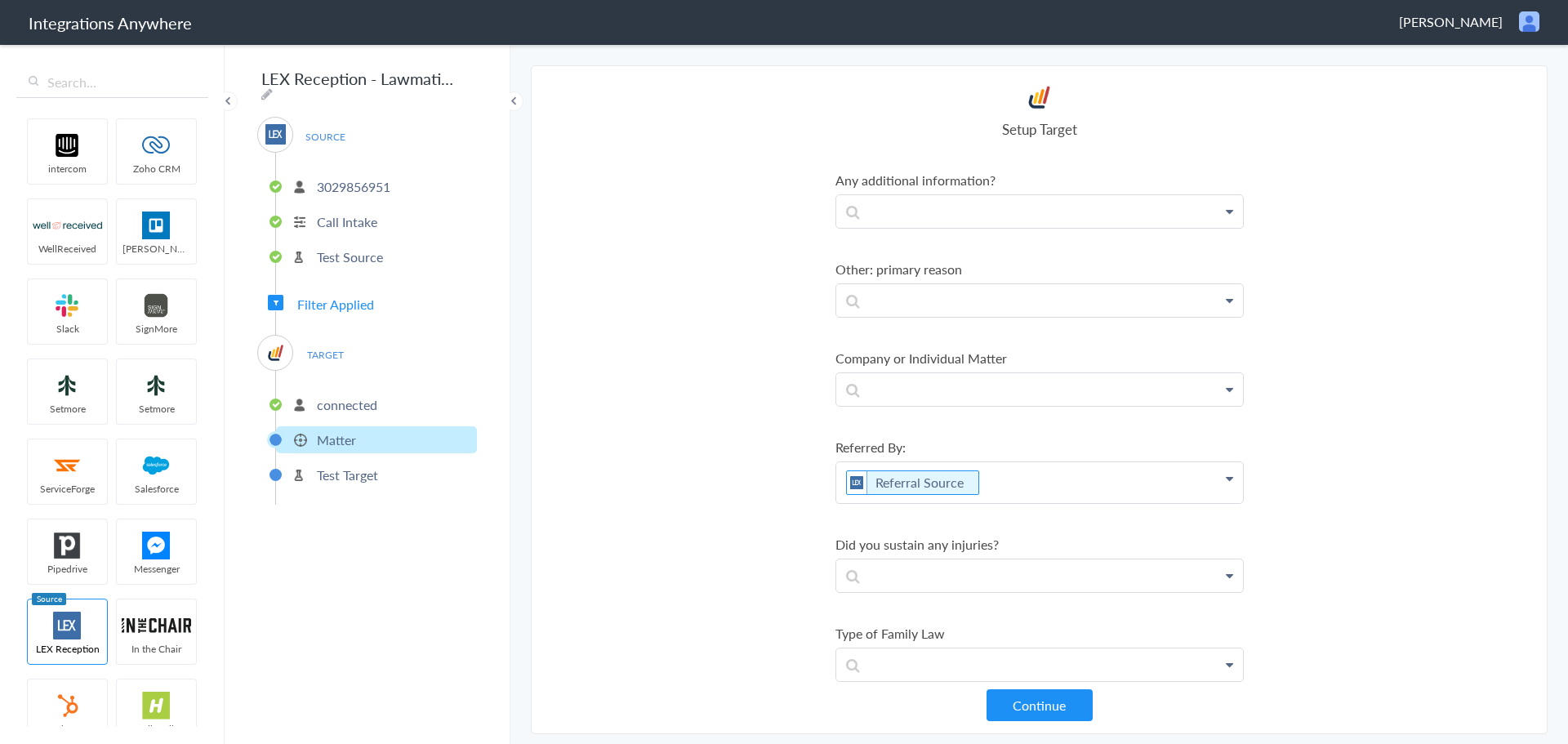
click at [1453, 469] on section "Select Account 3029856951 Rename Delete (6 days ago) + connect Continue Setup S…" at bounding box center [1038, 400] width 1017 height 669
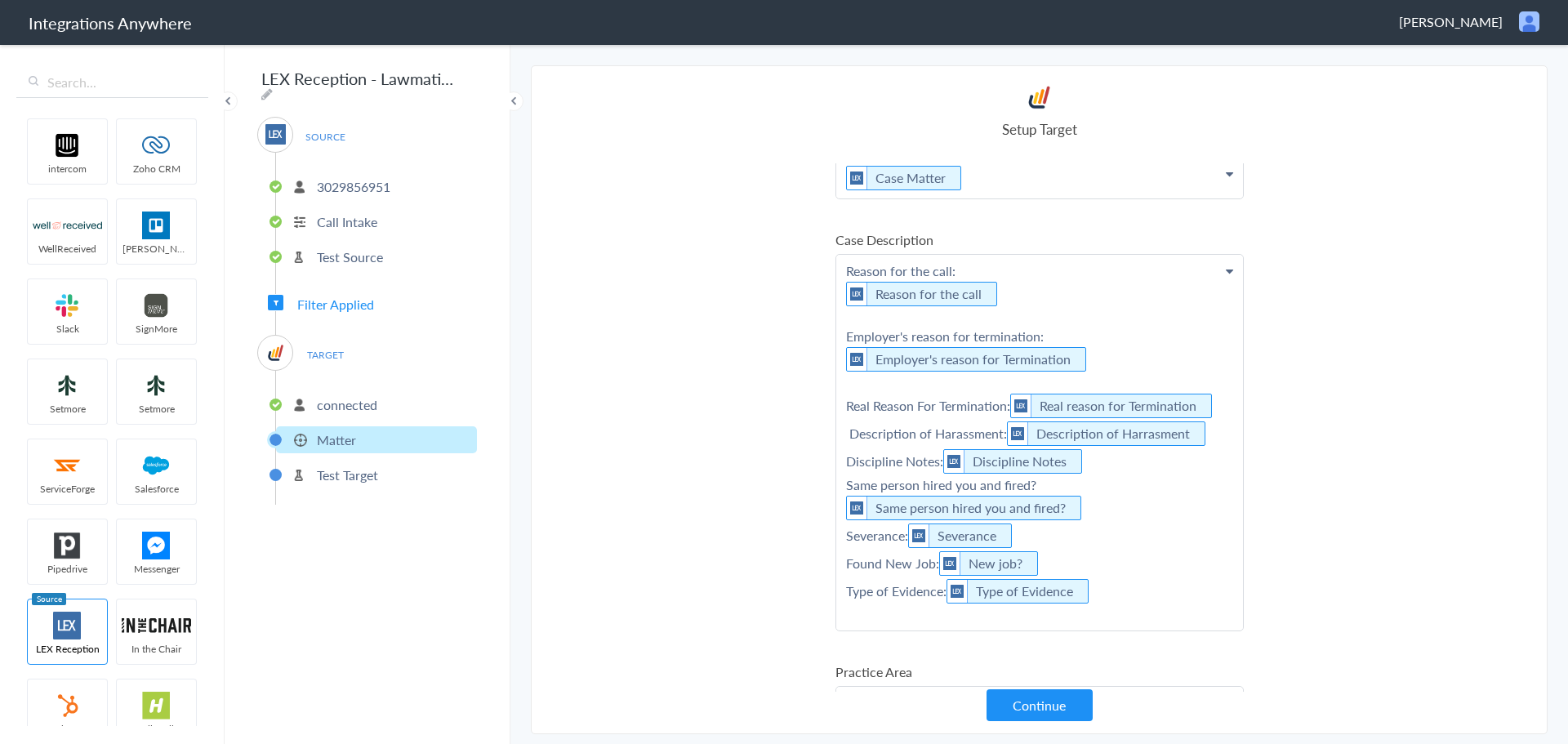
scroll to position [449, 0]
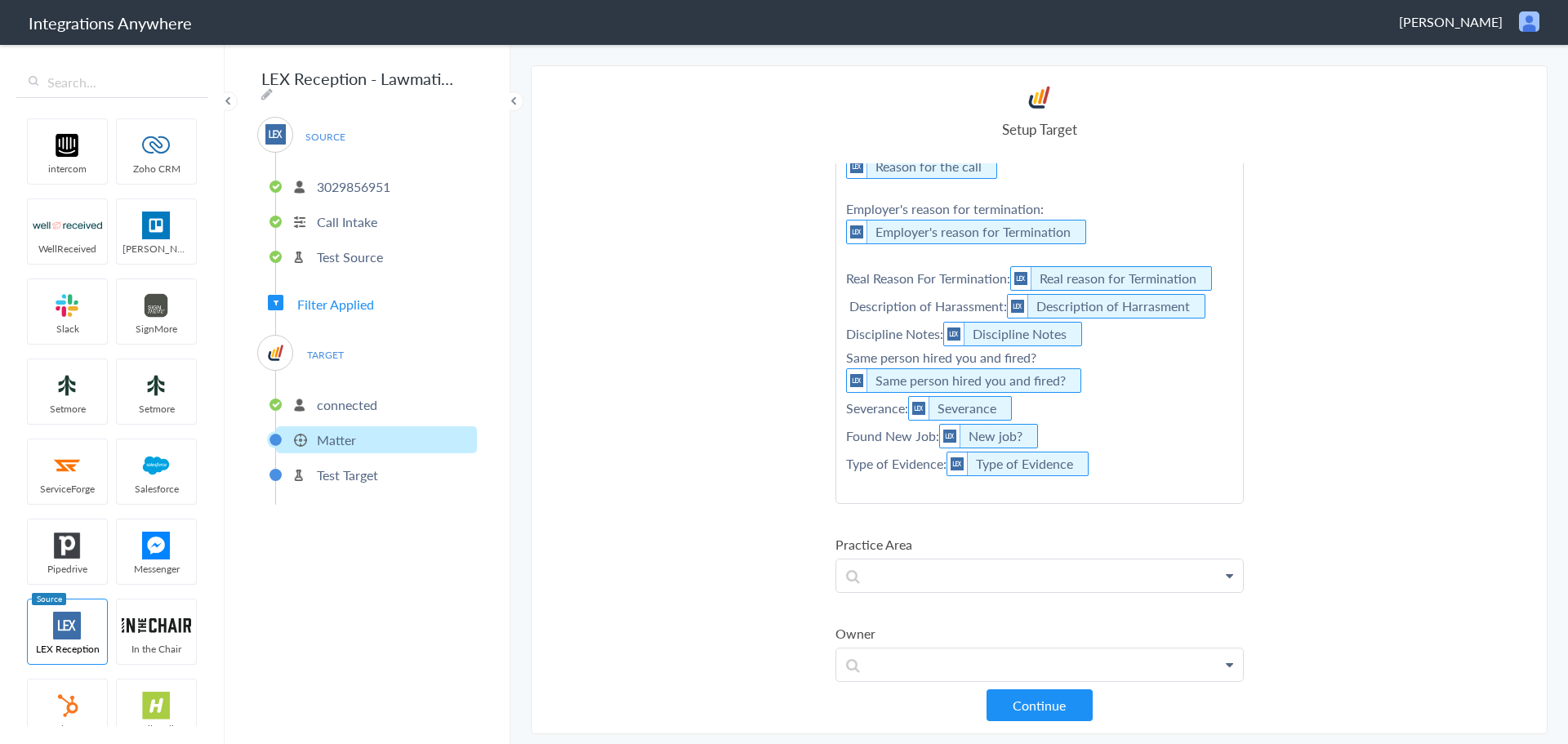
click at [869, 493] on p "Reason for the call: Reason for the call Employer's reason for termination: Emp…" at bounding box center [1039, 333] width 407 height 414
click at [859, 505] on p "Reason for the call: Reason for the call Employer's reason for termination: Emp…" at bounding box center [1039, 333] width 407 height 414
click at [859, 501] on p "Reason for the call: Reason for the call Employer's reason for termination: Emp…" at bounding box center [1039, 333] width 407 height 414
click at [860, 493] on p "Reason for the call: Reason for the call Employer's reason for termination: Emp…" at bounding box center [1039, 333] width 407 height 414
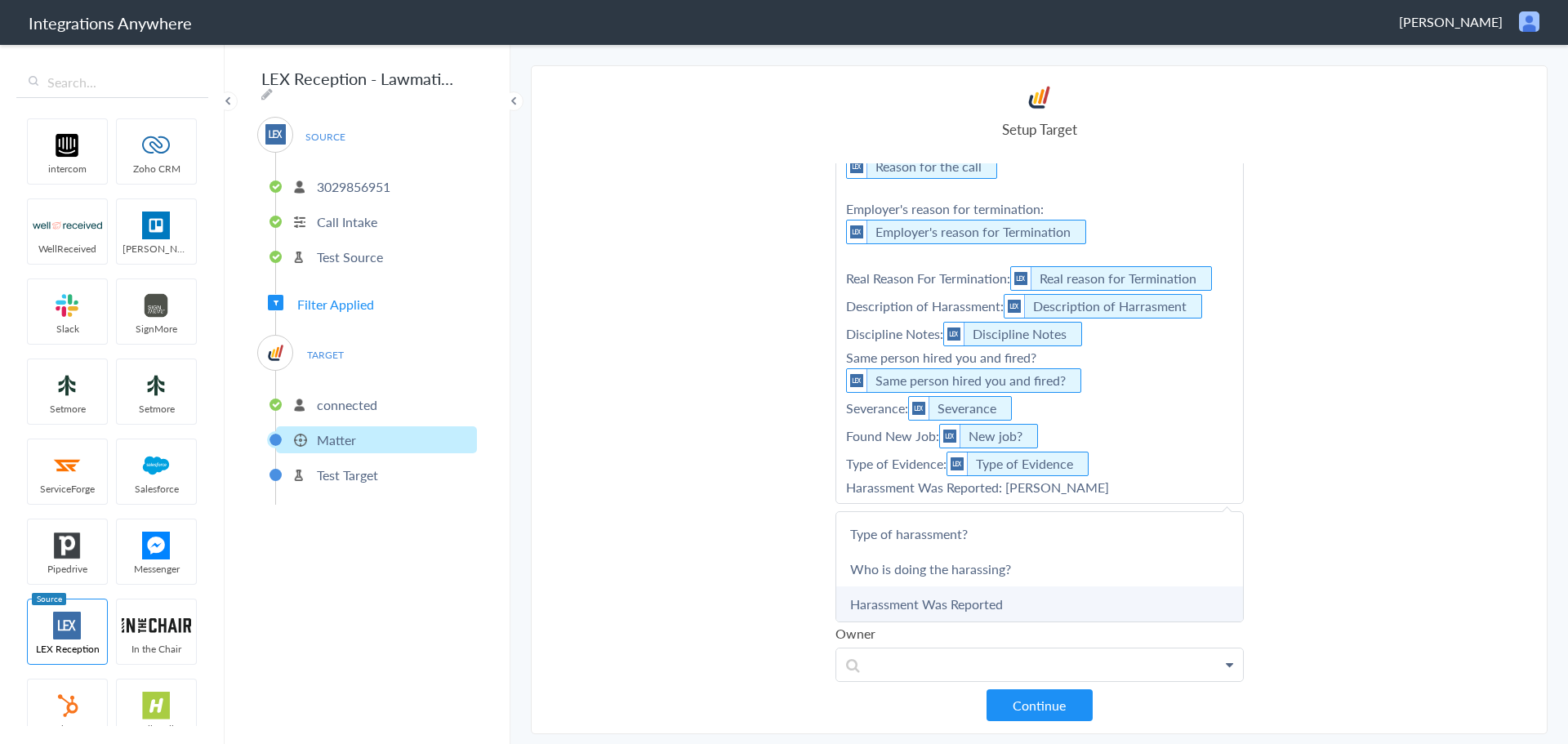
click at [0, 0] on link "Harassment Was Reported" at bounding box center [0, 0] width 0 height 0
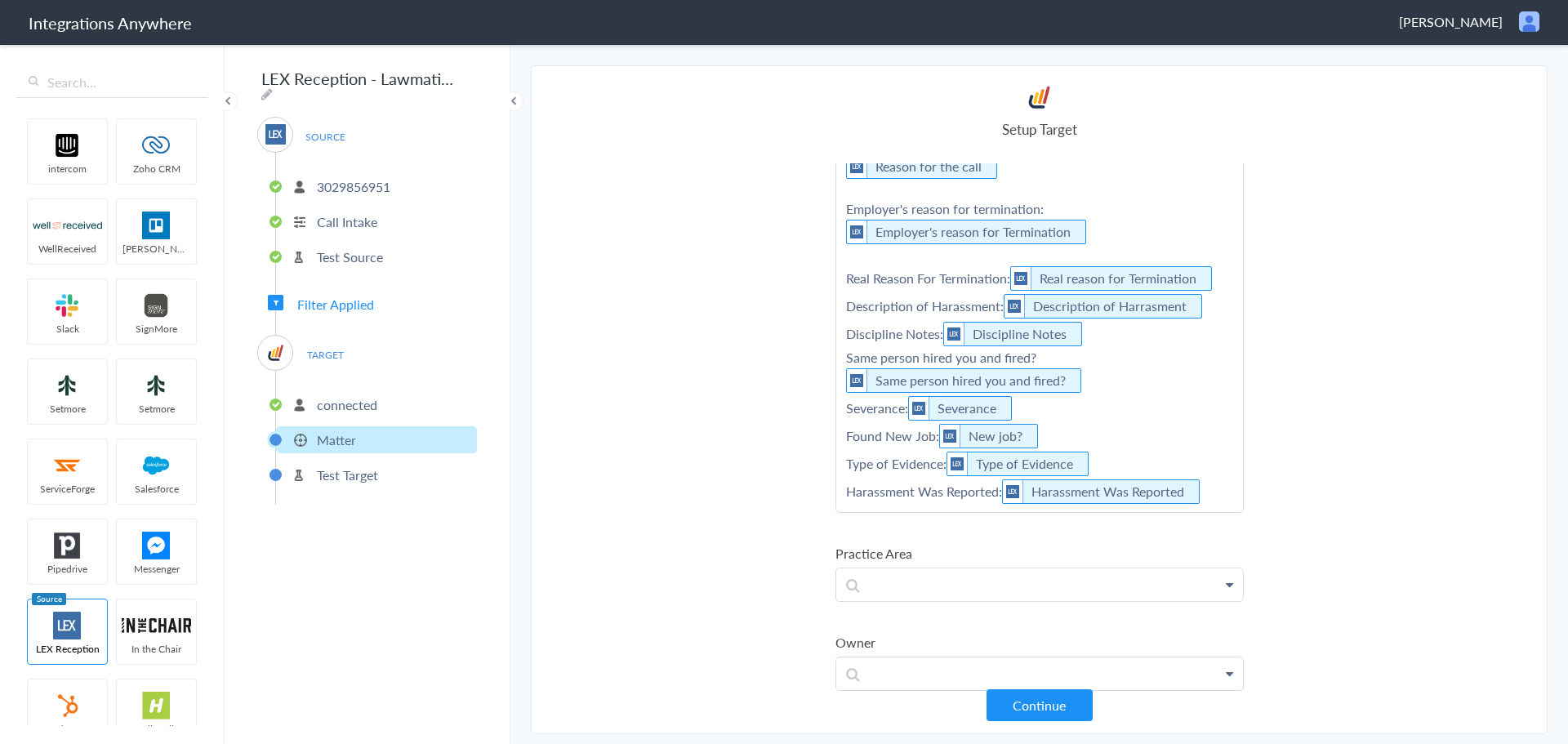
click at [1567, 362] on main "The system encountered four errors. Check More Trigger Connect Action Setup Tes…" at bounding box center [1039, 393] width 1057 height 701
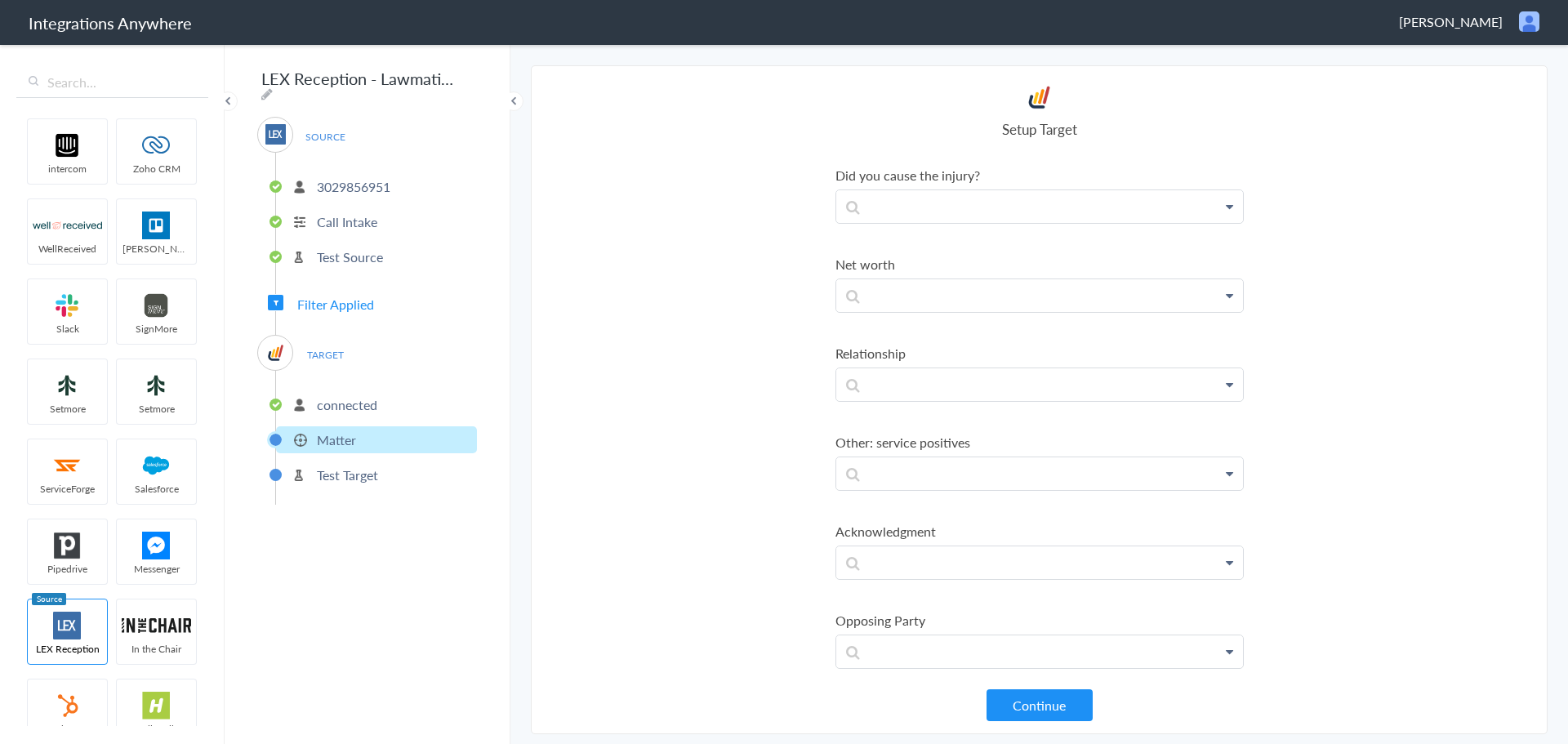
scroll to position [3175, 0]
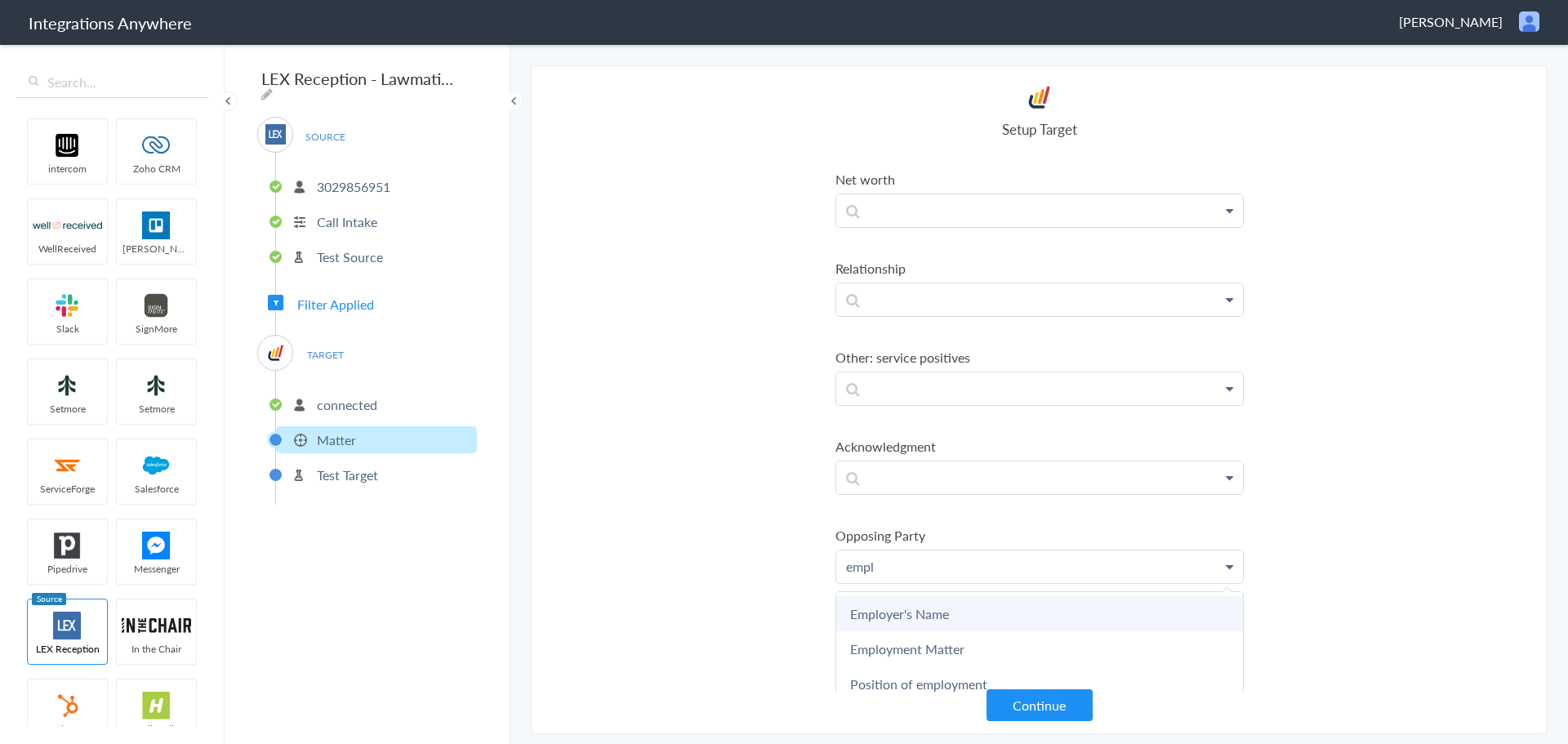
click at [0, 0] on link "Employer's Name" at bounding box center [0, 0] width 0 height 0
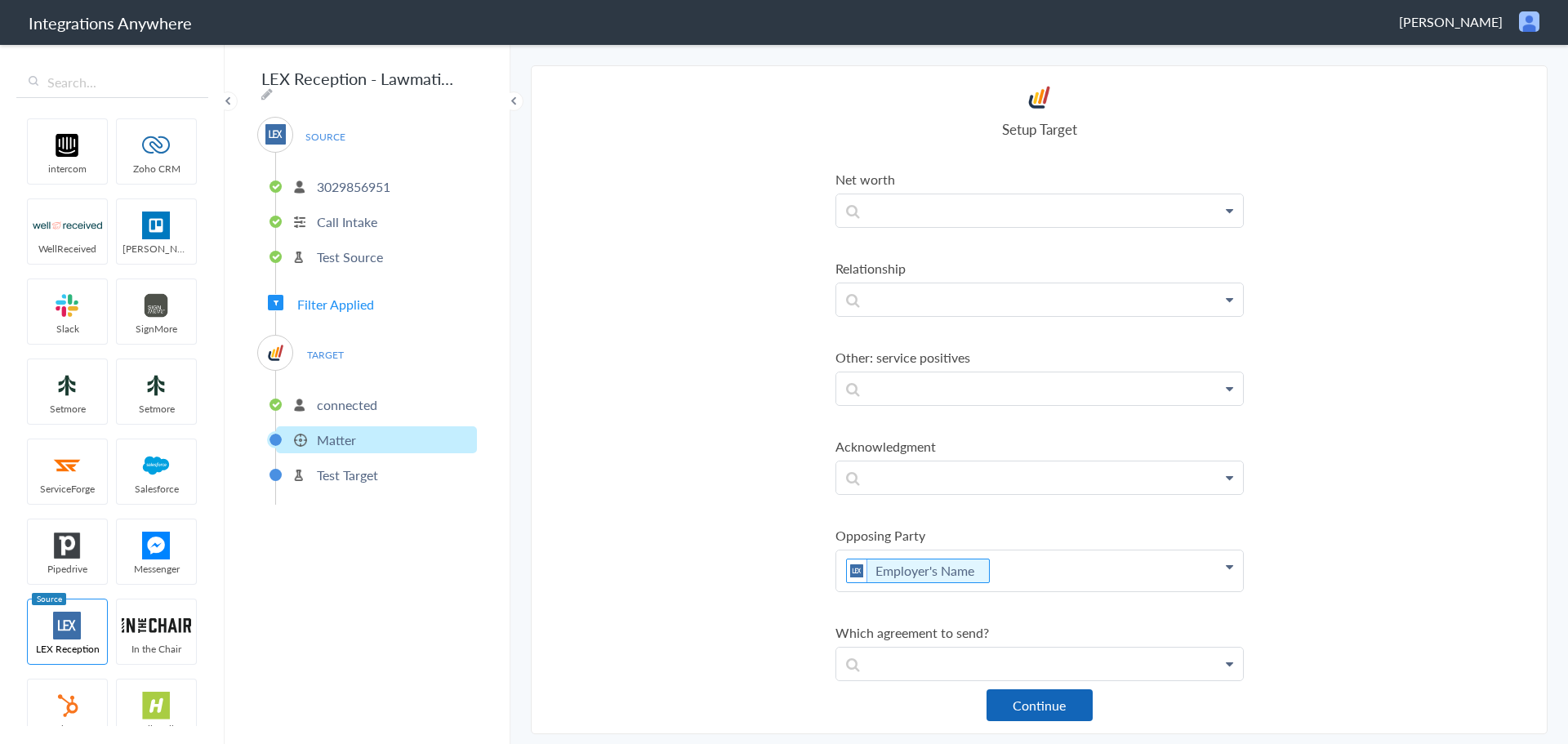
click at [1056, 703] on button "Continue" at bounding box center [1038, 705] width 106 height 32
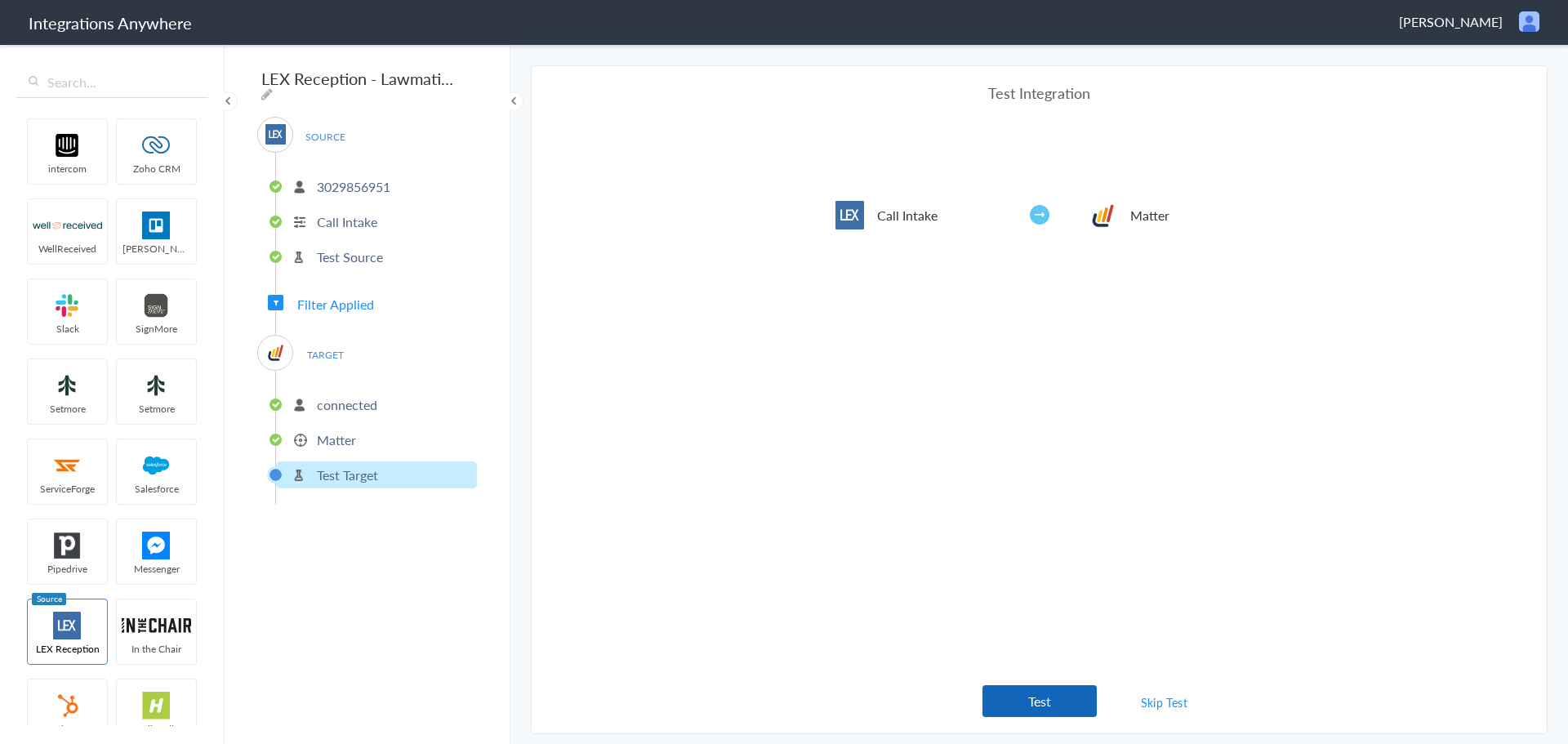
click at [1037, 709] on button "Test" at bounding box center [1038, 701] width 114 height 32
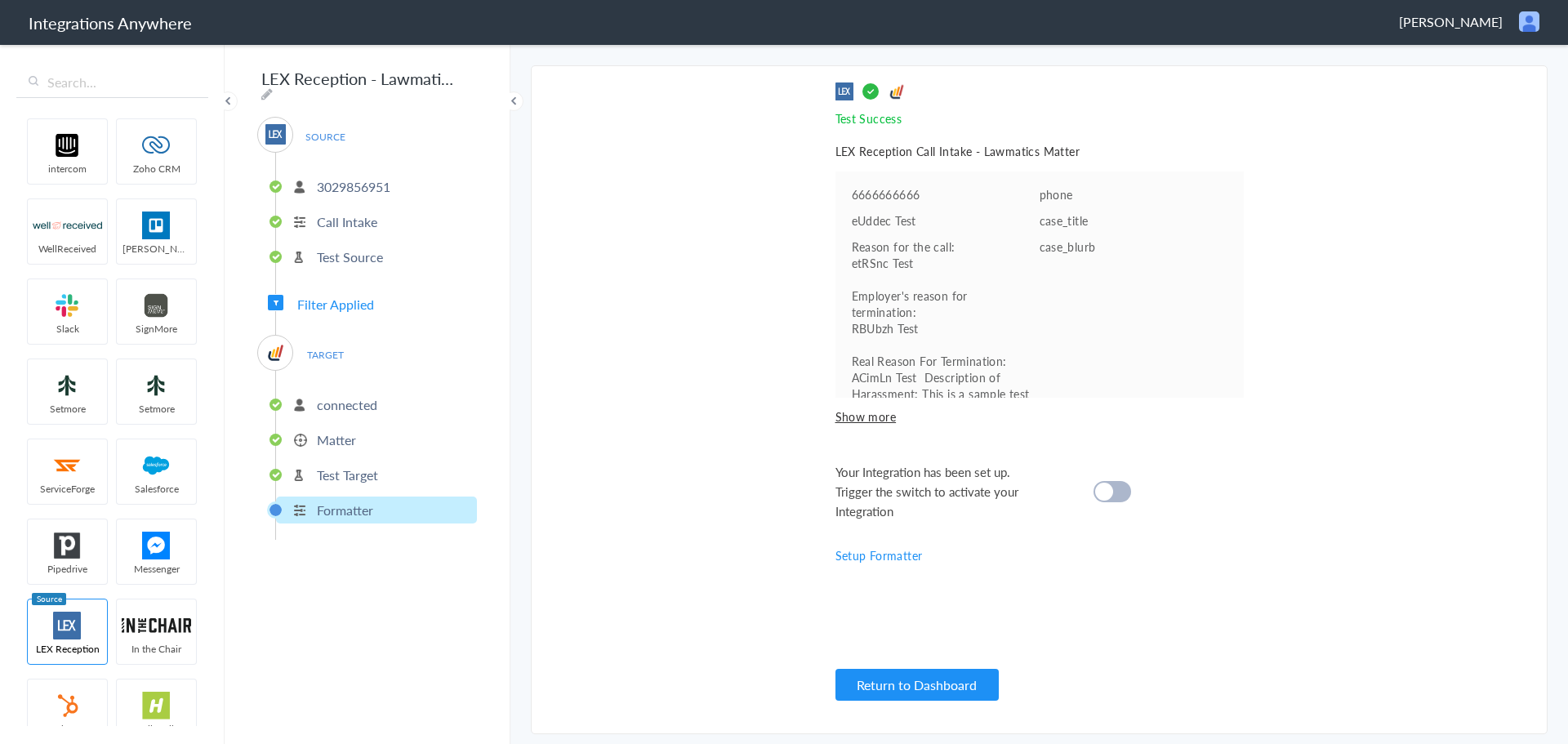
click at [1122, 497] on div at bounding box center [1112, 491] width 38 height 21
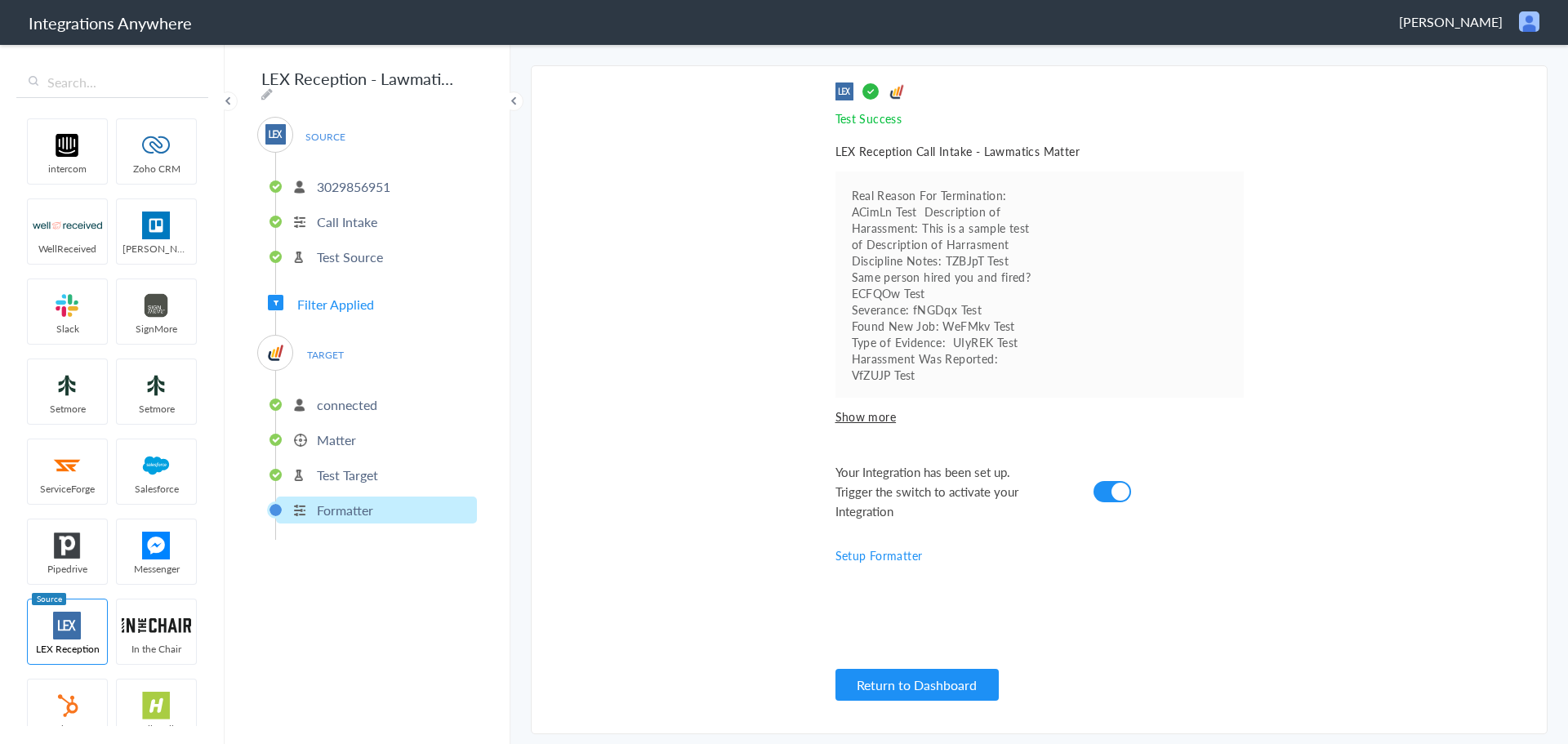
scroll to position [176, 0]
click at [921, 686] on button "Return to Dashboard" at bounding box center [916, 684] width 164 height 32
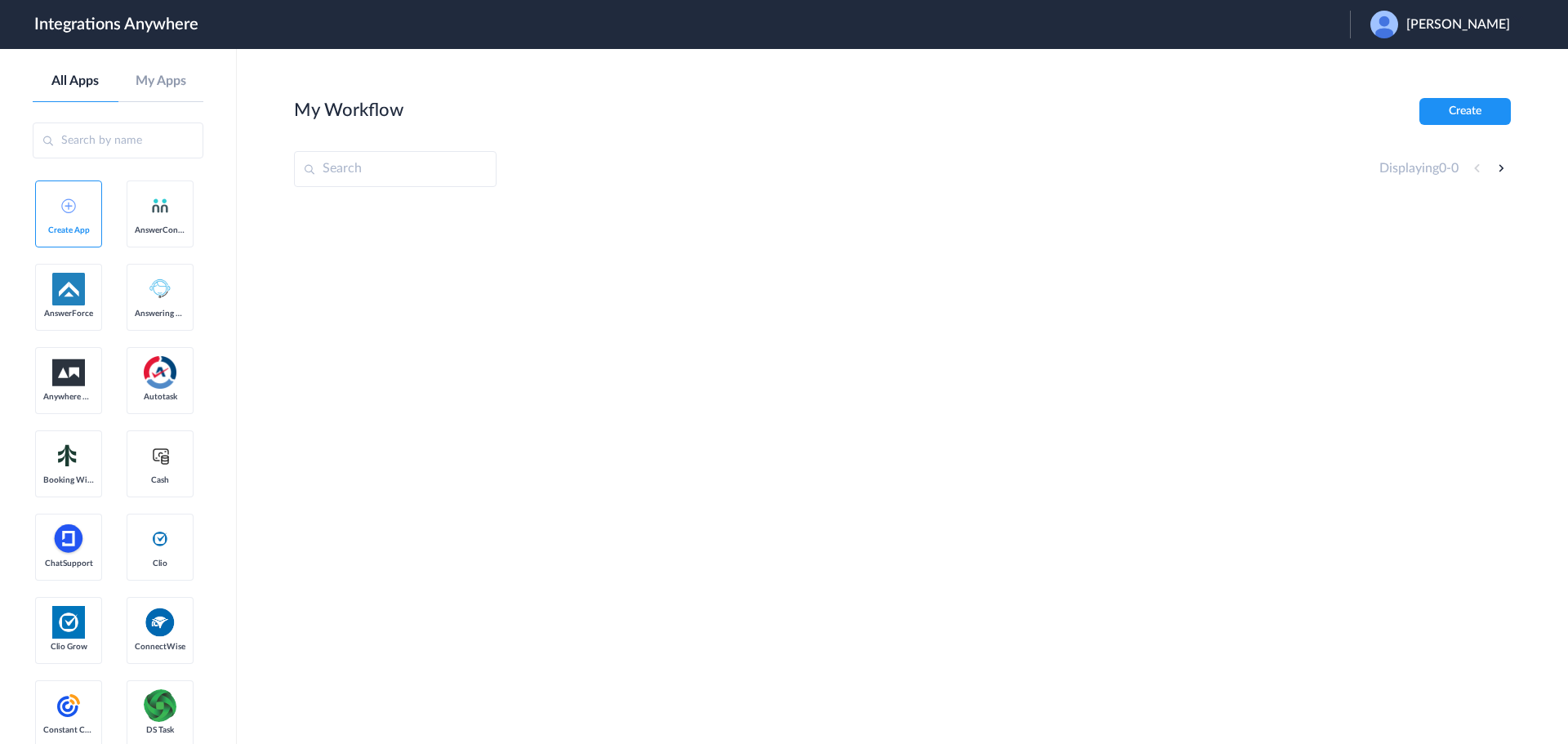
click at [1465, 18] on span "Angela Gibson" at bounding box center [1458, 25] width 104 height 16
click at [1396, 64] on link "Logout" at bounding box center [1379, 66] width 35 height 12
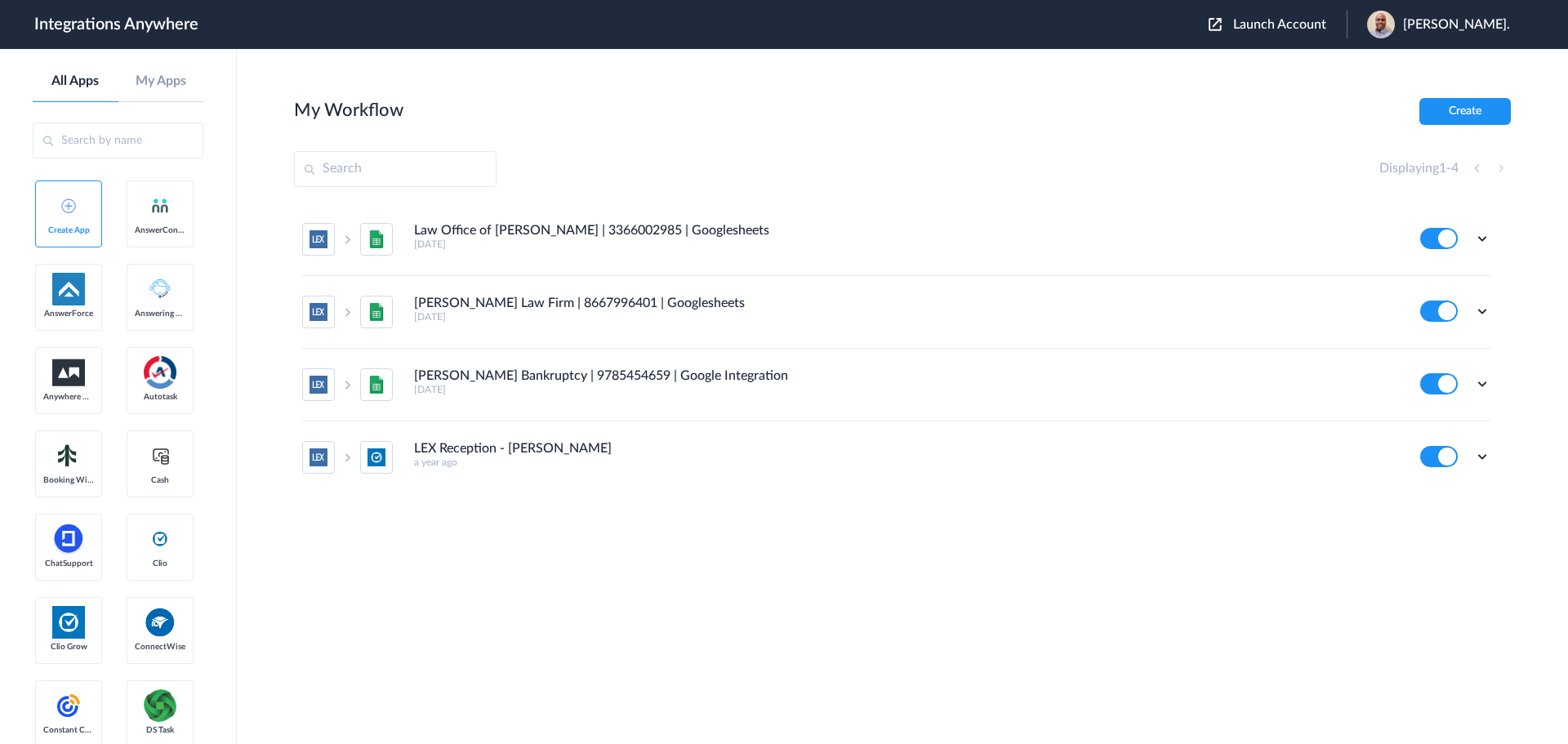
click at [1263, 21] on span "Launch Account" at bounding box center [1279, 24] width 93 height 13
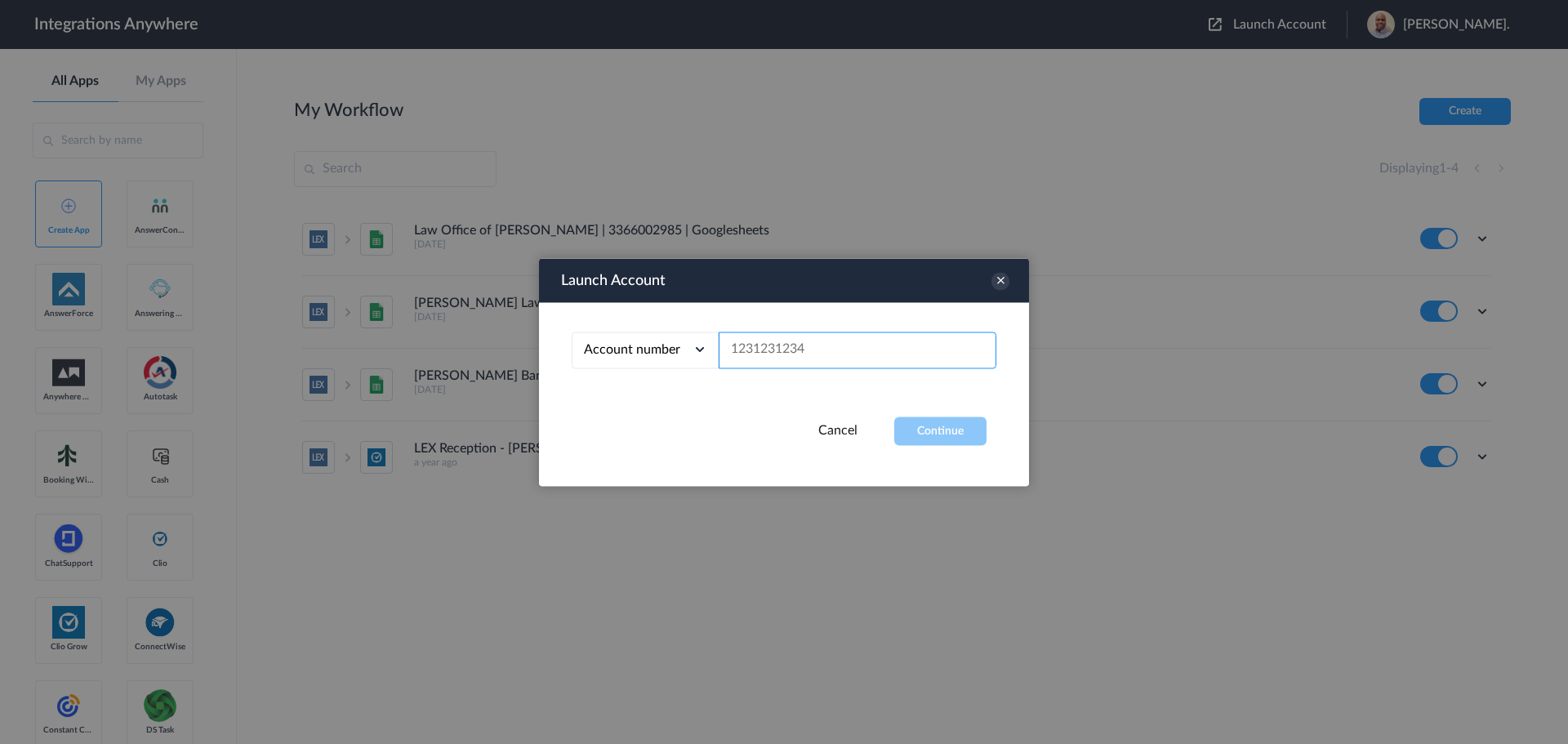
paste input "3029856951"
type input "3029856951"
click at [949, 435] on button "Continue" at bounding box center [939, 431] width 92 height 29
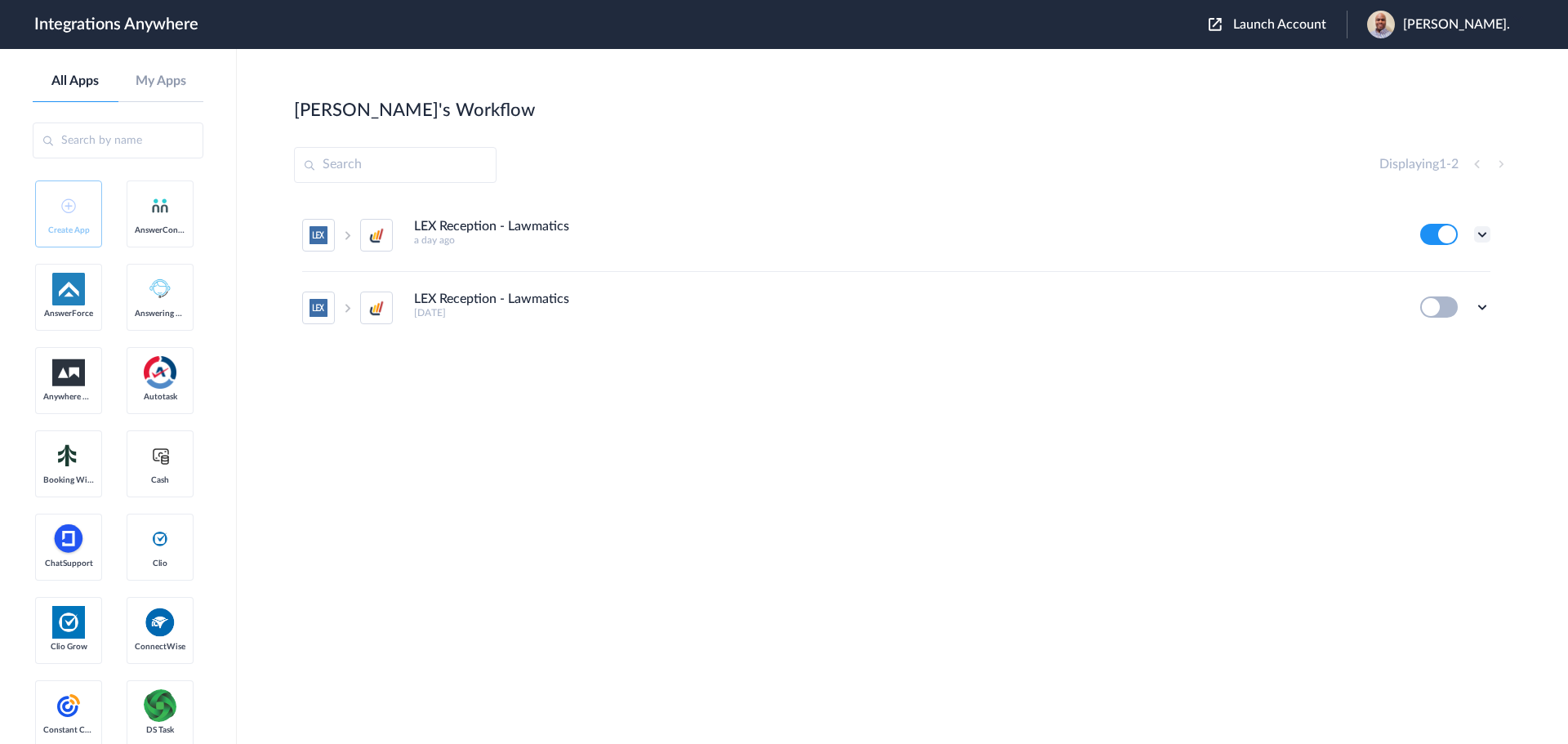
click at [1477, 230] on icon at bounding box center [1482, 234] width 16 height 16
click at [1439, 298] on link "Task history" at bounding box center [1435, 303] width 78 height 12
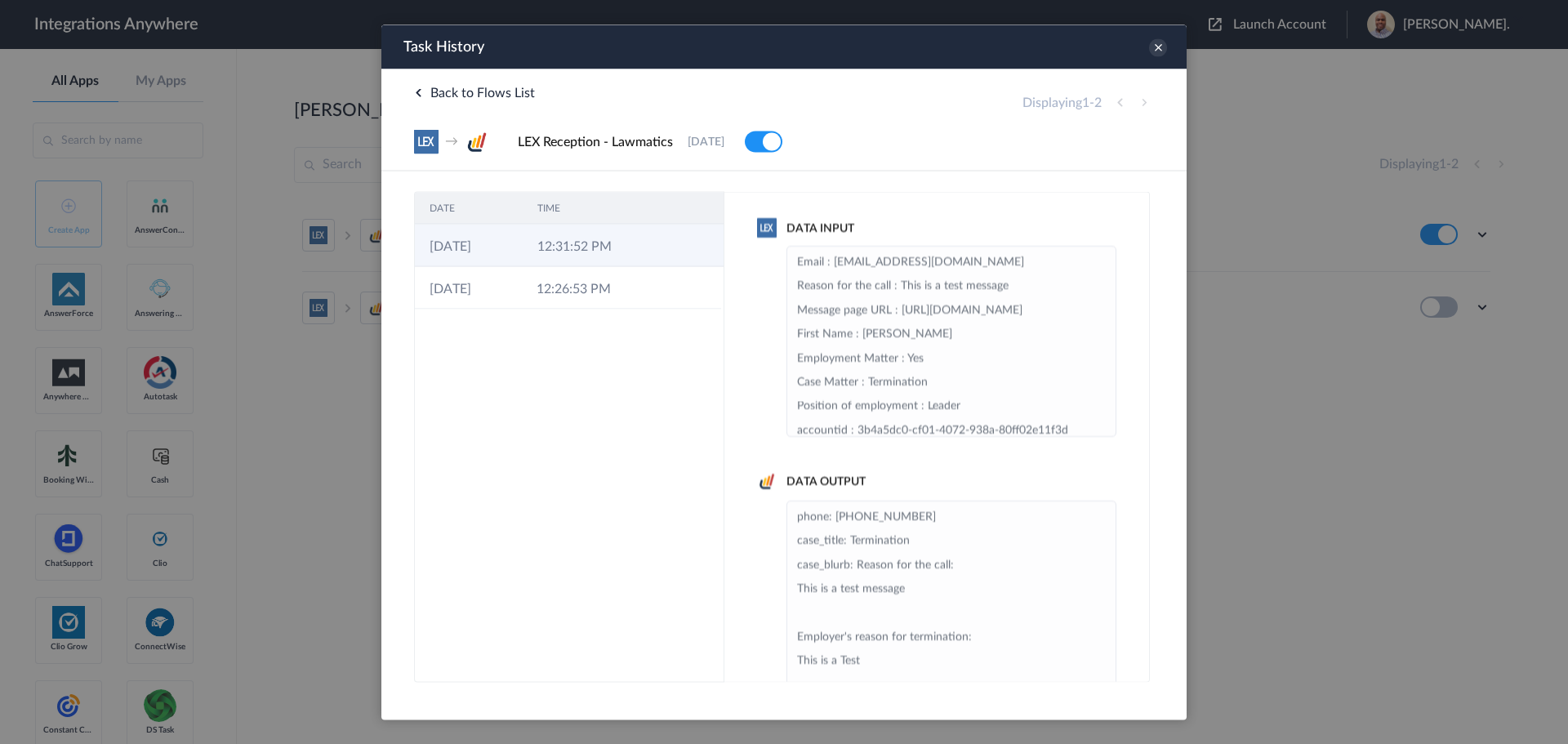
click at [592, 249] on td "12:31:52 PM" at bounding box center [576, 245] width 108 height 43
click at [1152, 49] on icon at bounding box center [1157, 48] width 18 height 18
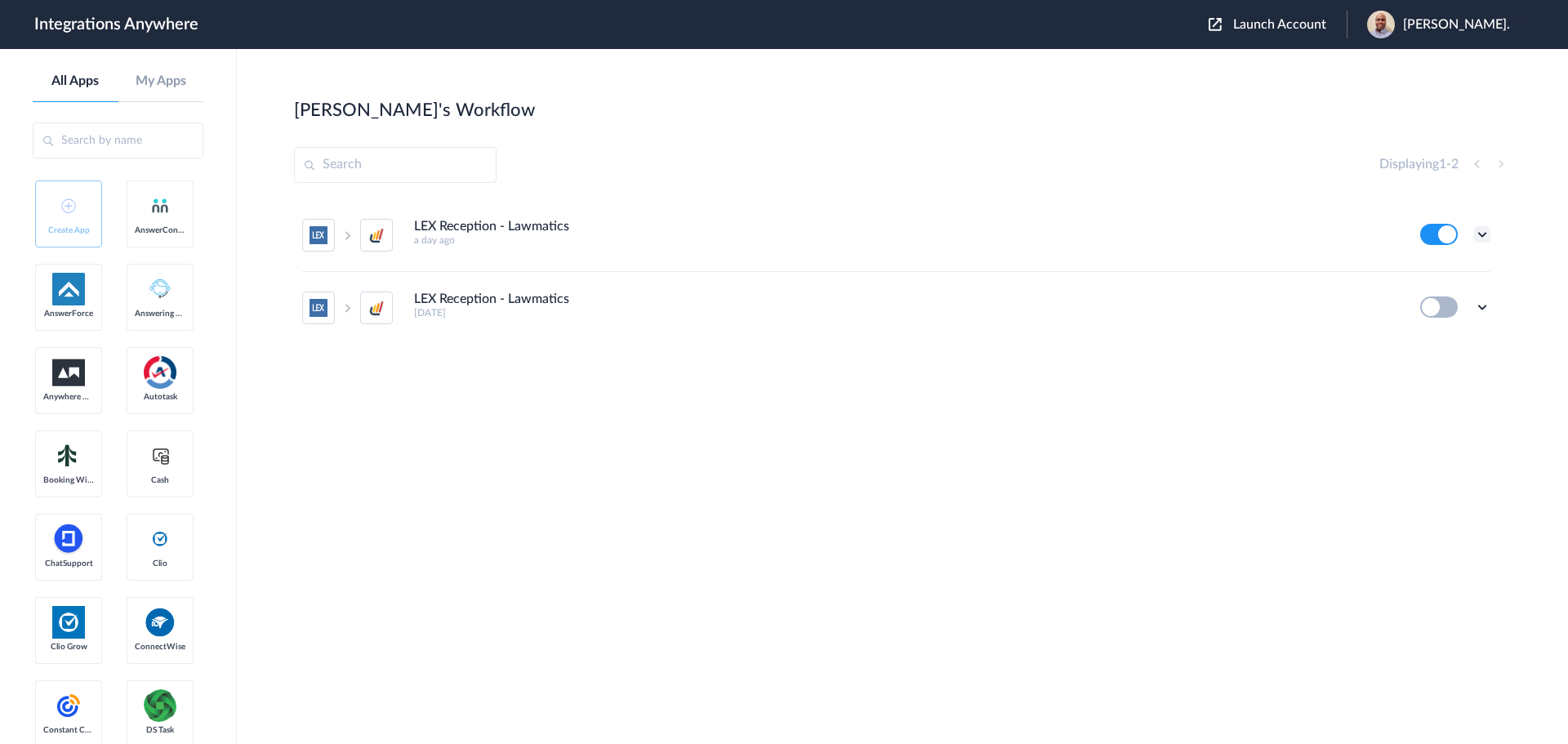
click at [1478, 233] on icon at bounding box center [1482, 234] width 16 height 16
click at [1416, 265] on li "Edit" at bounding box center [1436, 272] width 106 height 30
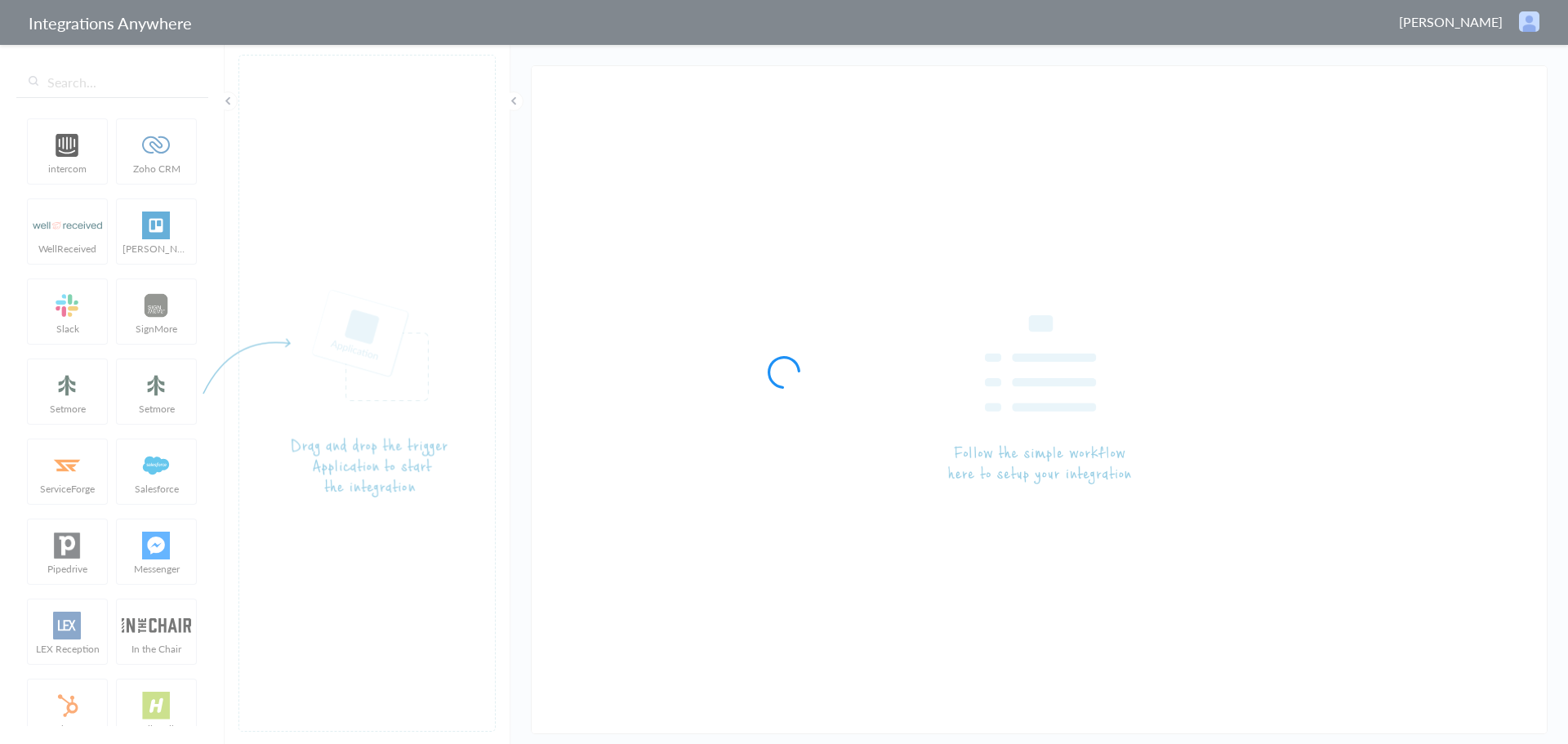
type input "LEX Reception - Lawmatics"
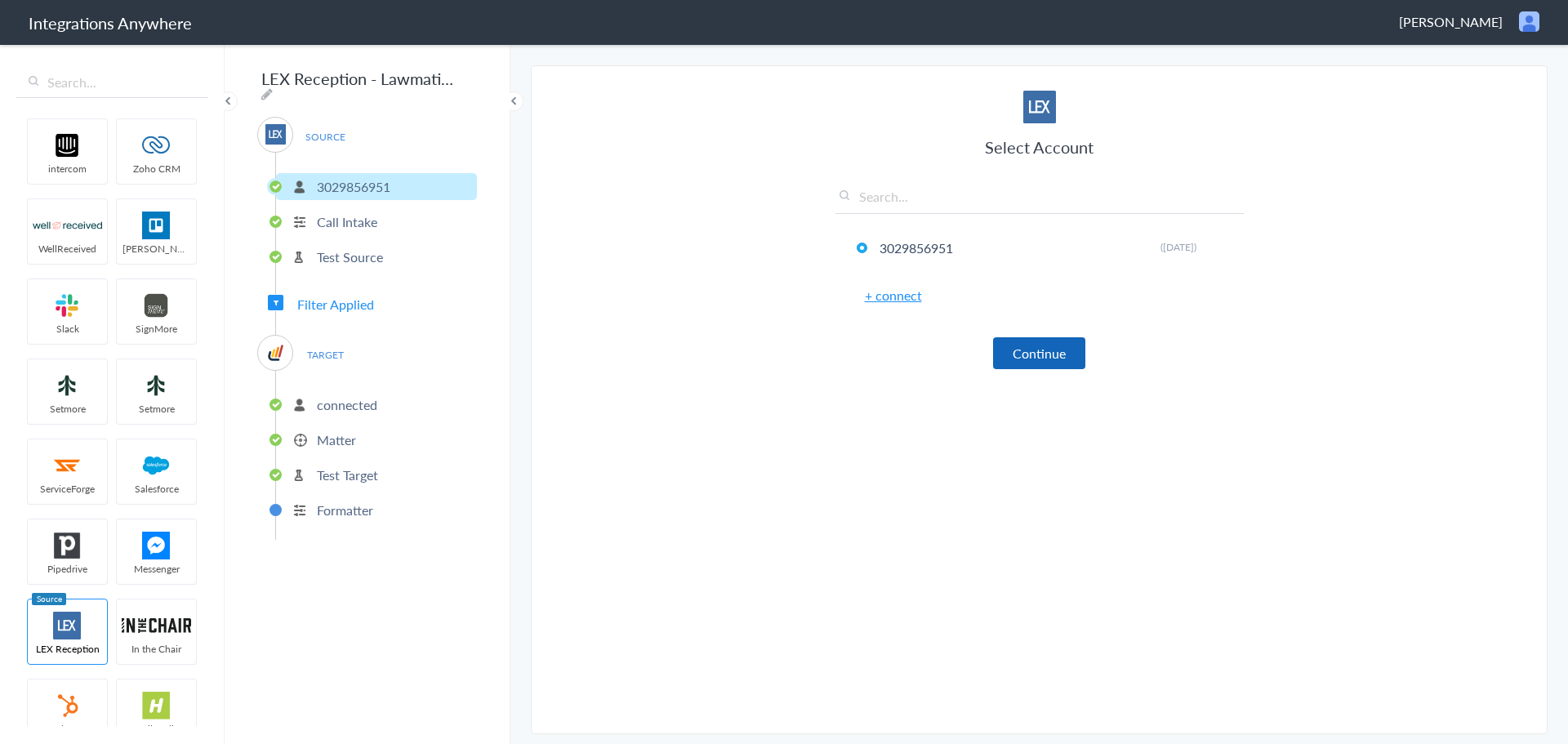
click at [1019, 355] on button "Continue" at bounding box center [1038, 353] width 92 height 32
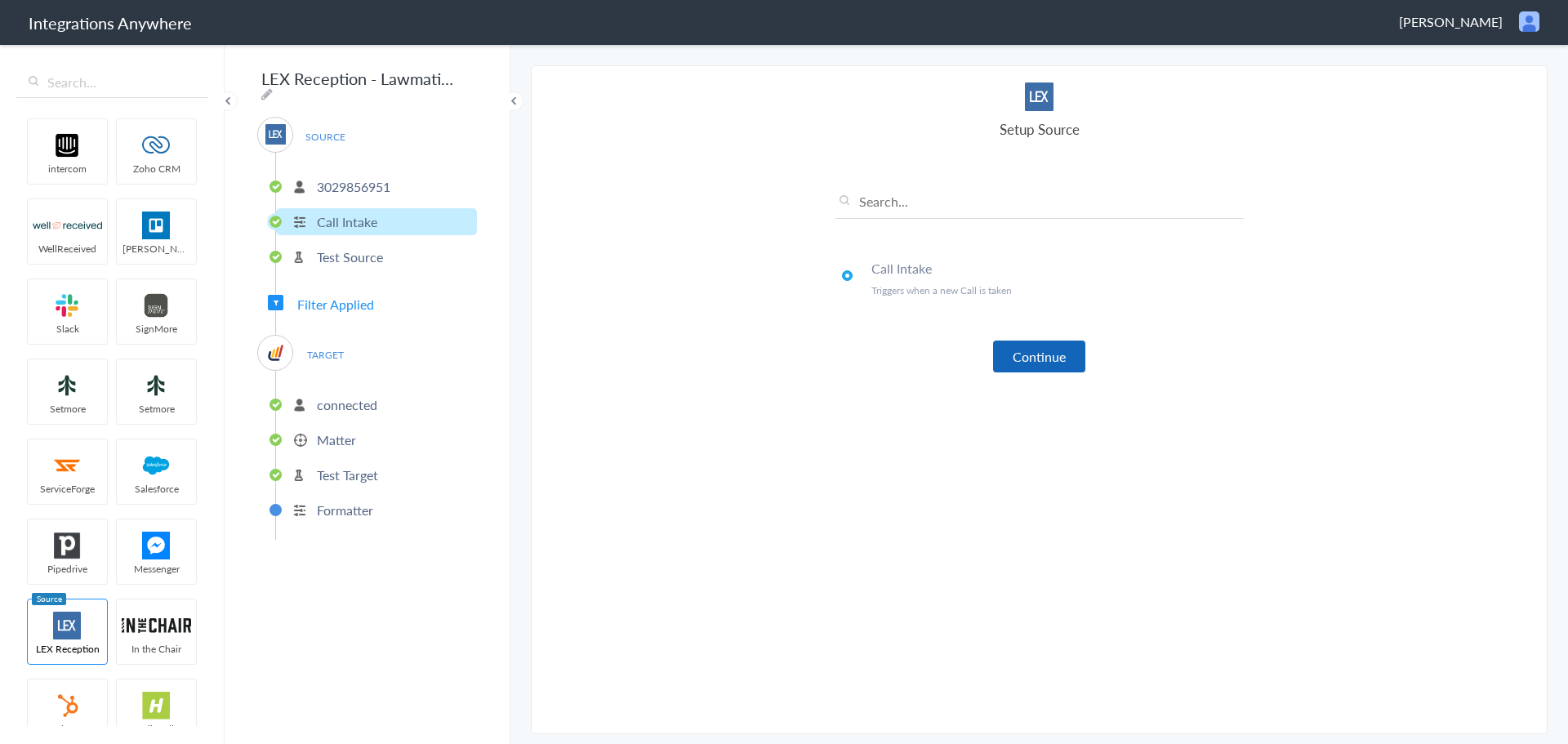
click at [1051, 355] on button "Continue" at bounding box center [1038, 356] width 92 height 32
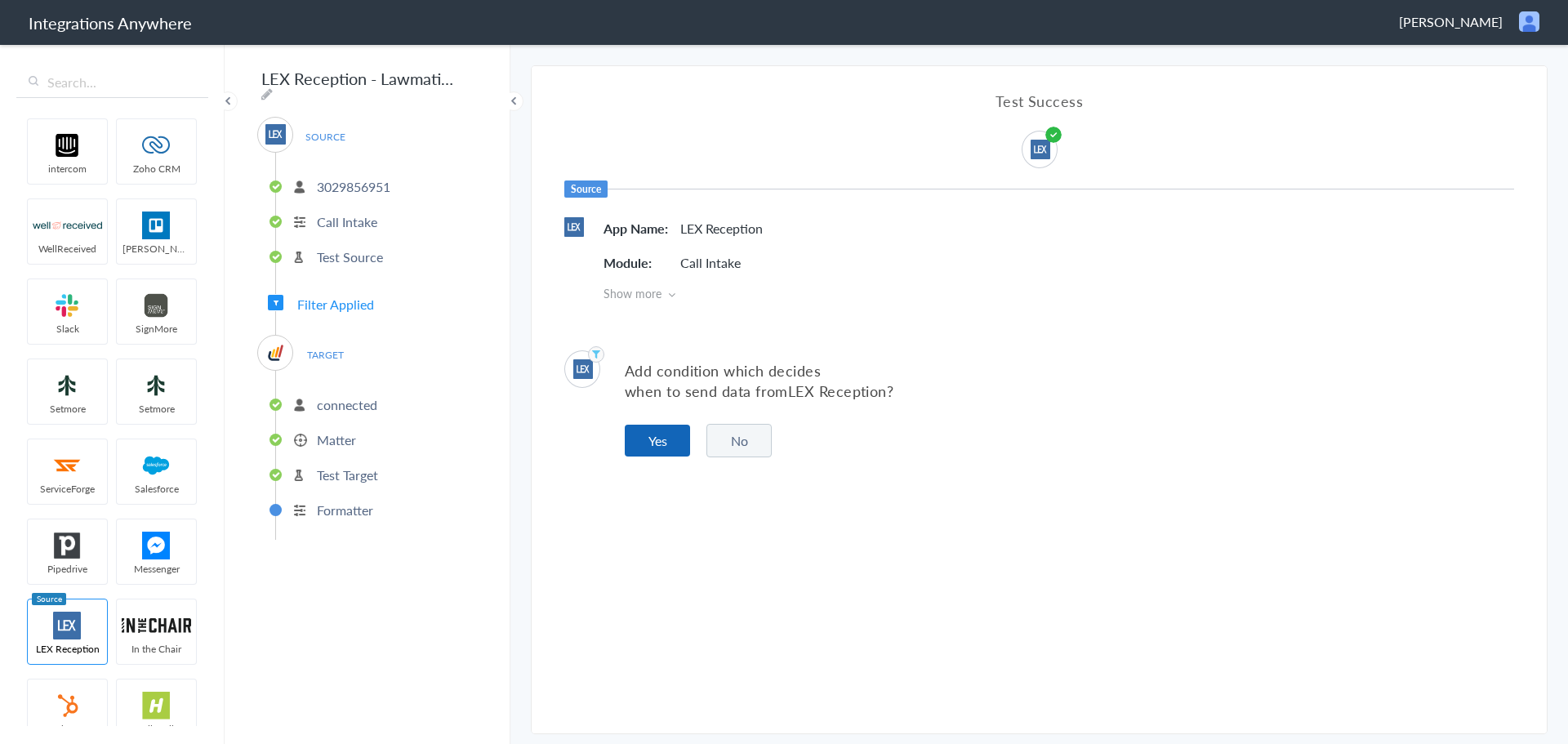
click at [648, 448] on button "Yes" at bounding box center [658, 440] width 65 height 32
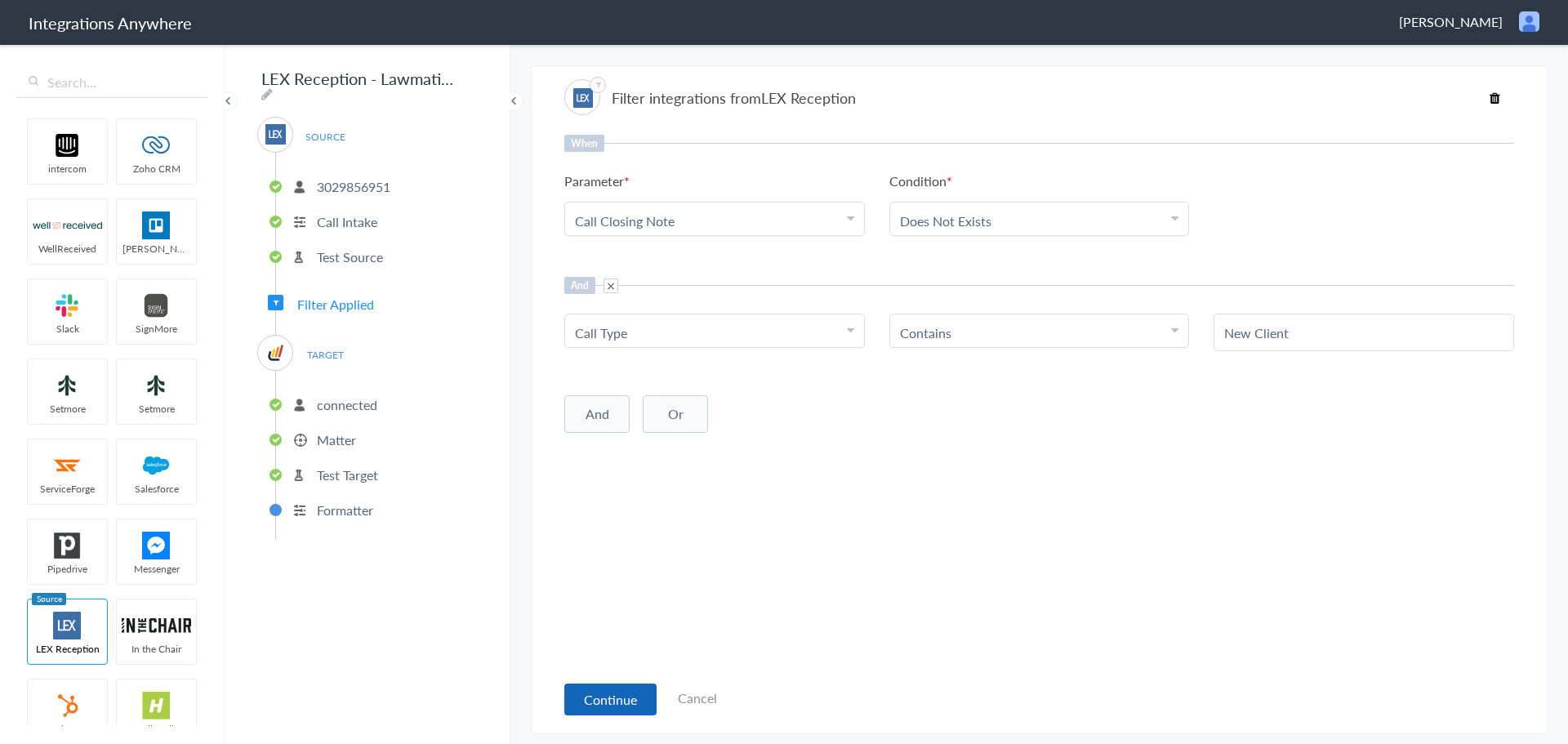
click at [609, 697] on button "Continue" at bounding box center [610, 699] width 92 height 32
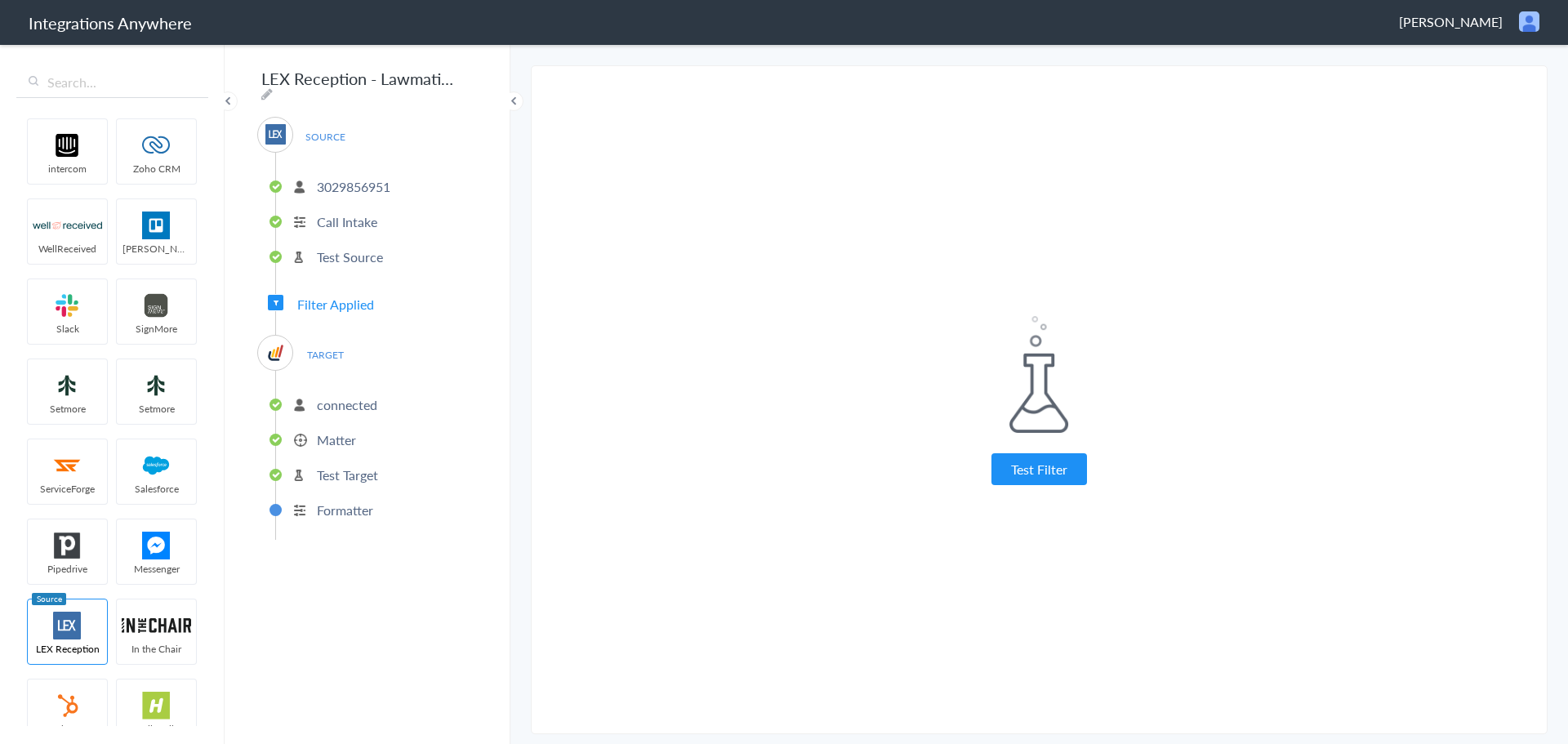
click at [1038, 464] on button "Test Filter" at bounding box center [1038, 469] width 95 height 32
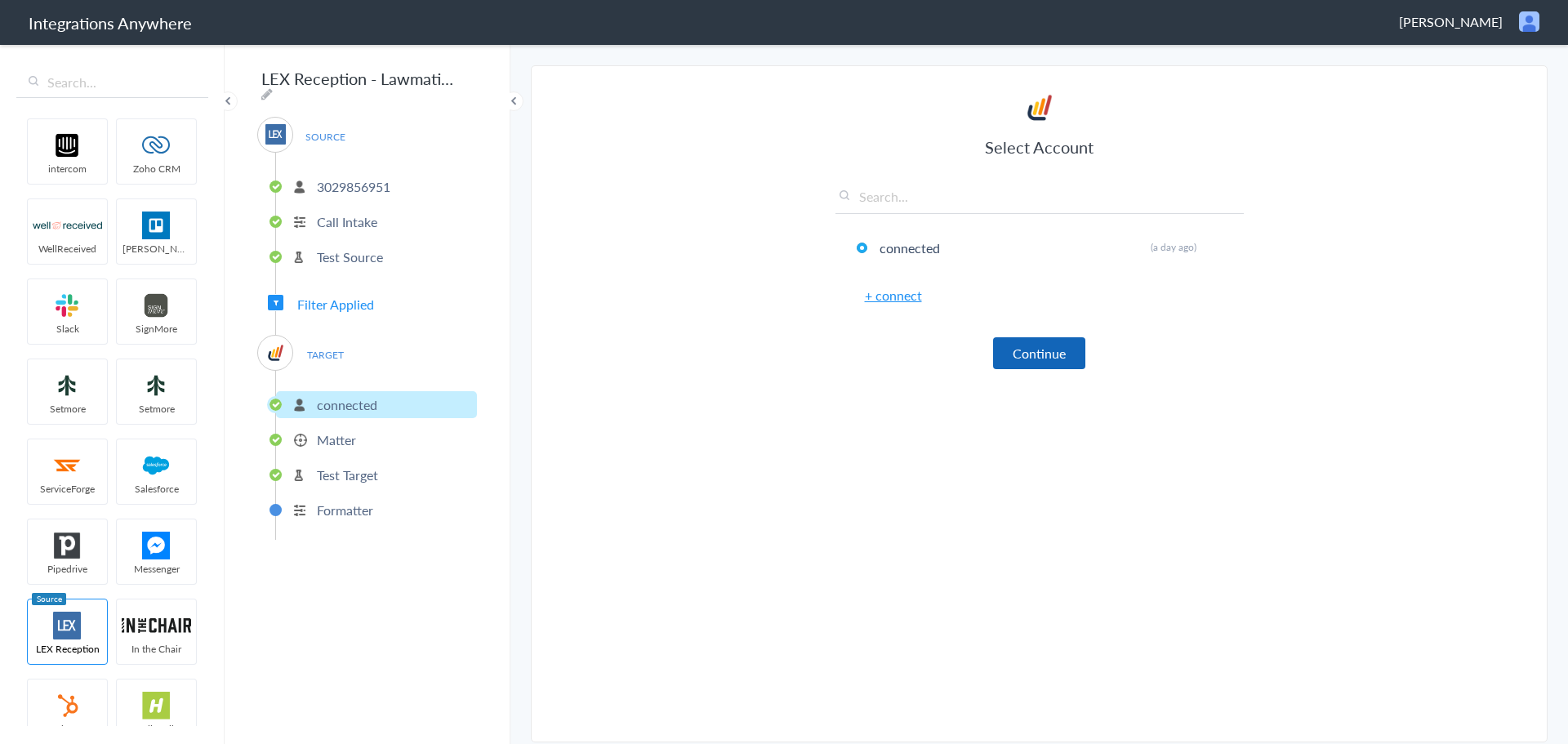
click at [1014, 345] on button "Continue" at bounding box center [1038, 353] width 92 height 32
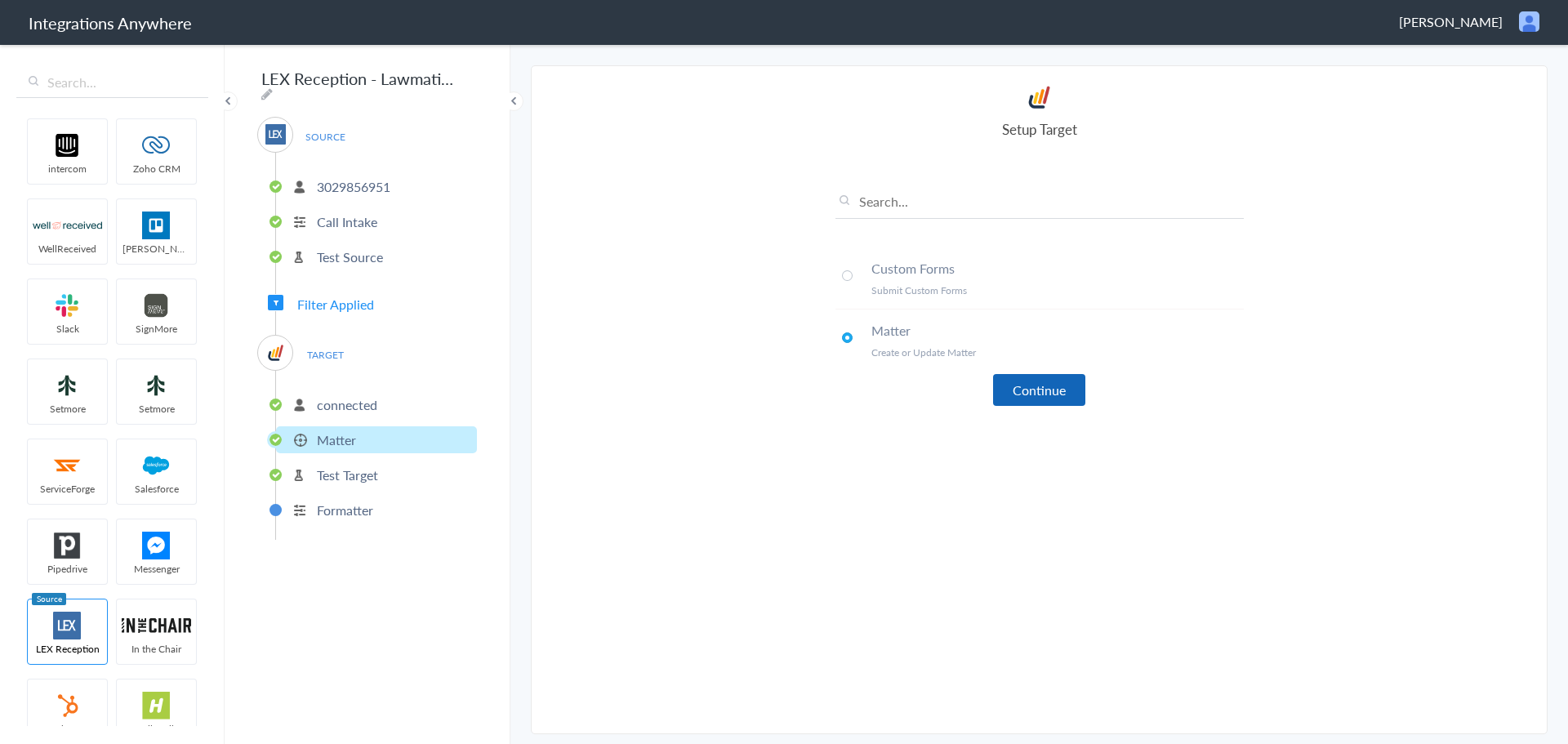
click at [1021, 400] on button "Continue" at bounding box center [1038, 390] width 92 height 32
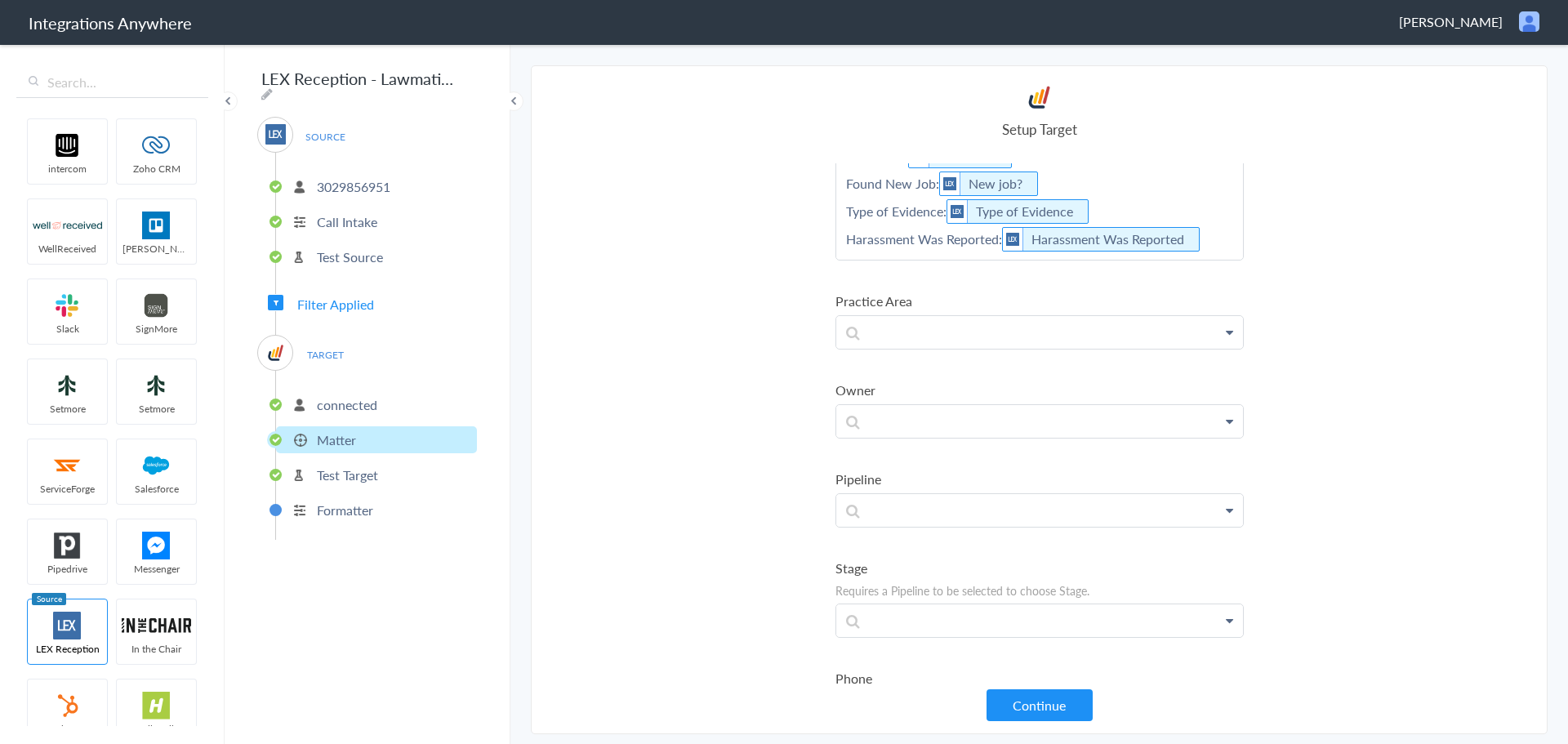
scroll to position [689, 0]
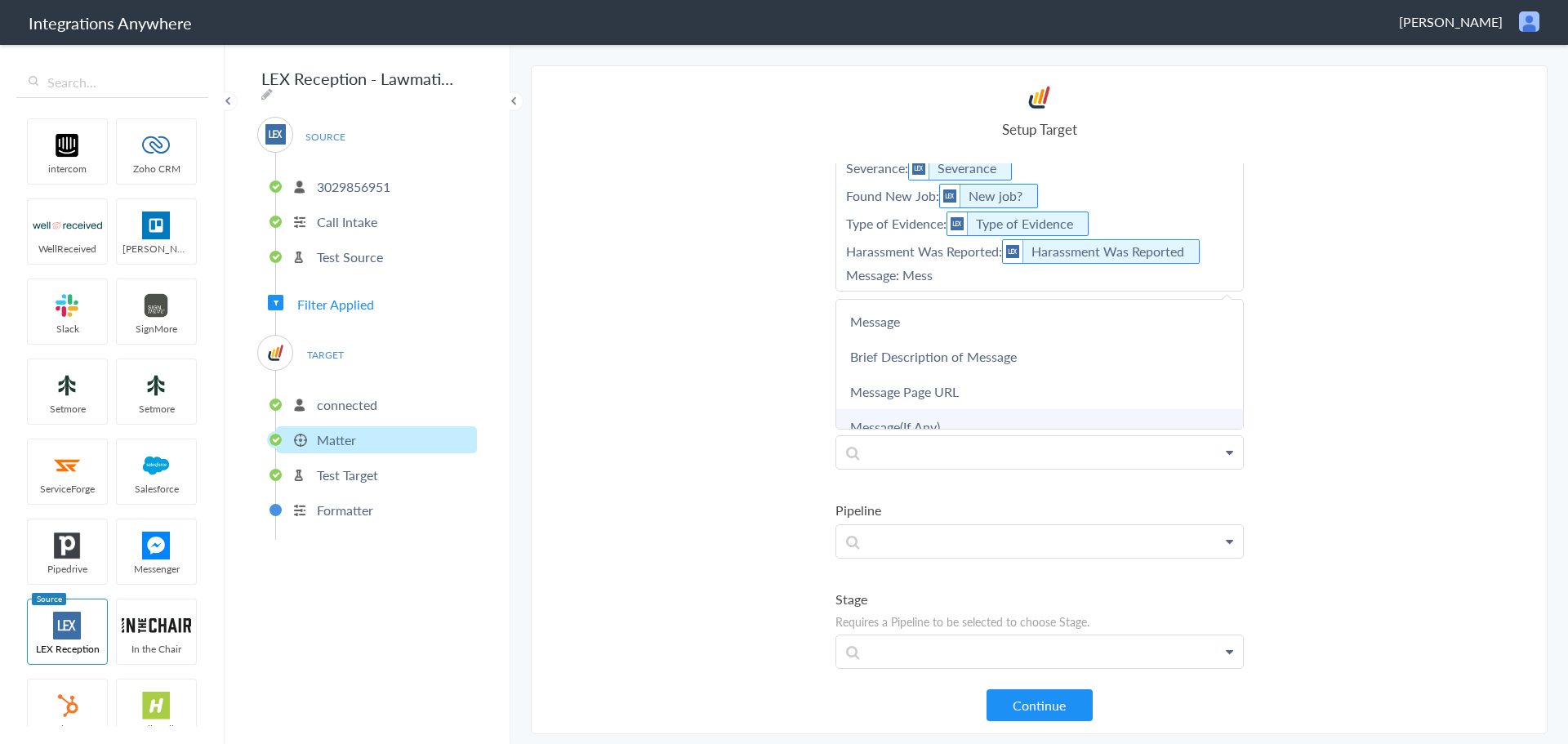
click at [0, 0] on link "Message(If Any)" at bounding box center [0, 0] width 0 height 0
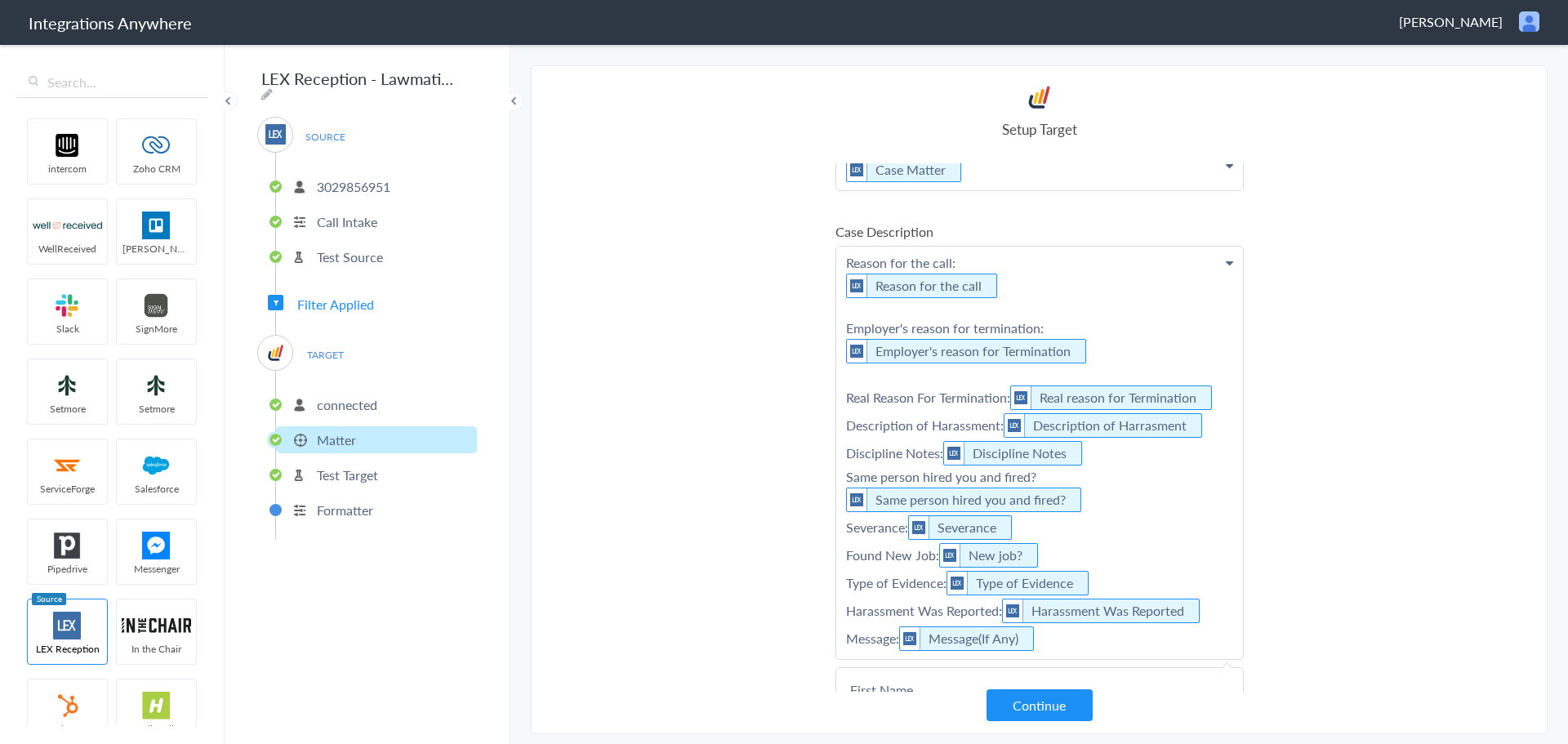
scroll to position [343, 0]
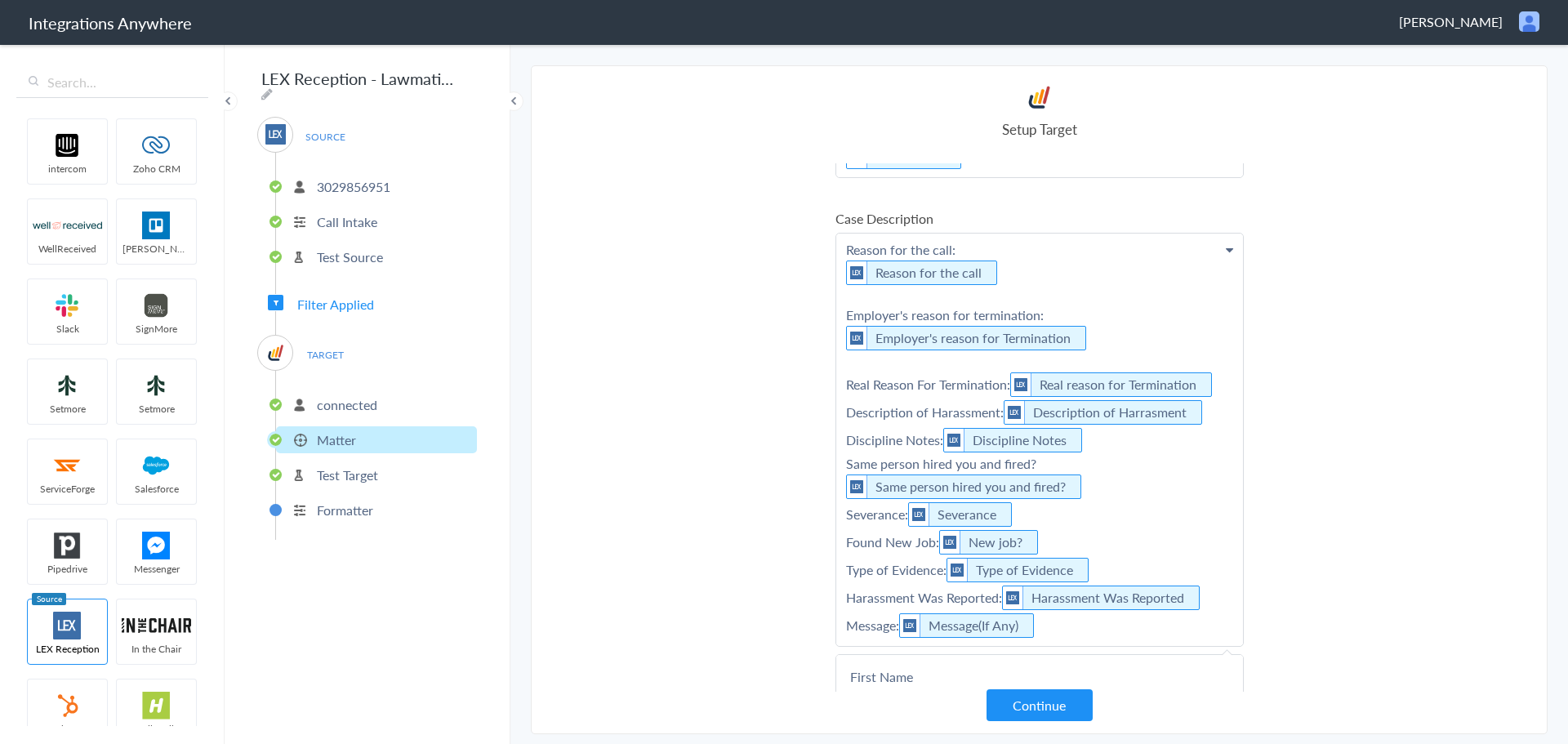
click at [1089, 344] on p "Reason for the call: Reason for the call Employer's reason for termination: Emp…" at bounding box center [1039, 439] width 407 height 413
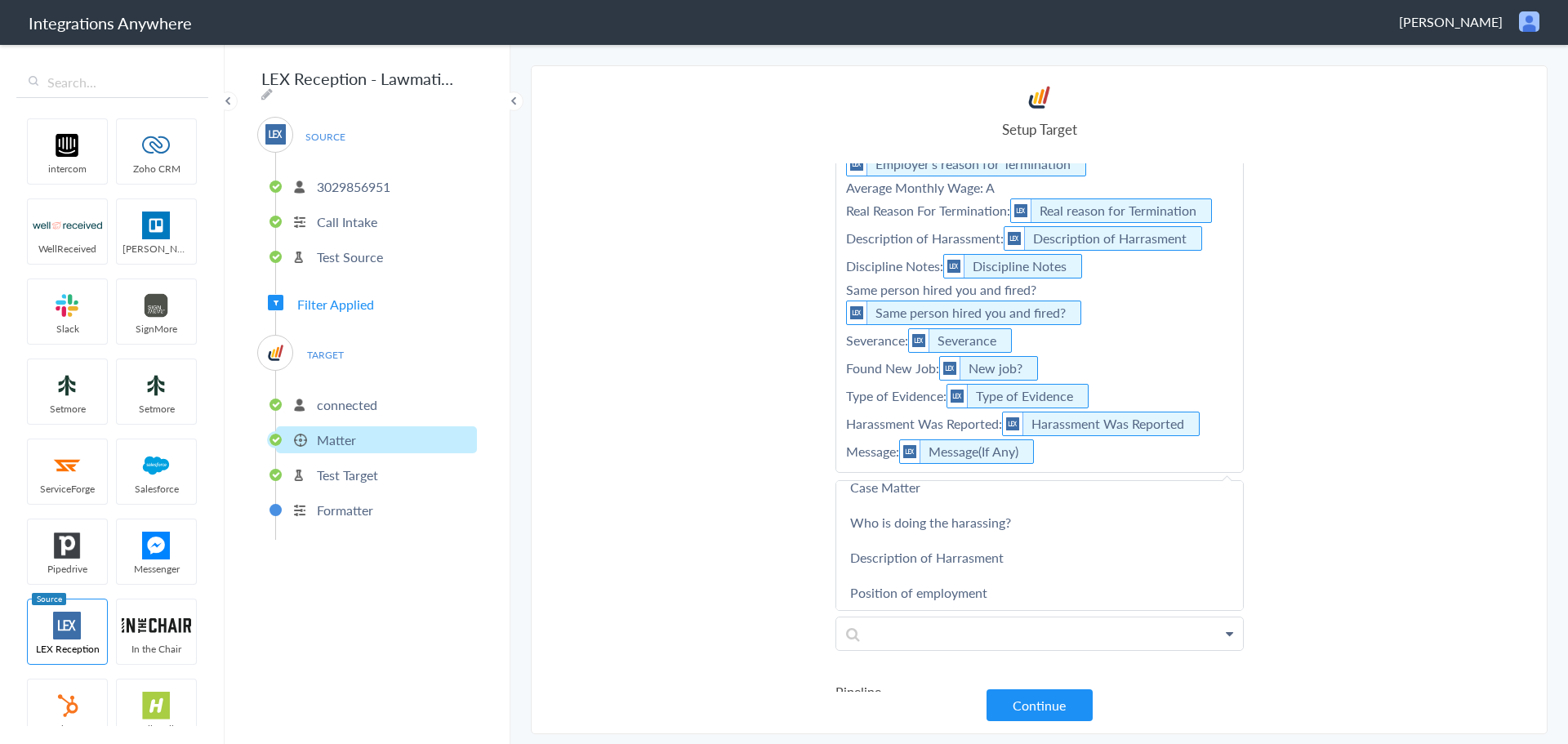
scroll to position [520, 0]
click at [1025, 185] on p "Reason for the call: Reason for the call Employer's reason for termination: Emp…" at bounding box center [1039, 266] width 407 height 413
click at [1025, 185] on p "Reason for the call: Reason for the call Employer's reason for termination: Emp…" at bounding box center [1039, 266] width 407 height 413
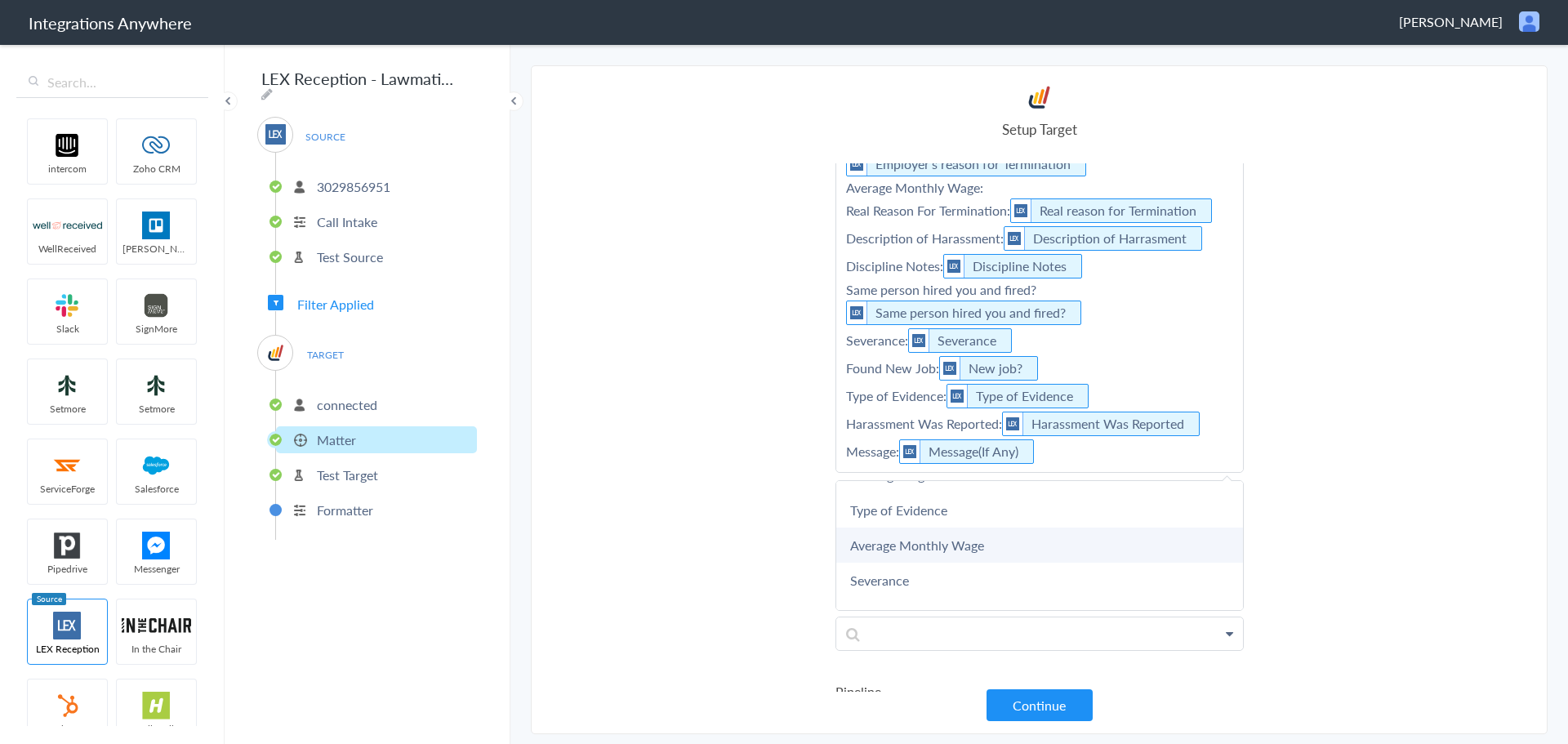
click at [0, 0] on link "Average Monthly Wage" at bounding box center [0, 0] width 0 height 0
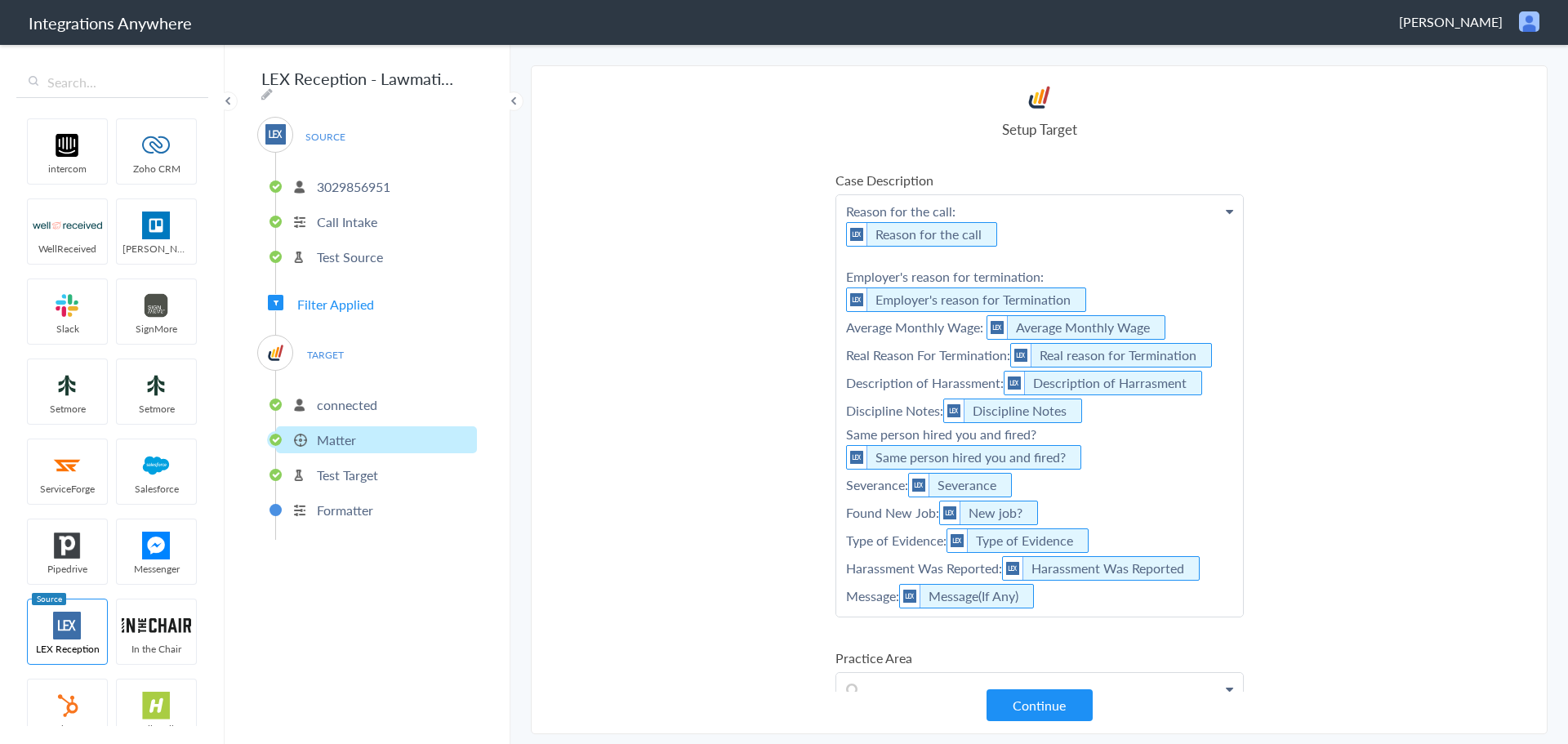
scroll to position [376, 0]
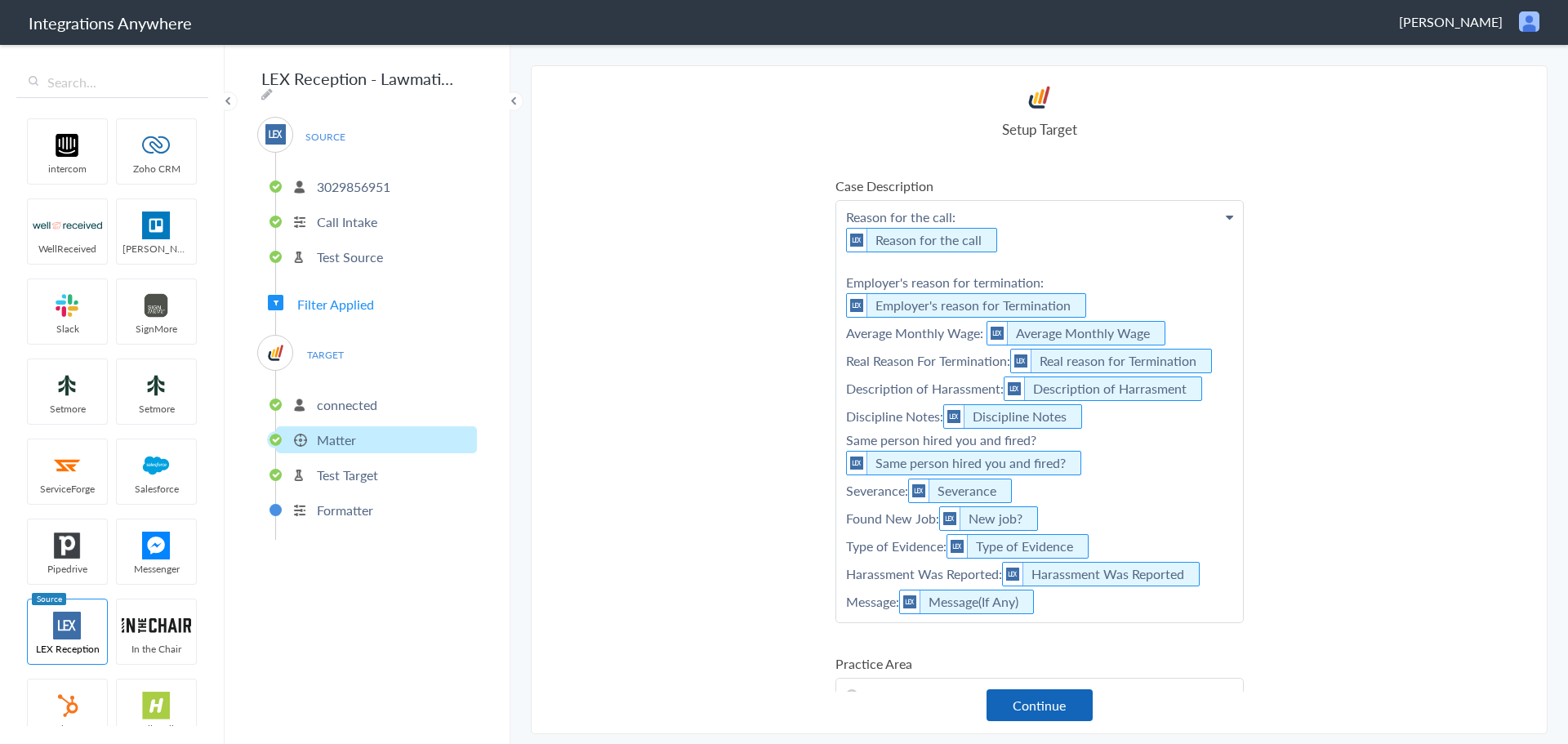
click at [1044, 707] on button "Continue" at bounding box center [1038, 705] width 106 height 32
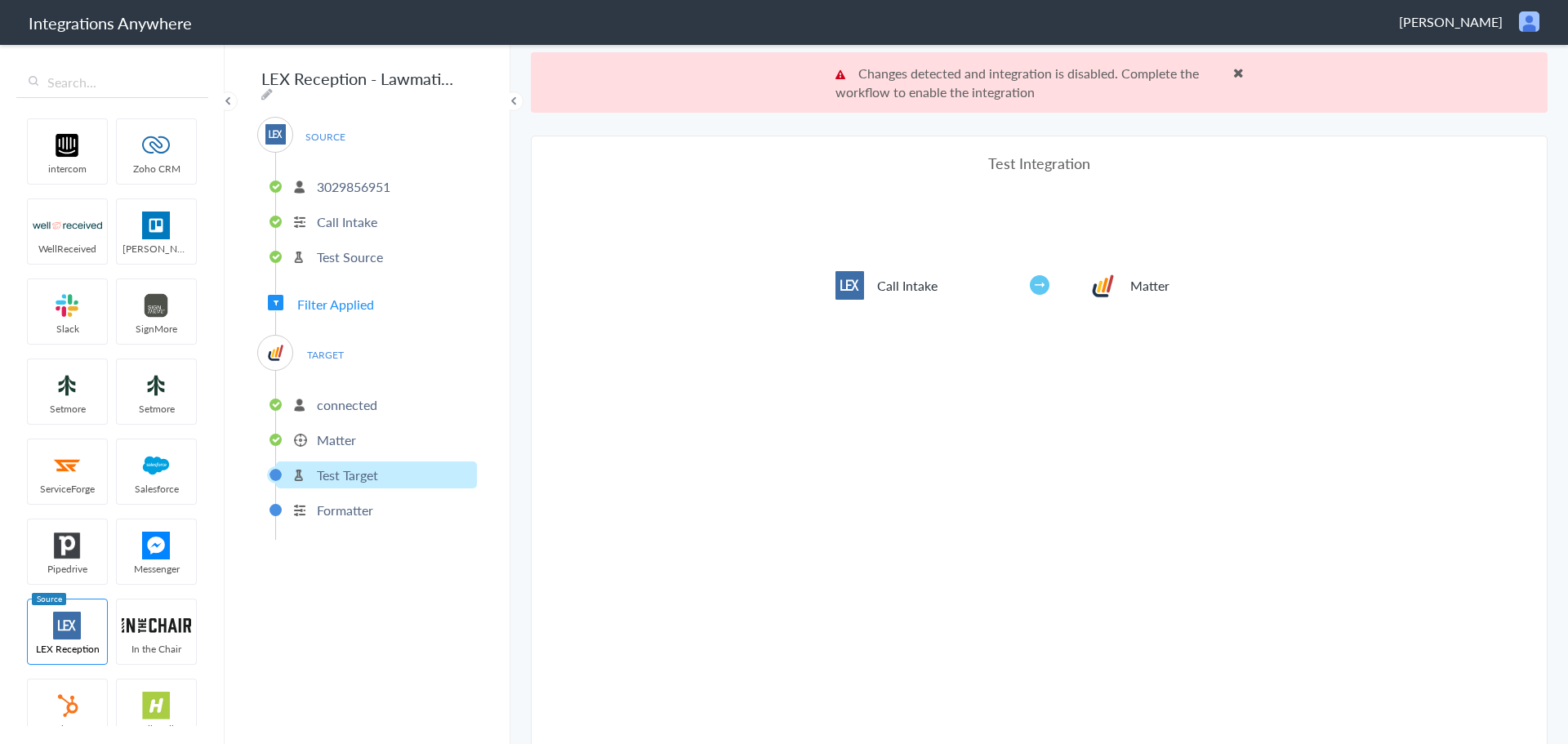
click at [1233, 72] on span at bounding box center [1238, 72] width 11 height 13
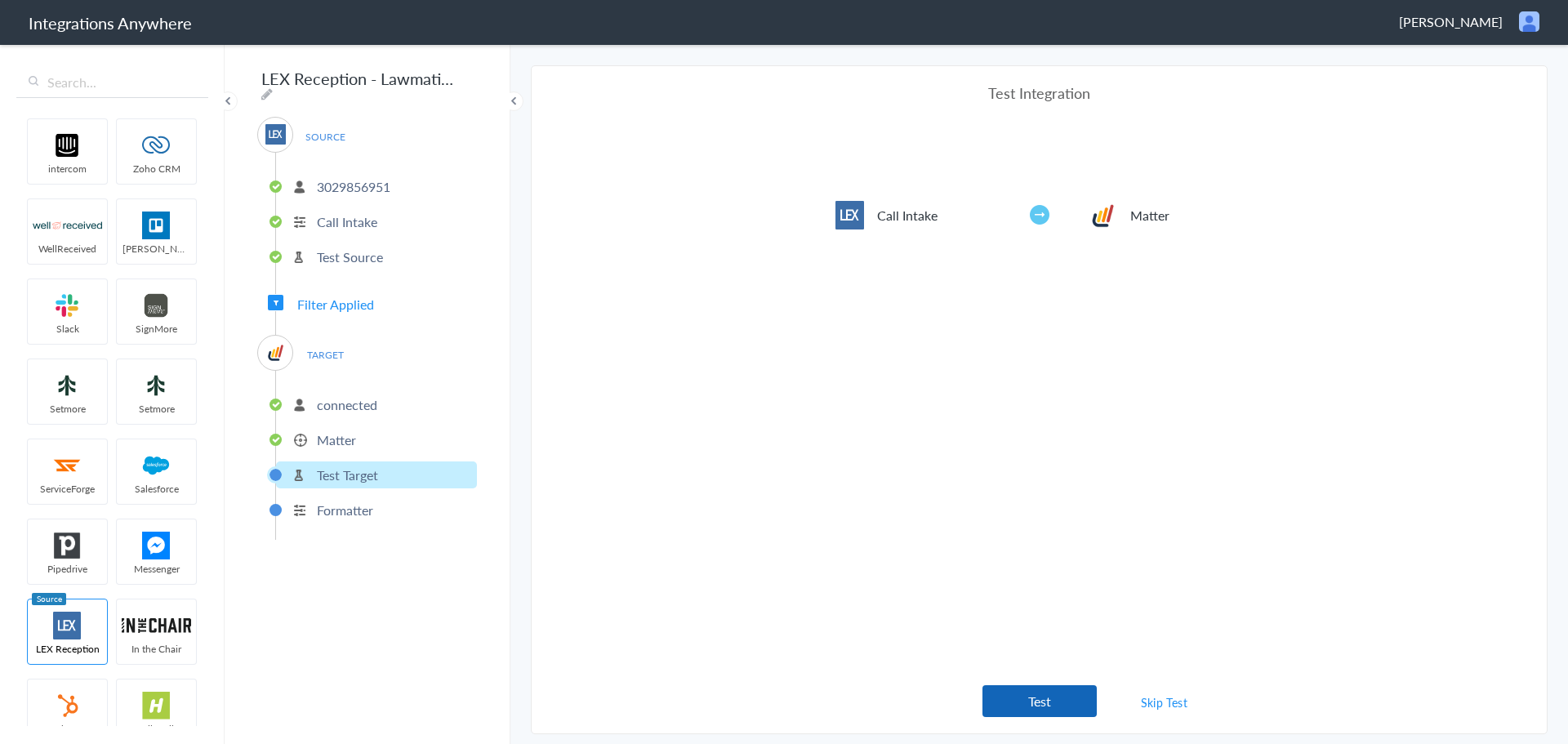
click at [1050, 699] on button "Test" at bounding box center [1038, 701] width 114 height 32
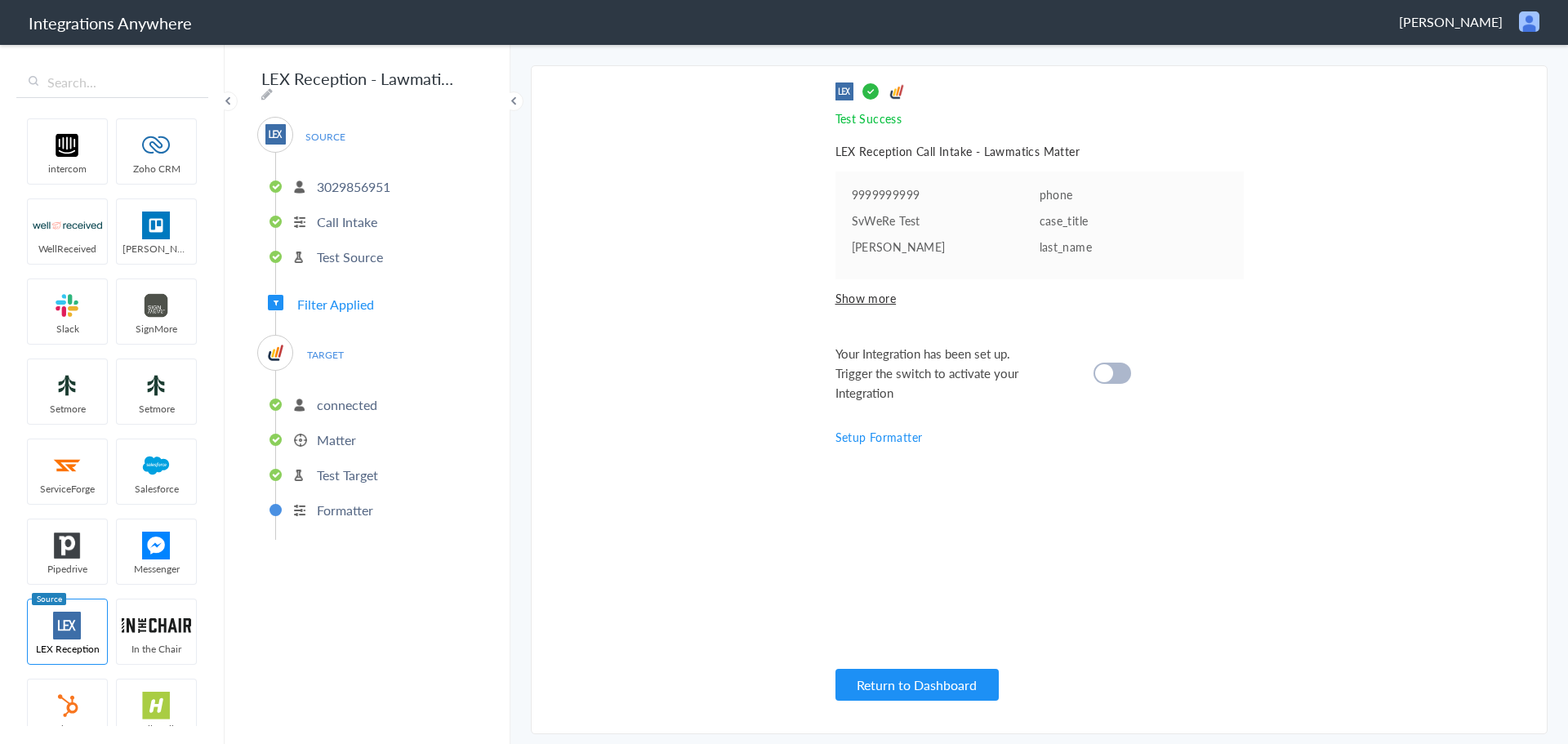
click at [1134, 372] on div "Your Integration has been set up. Trigger the switch to activate your Integrati…" at bounding box center [1019, 373] width 367 height 59
click at [1126, 372] on div at bounding box center [1112, 373] width 38 height 21
click at [930, 682] on button "Return to Dashboard" at bounding box center [916, 684] width 164 height 32
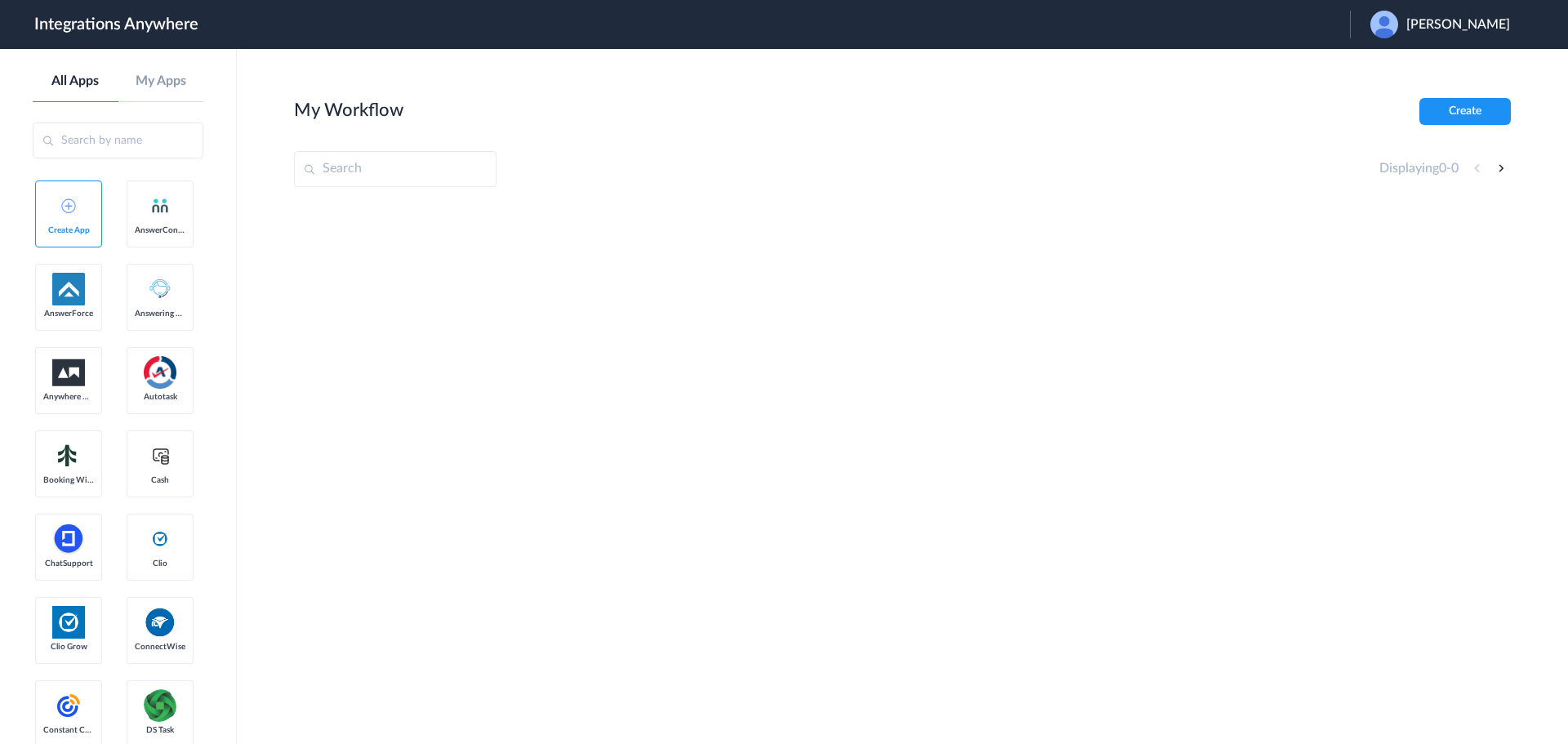
click at [897, 251] on div at bounding box center [902, 325] width 1217 height 245
